Goal: Task Accomplishment & Management: Complete application form

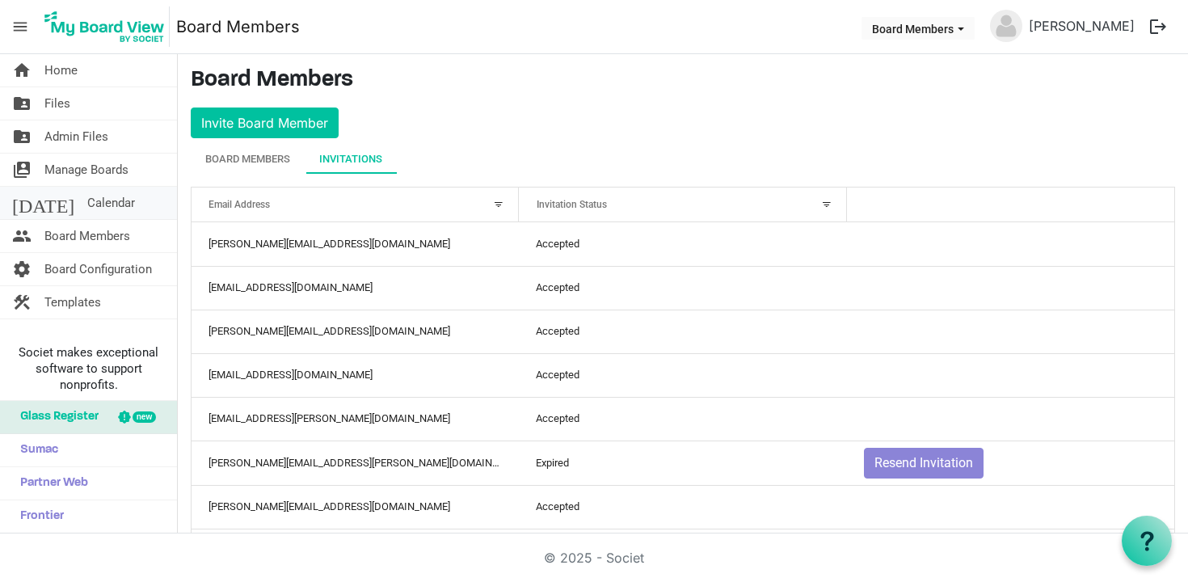
scroll to position [417, 0]
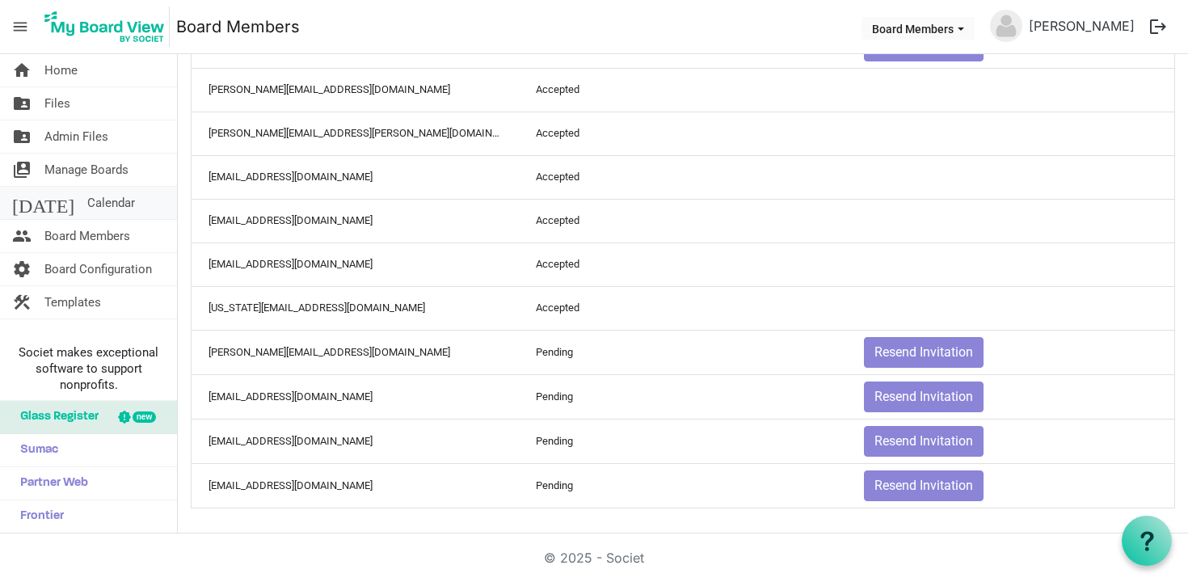
click at [98, 199] on link "today Calendar" at bounding box center [88, 203] width 177 height 32
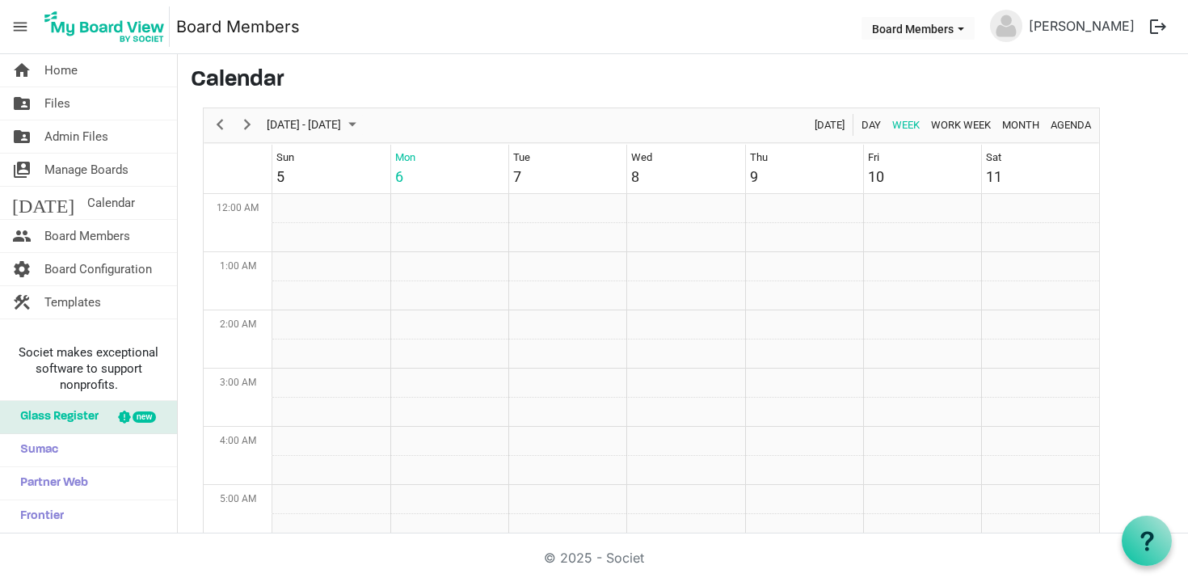
scroll to position [524, 0]
click at [245, 127] on span "Next" at bounding box center [247, 125] width 19 height 20
click at [301, 126] on span "October 12 - 18, 2025" at bounding box center [304, 125] width 78 height 20
click at [432, 174] on span "next month" at bounding box center [437, 165] width 28 height 29
click at [304, 336] on span "24" at bounding box center [309, 331] width 24 height 24
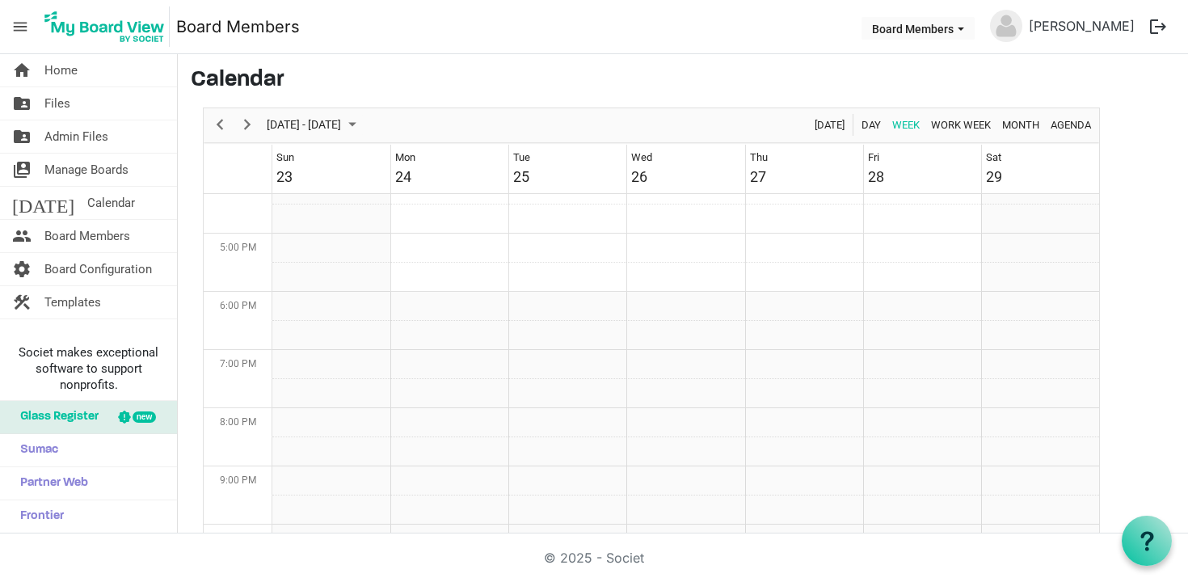
scroll to position [0, 0]
click at [300, 241] on td "Week of November 24, 2025" at bounding box center [331, 245] width 118 height 29
click at [322, 243] on td "Week of November 24, 2025" at bounding box center [331, 245] width 118 height 29
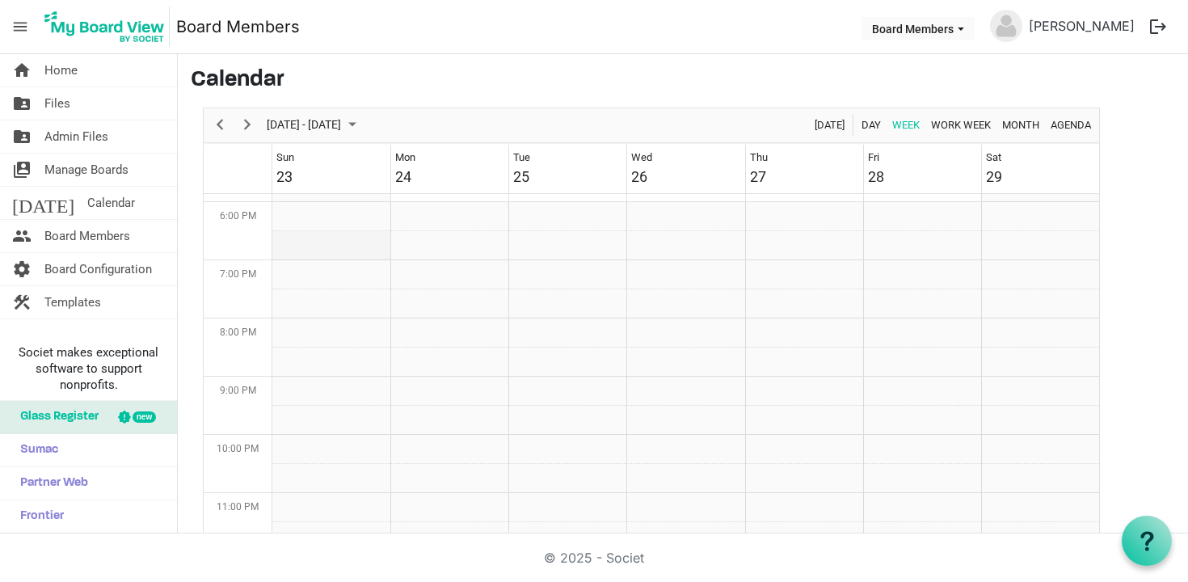
click at [322, 243] on td "Week of November 24, 2025" at bounding box center [331, 245] width 118 height 29
click at [68, 72] on span "Home" at bounding box center [60, 70] width 33 height 32
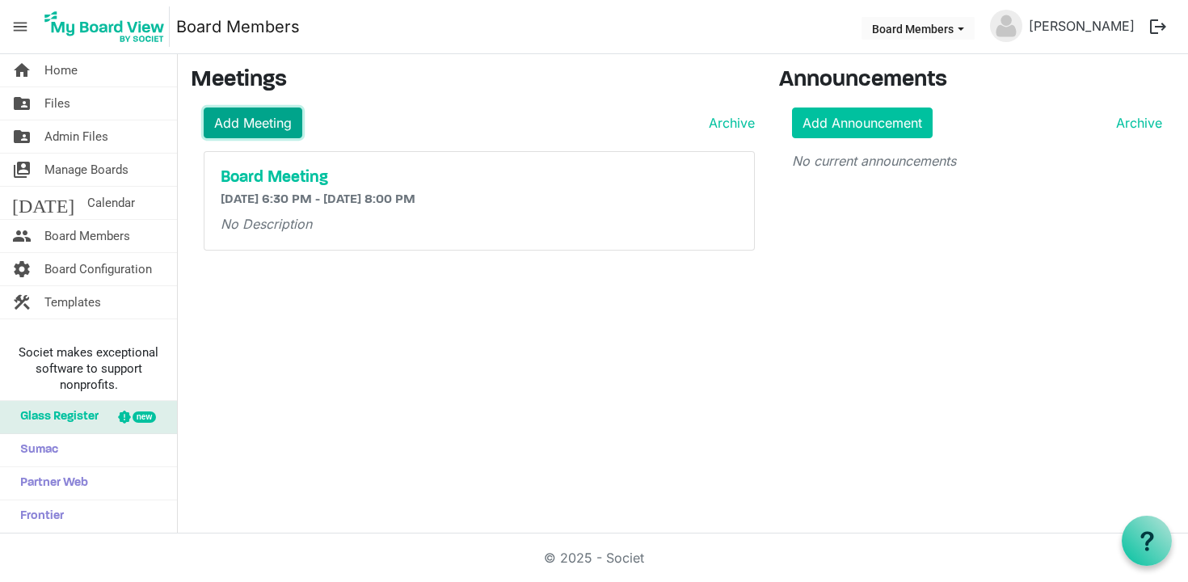
click at [273, 121] on link "Add Meeting" at bounding box center [253, 122] width 99 height 31
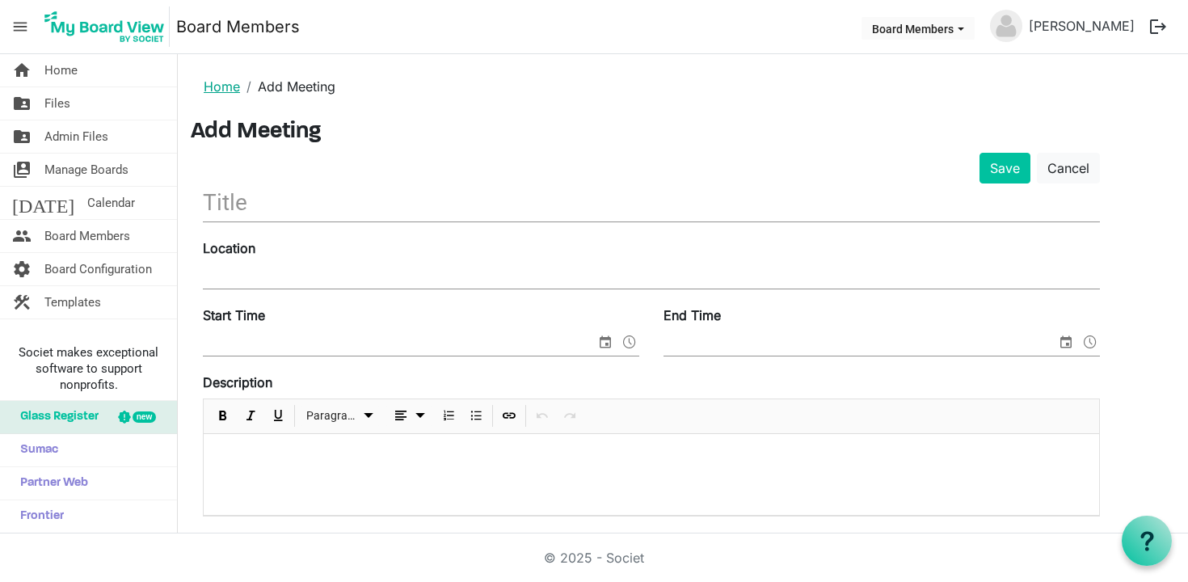
click at [220, 92] on link "Home" at bounding box center [222, 86] width 36 height 16
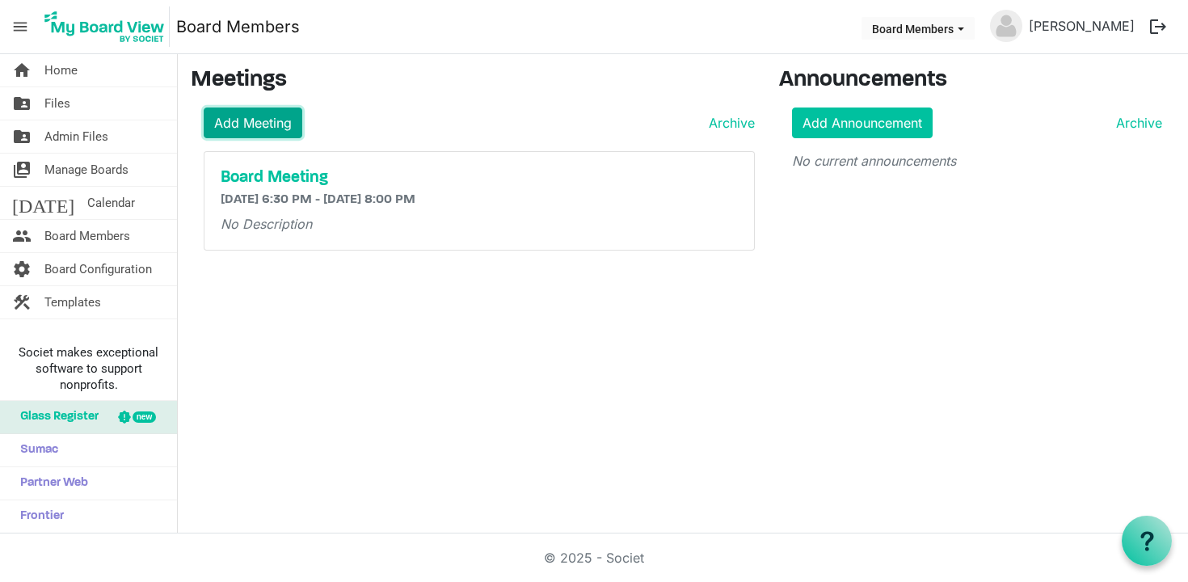
click at [262, 111] on link "Add Meeting" at bounding box center [253, 122] width 99 height 31
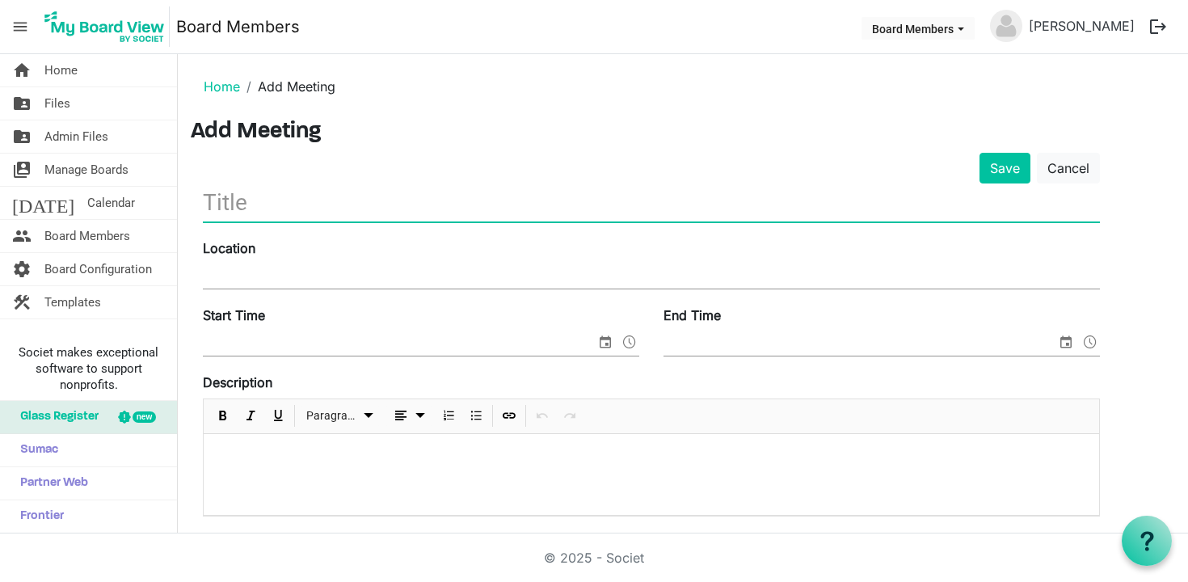
click at [283, 208] on input "text" at bounding box center [651, 202] width 897 height 38
type input "Board Meeting"
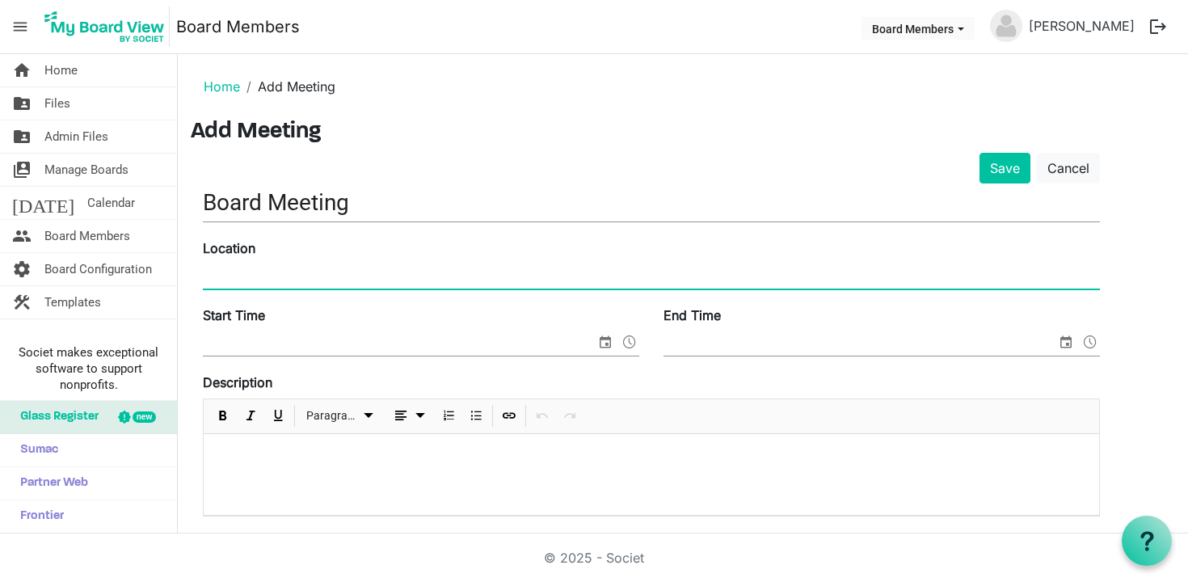
paste input "Microsoft Teams Need help? Join the meeting now Meeting ID: 251 768 435 806 8 P…"
type input "Microsoft Teams Need help? Join the meeting now Meeting ID: 251 768 435 806 8 P…"
click at [274, 466] on div at bounding box center [652, 474] width 896 height 81
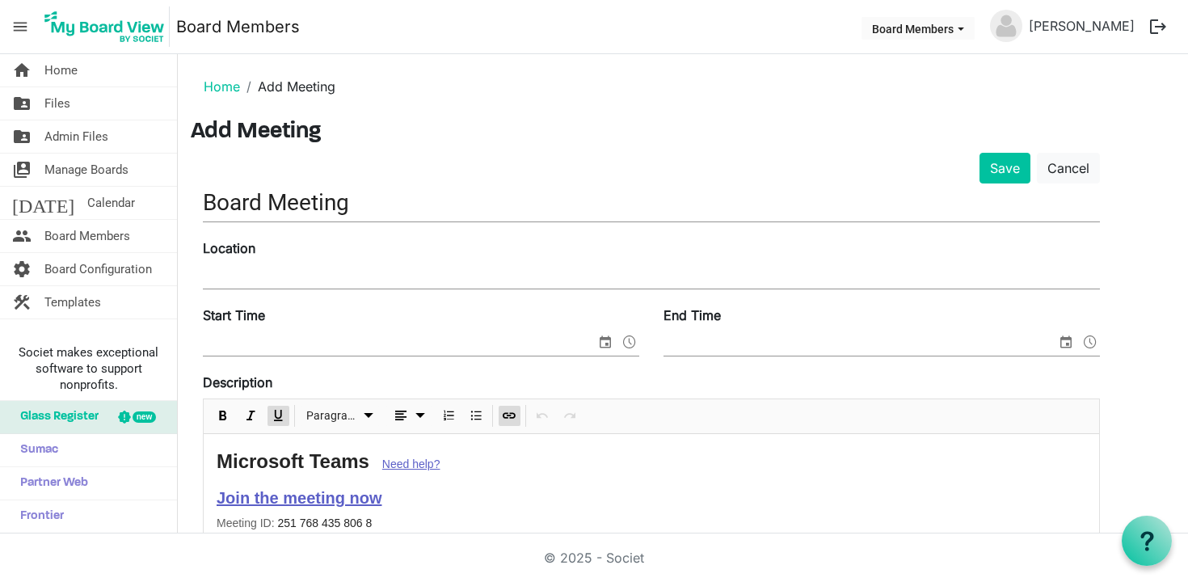
scroll to position [6, 0]
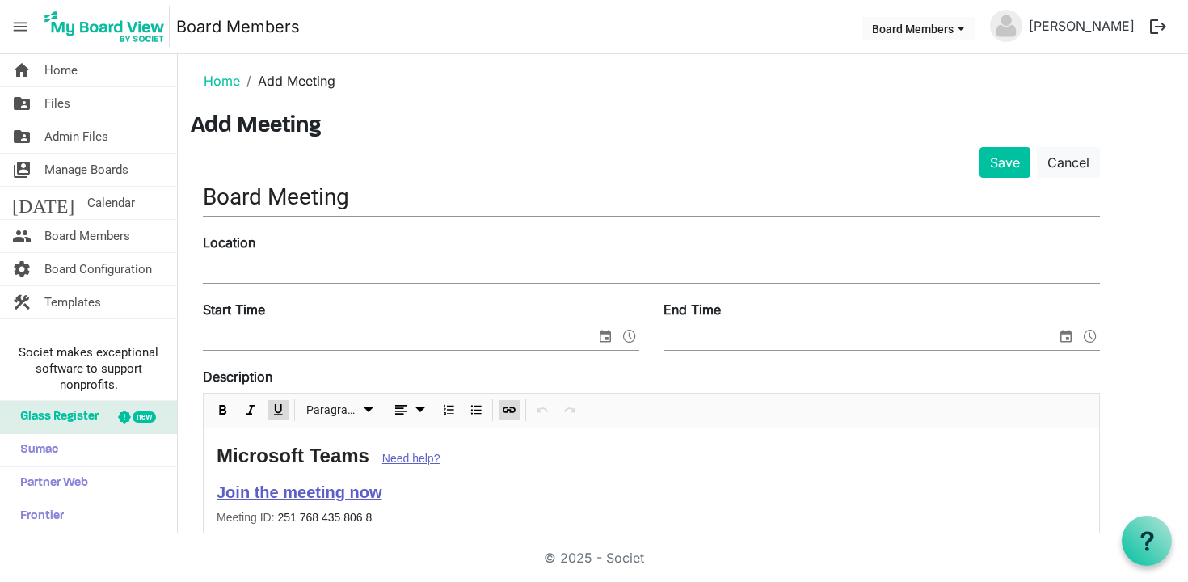
click at [304, 493] on link "Join the meeting now" at bounding box center [299, 492] width 165 height 18
click at [395, 528] on span "Remove Link" at bounding box center [393, 526] width 19 height 20
drag, startPoint x: 393, startPoint y: 497, endPoint x: 210, endPoint y: 494, distance: 182.7
click at [210, 494] on div "Microsoft Teams Need help? Join the meeting now Meeting ID: 251 768 435 806 8 P…" at bounding box center [652, 522] width 896 height 189
copy link "Join the meeting now"
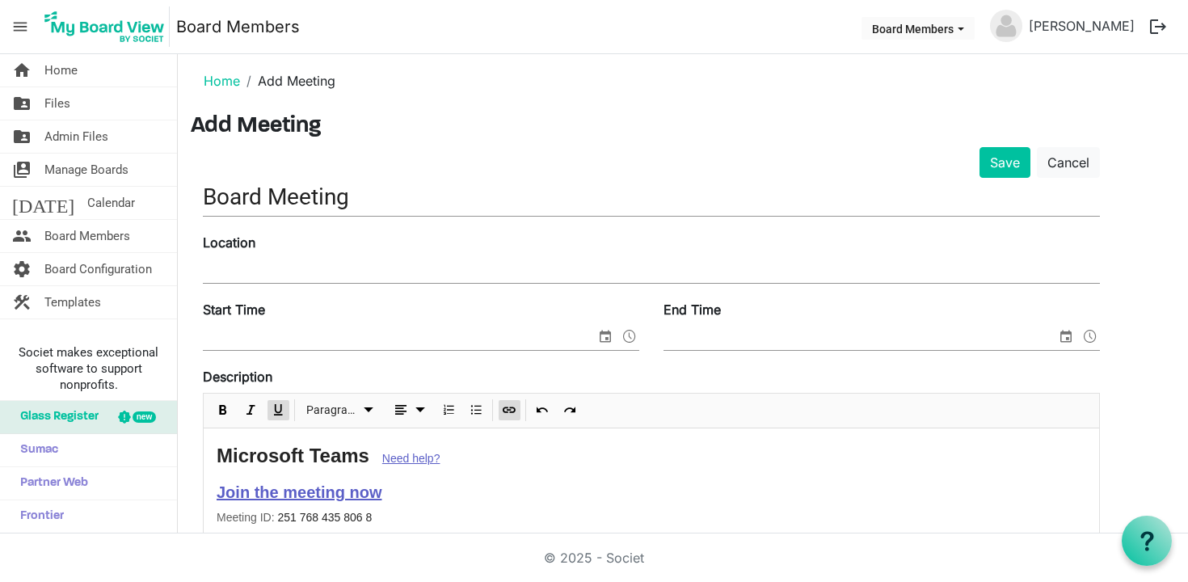
click at [305, 491] on link "Join the meeting now" at bounding box center [299, 492] width 165 height 18
click at [508, 411] on div "Paragraph" at bounding box center [395, 411] width 382 height 34
click at [458, 469] on div "Microsoft Teams Need help?" at bounding box center [652, 455] width 870 height 29
drag, startPoint x: 405, startPoint y: 491, endPoint x: 188, endPoint y: 491, distance: 216.6
click at [188, 491] on main "Home Add Meeting Add Meeting Save Cancel Board Meeting Location Start Time End …" at bounding box center [683, 591] width 1010 height 1087
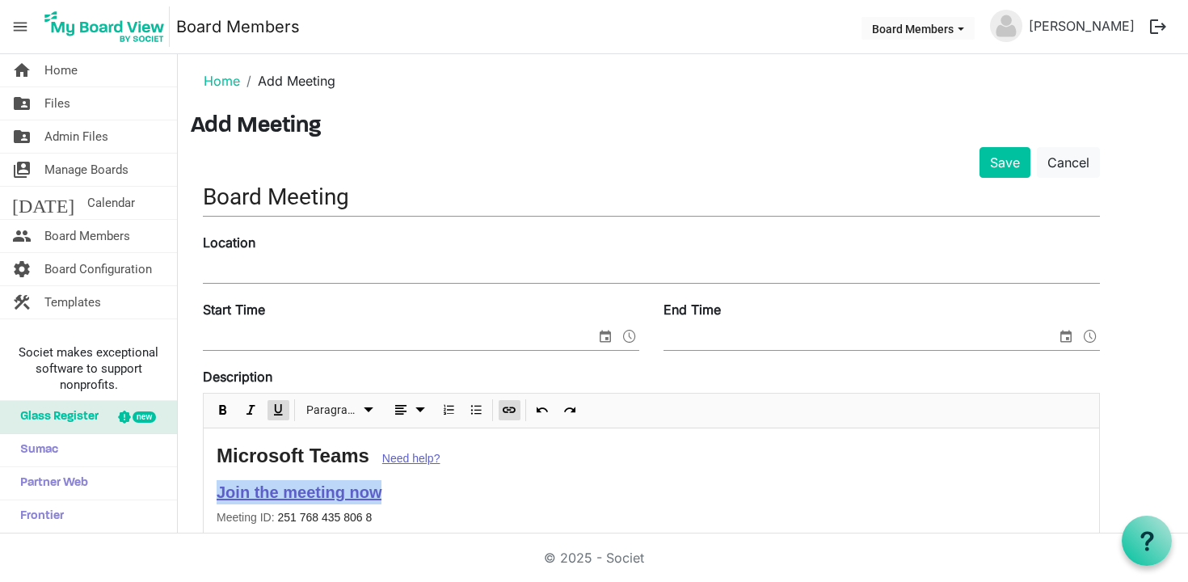
click at [512, 408] on span "Insert Link" at bounding box center [508, 410] width 19 height 20
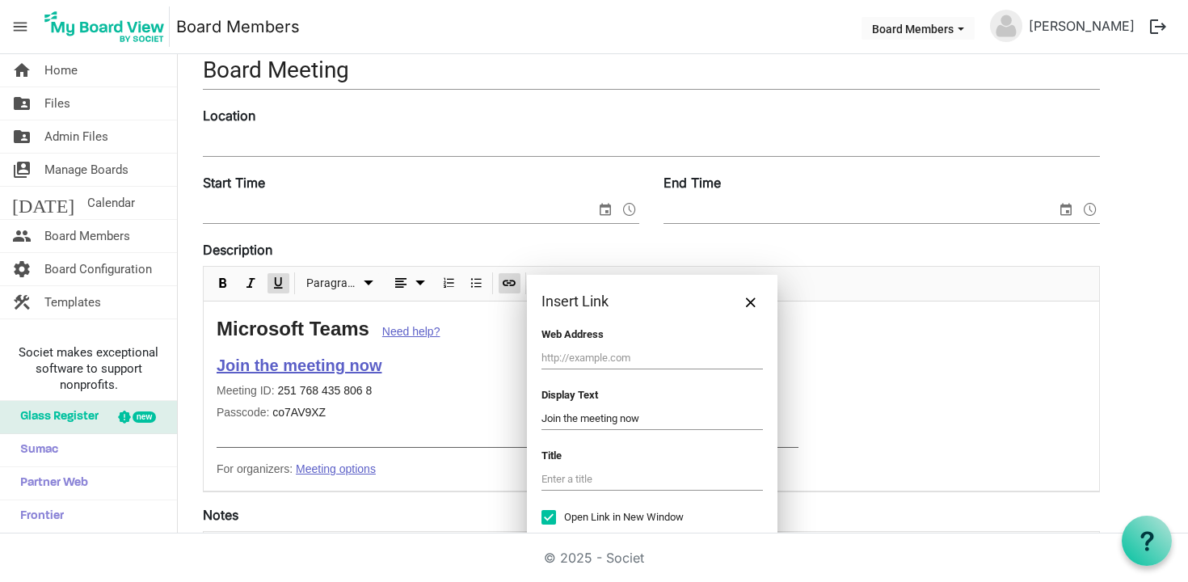
scroll to position [167, 0]
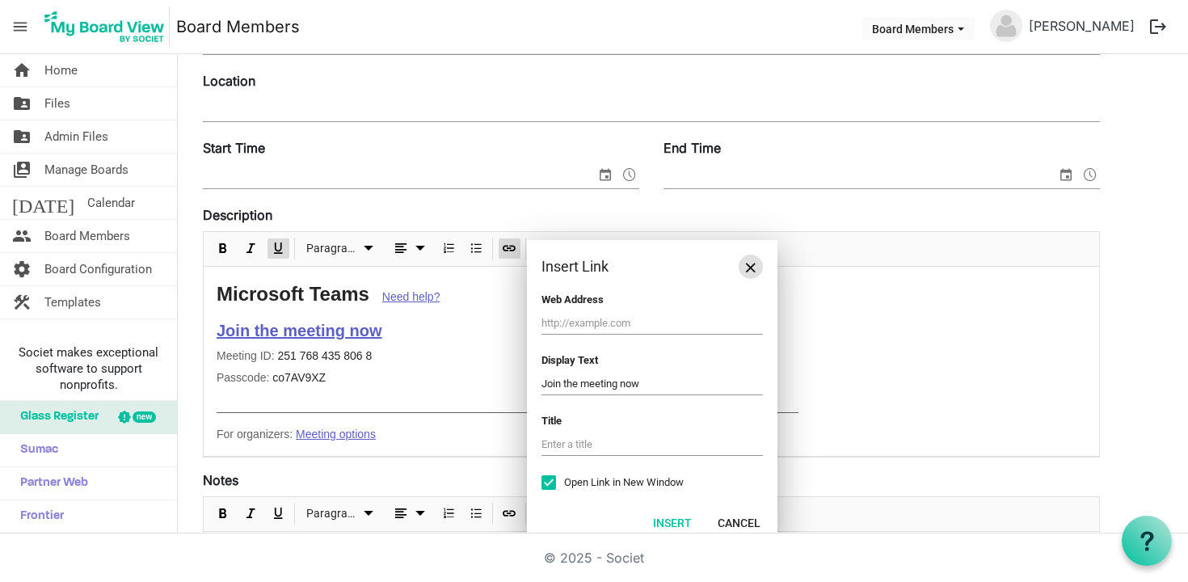
click at [749, 272] on span "Close" at bounding box center [751, 268] width 10 height 10
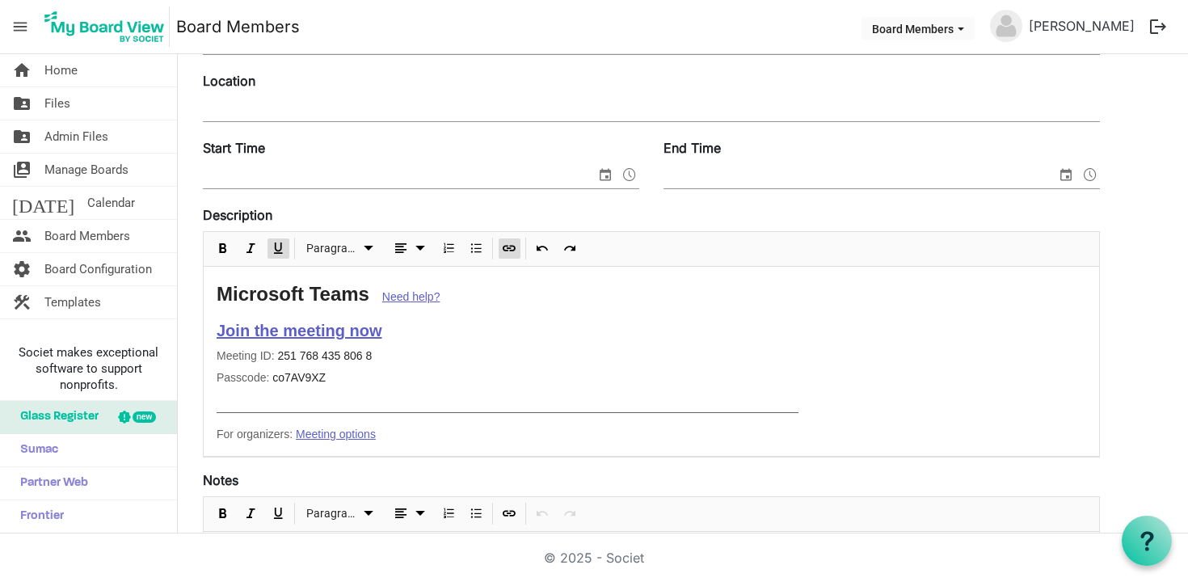
click at [395, 361] on div "Meeting ID: 251 768 435 806 8" at bounding box center [652, 356] width 870 height 17
click at [337, 331] on link "Join the meeting now" at bounding box center [299, 331] width 165 height 18
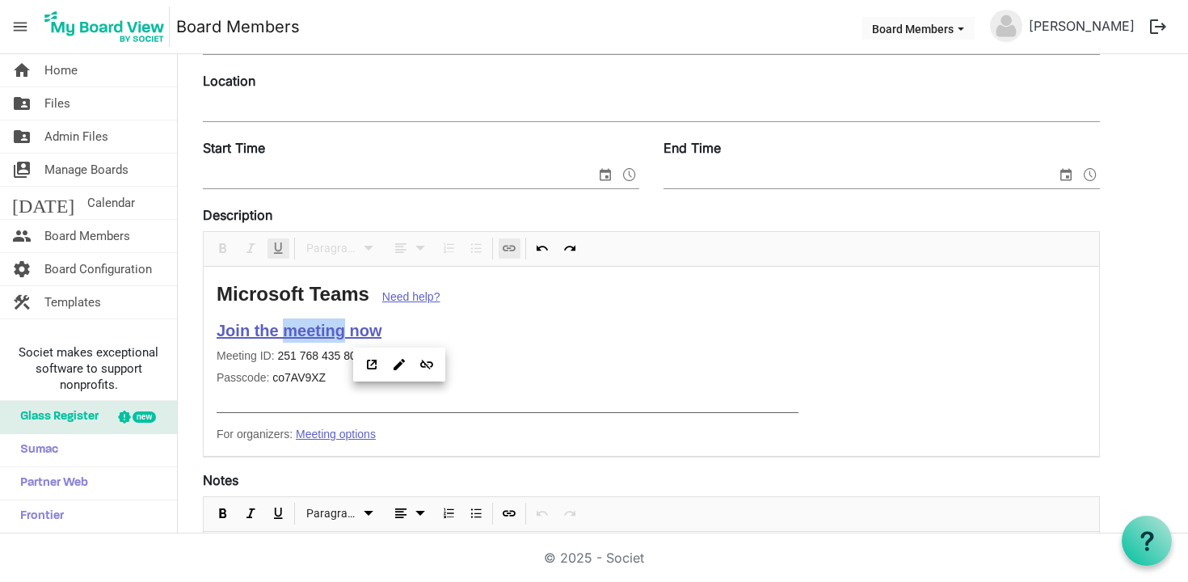
click at [337, 331] on link "Join the meeting now" at bounding box center [299, 331] width 165 height 18
click at [376, 370] on span "Open Link" at bounding box center [371, 365] width 19 height 20
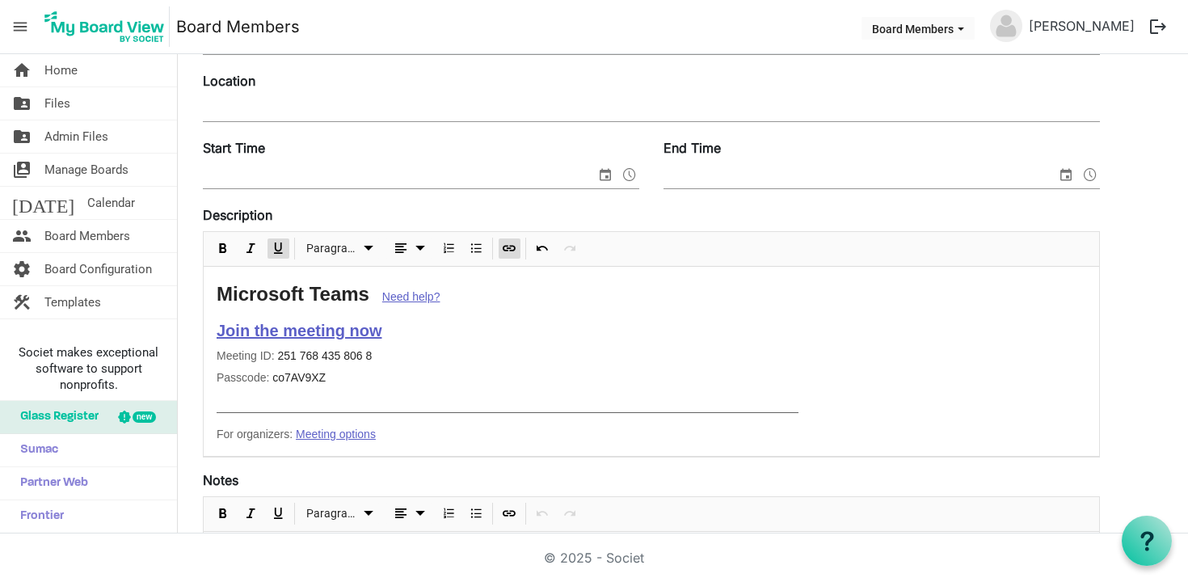
click at [276, 107] on input "Location" at bounding box center [651, 109] width 897 height 24
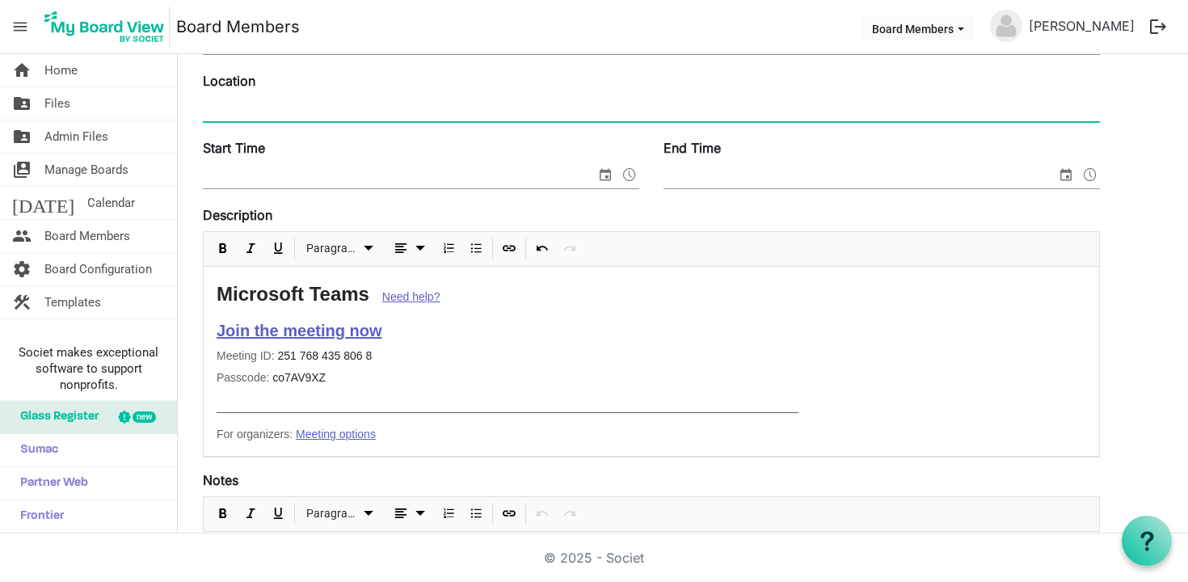
paste input "https://teams.microsoft.com/dl/launcher/launcher.html?url=%2F_%23%2Fl%2Fmeetup-…"
type input "https://teams.microsoft.com/dl/launcher/launcher.html?url=%2F_%23%2Fl%2Fmeetup-…"
click at [272, 190] on div "Start Time" at bounding box center [421, 165] width 461 height 54
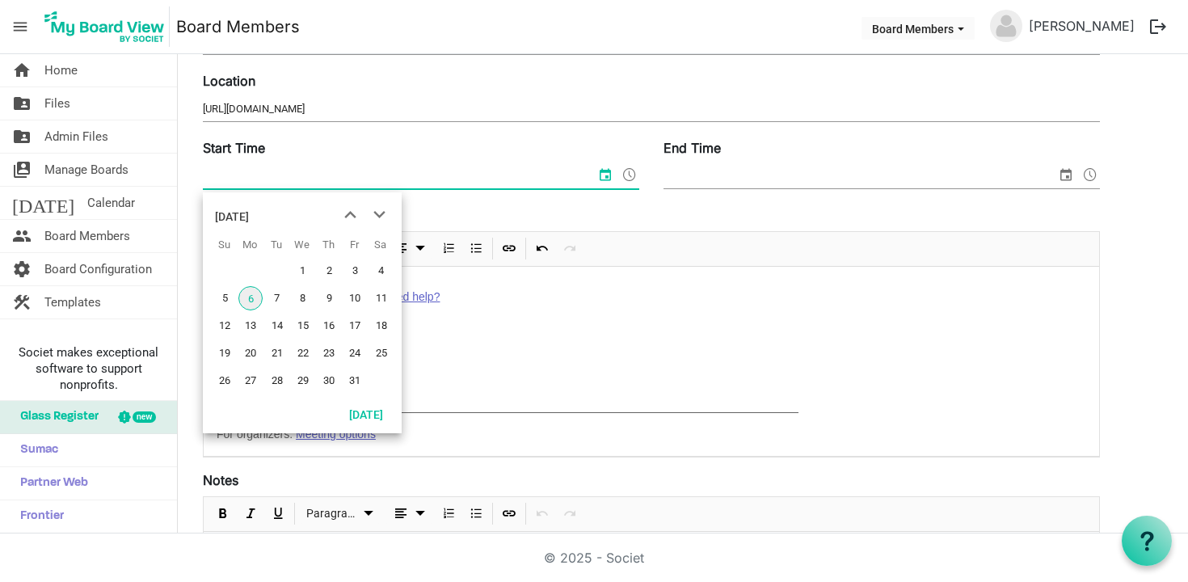
click at [266, 181] on input "Start Time" at bounding box center [399, 176] width 393 height 24
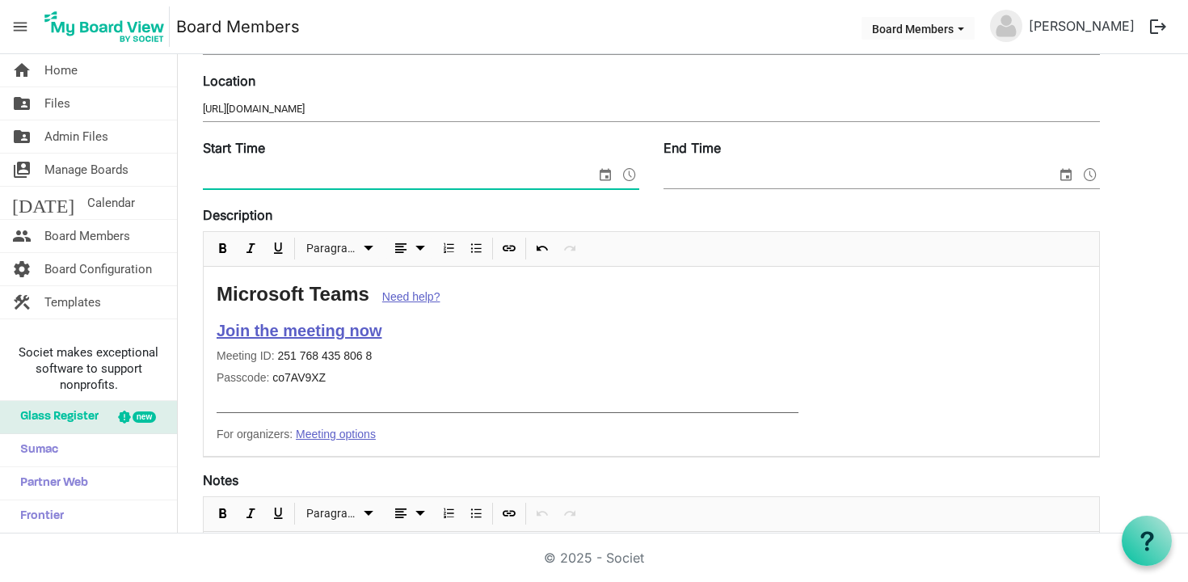
click at [631, 182] on span at bounding box center [629, 174] width 19 height 21
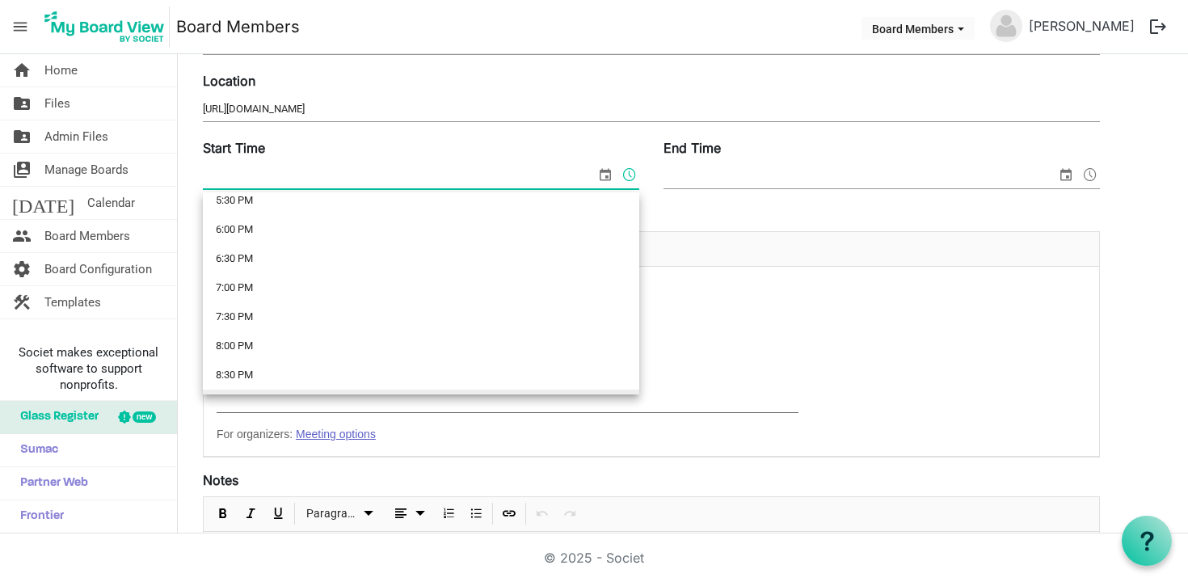
scroll to position [1028, 0]
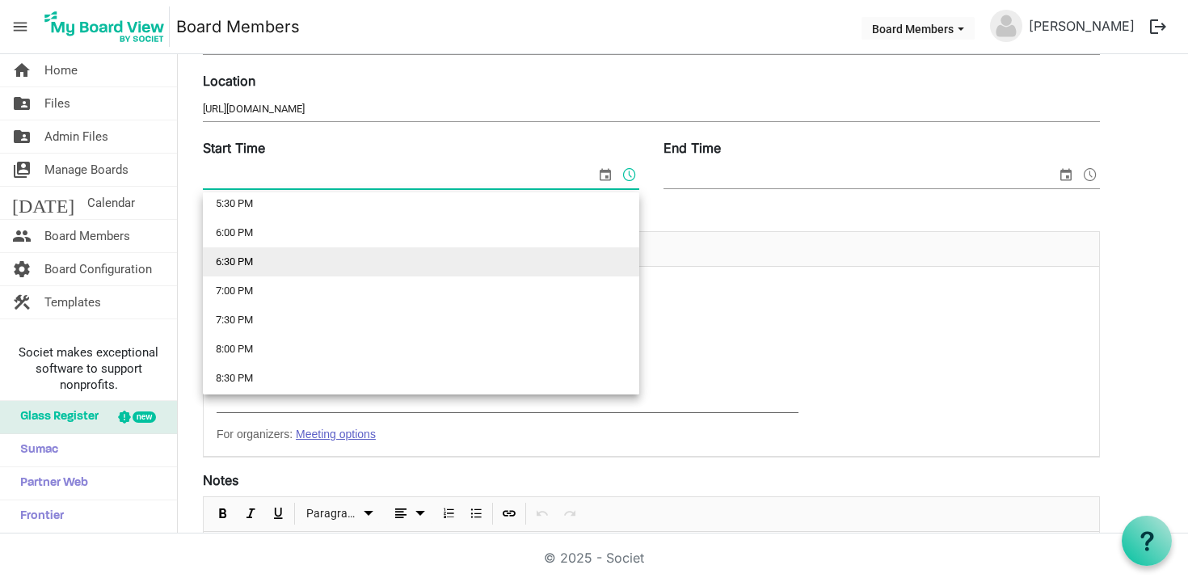
click at [248, 255] on li "6:30 PM" at bounding box center [421, 261] width 436 height 29
type input "10/6/2025 6:30 PM"
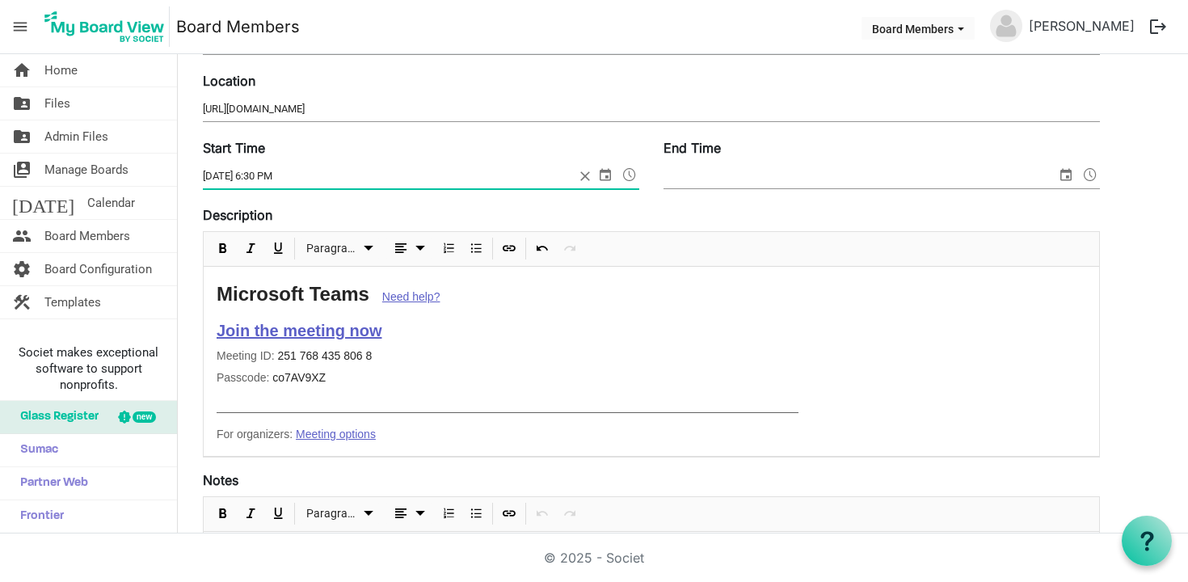
click at [777, 182] on input "End Time" at bounding box center [860, 176] width 393 height 24
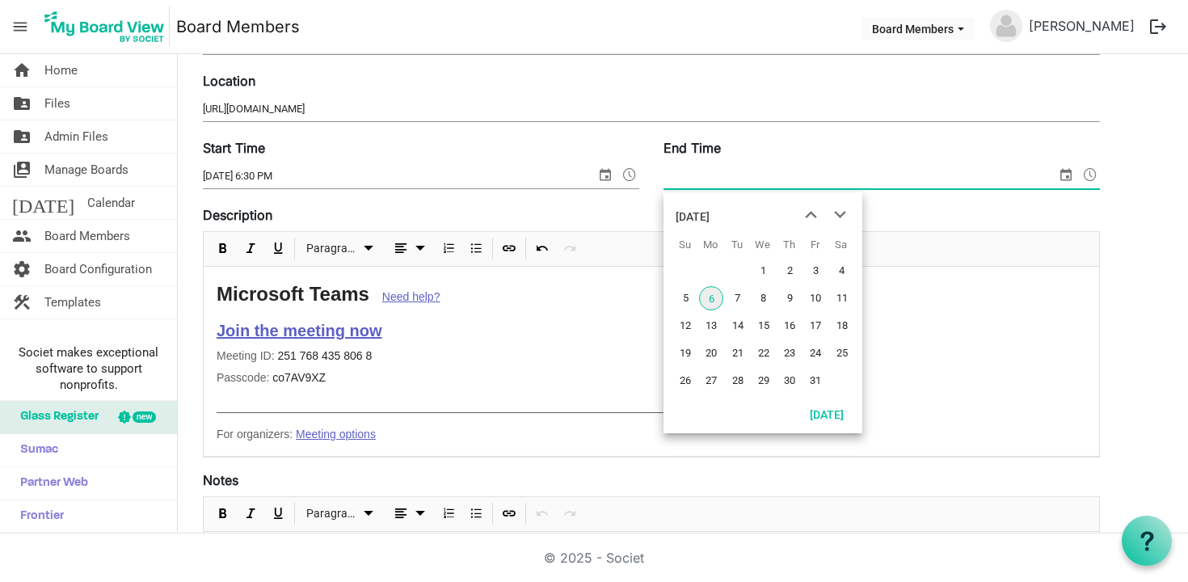
click at [1073, 168] on span "select" at bounding box center [1065, 174] width 19 height 21
click at [1068, 175] on span "select" at bounding box center [1065, 174] width 19 height 21
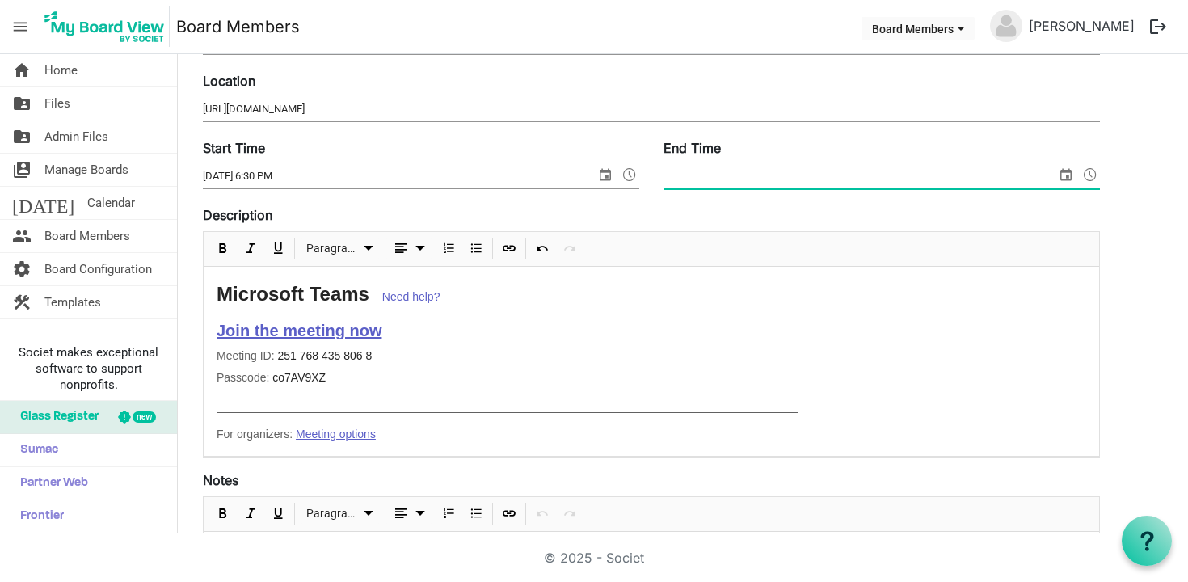
click at [1094, 175] on span at bounding box center [1090, 174] width 19 height 21
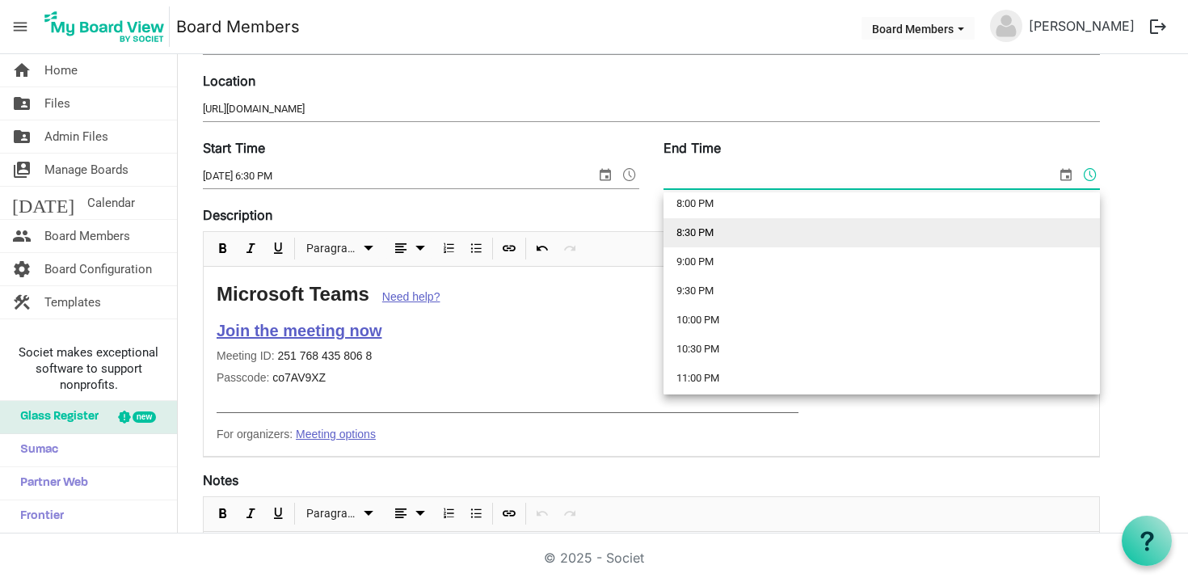
scroll to position [1170, 0]
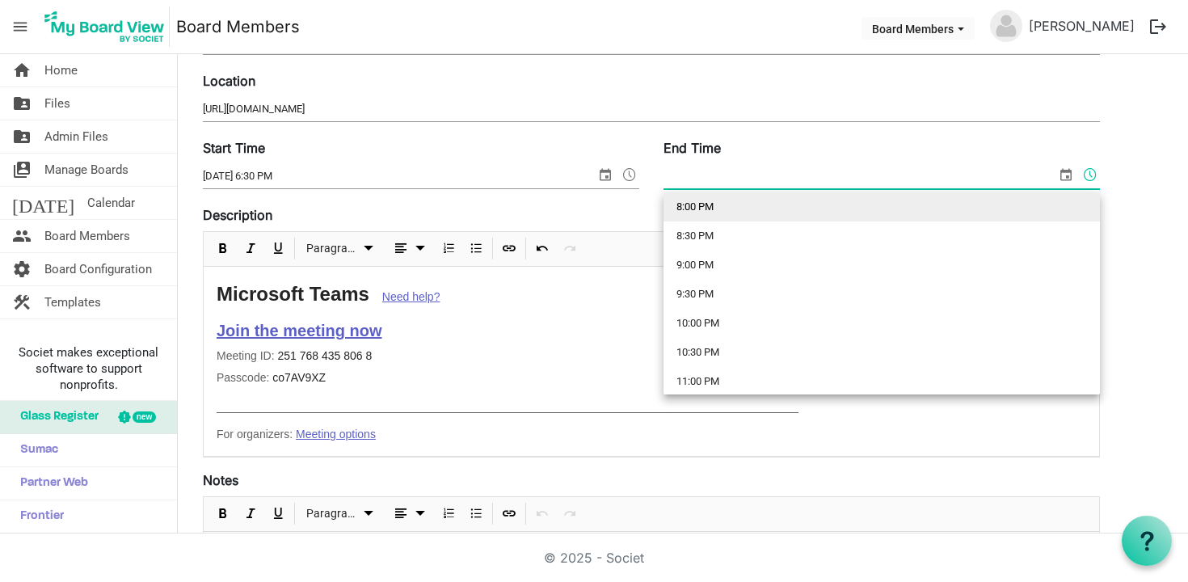
click at [707, 203] on li "8:00 PM" at bounding box center [882, 206] width 436 height 29
type input "10/6/2025 8:00 PM"
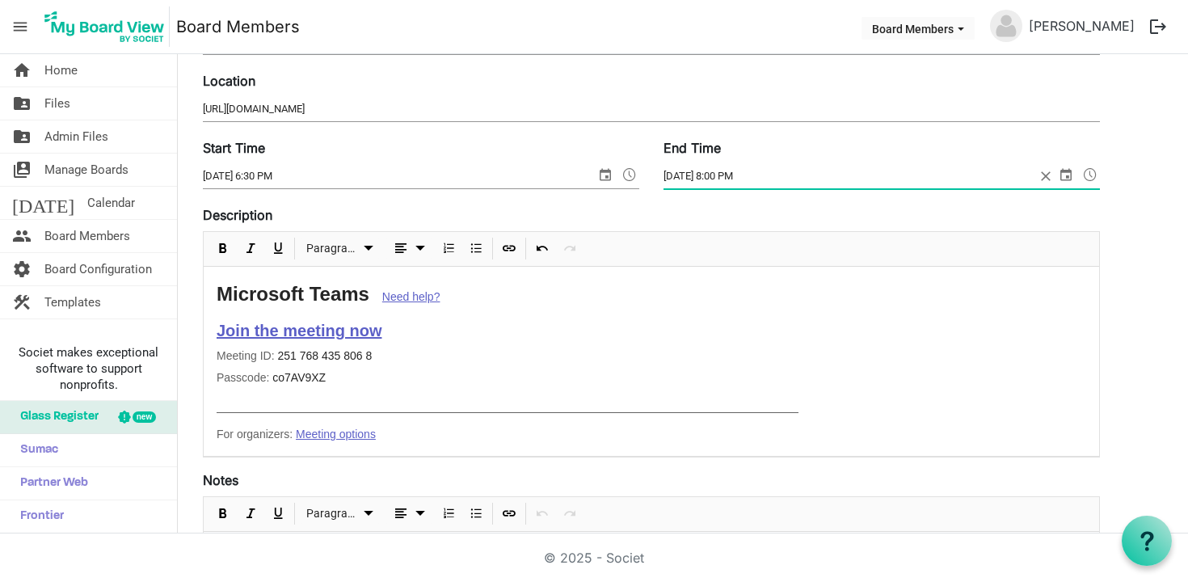
click at [606, 179] on span "select" at bounding box center [605, 174] width 19 height 21
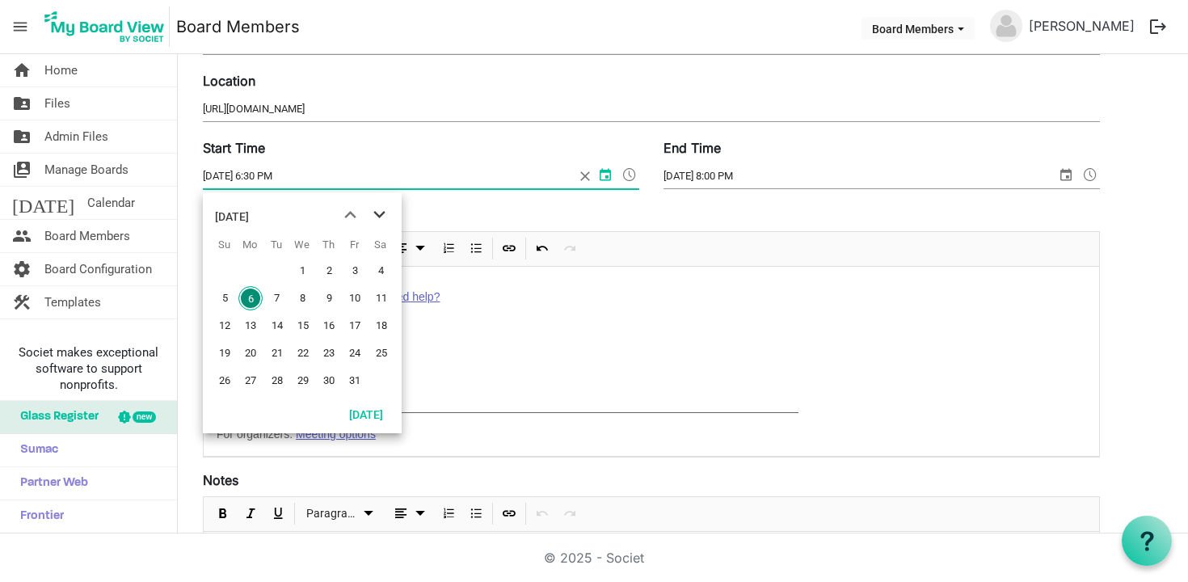
click at [372, 221] on span "next month" at bounding box center [379, 214] width 28 height 29
click at [352, 217] on span "previous month" at bounding box center [350, 214] width 28 height 29
click at [395, 217] on div "December 2025" at bounding box center [302, 212] width 199 height 40
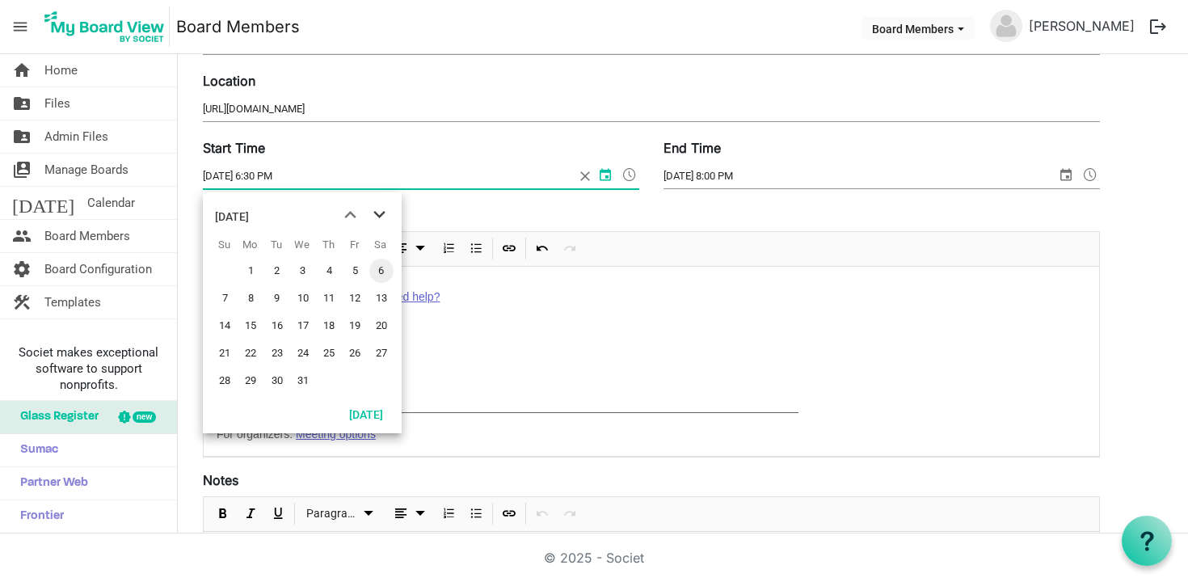
click at [374, 223] on span "next month" at bounding box center [379, 214] width 28 height 29
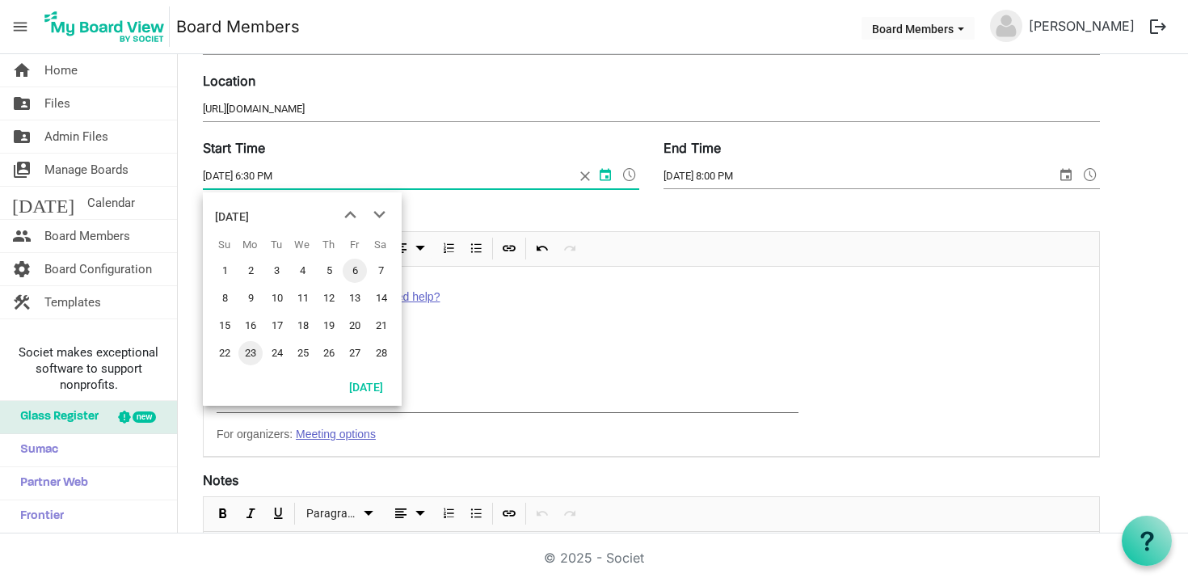
click at [253, 351] on span "23" at bounding box center [250, 353] width 24 height 24
type input "2/23/2026 6:30 PM"
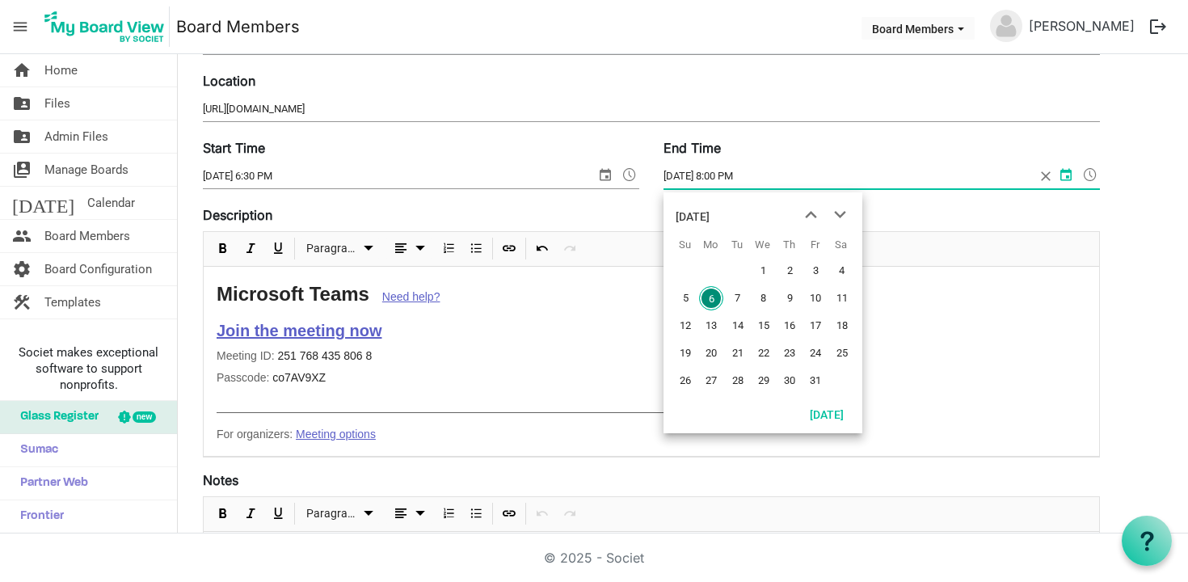
click at [690, 173] on input "10/6/2025 8:00 PM" at bounding box center [850, 176] width 372 height 24
click at [840, 218] on span "next month" at bounding box center [840, 214] width 28 height 29
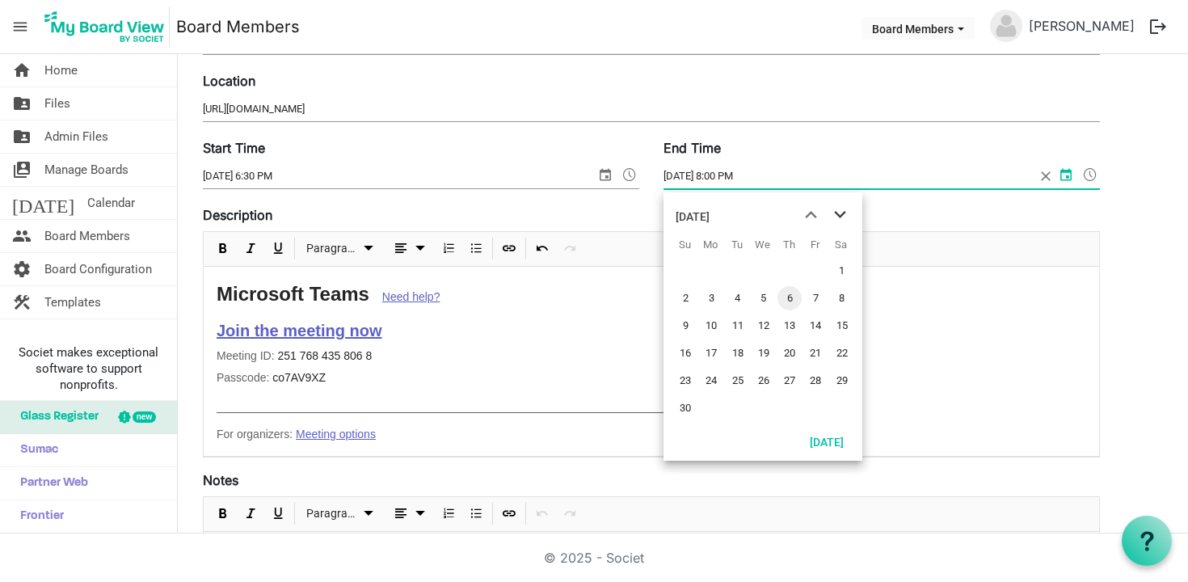
click at [840, 218] on span "next month" at bounding box center [840, 214] width 28 height 29
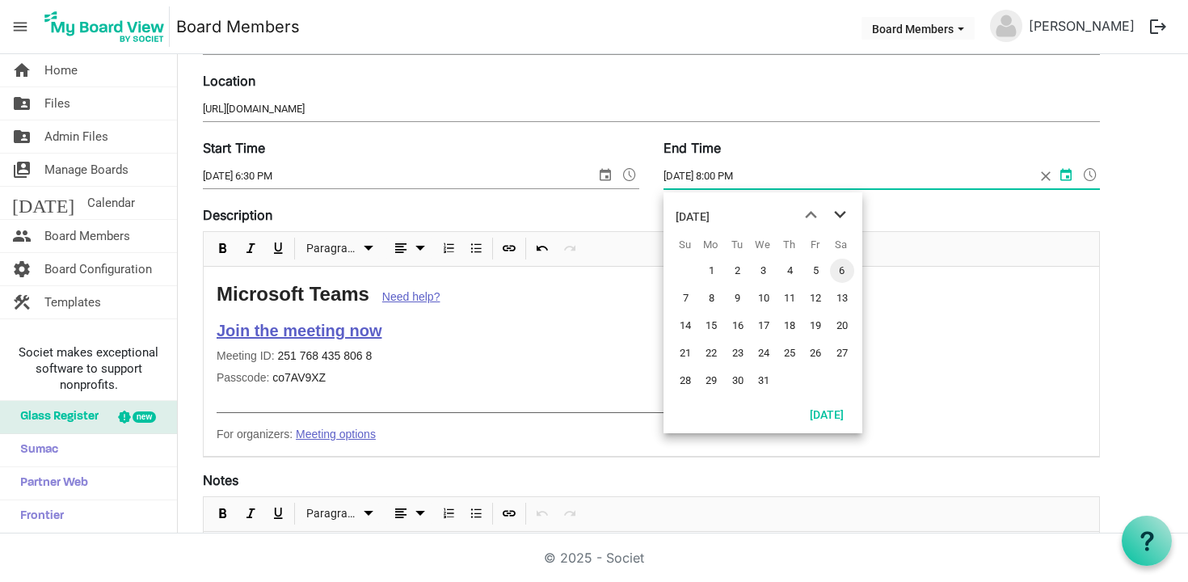
click at [840, 218] on span "next month" at bounding box center [840, 214] width 28 height 29
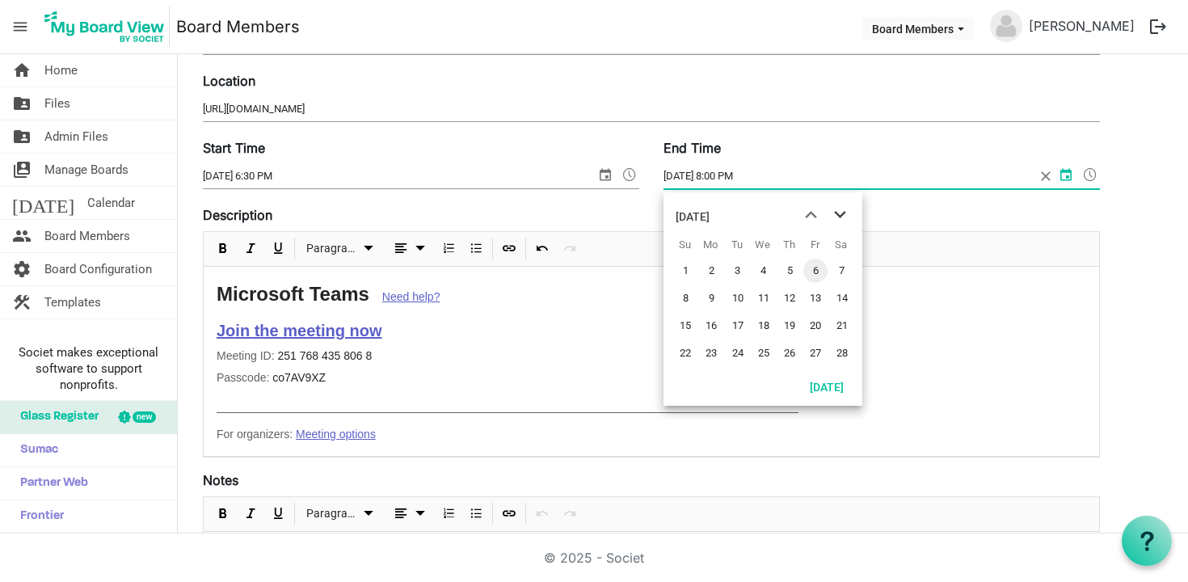
click at [840, 218] on span "next month" at bounding box center [840, 214] width 28 height 29
click at [820, 213] on span "previous month" at bounding box center [811, 214] width 28 height 29
click at [714, 352] on span "23" at bounding box center [711, 353] width 24 height 24
type input "2/23/2026 8:00 PM"
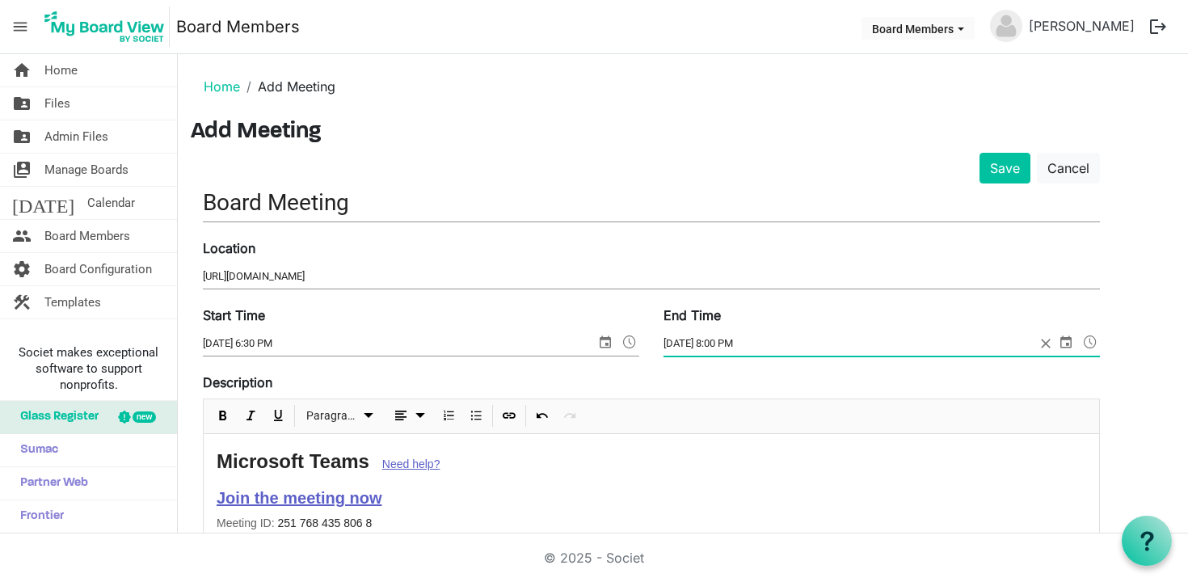
scroll to position [608, 0]
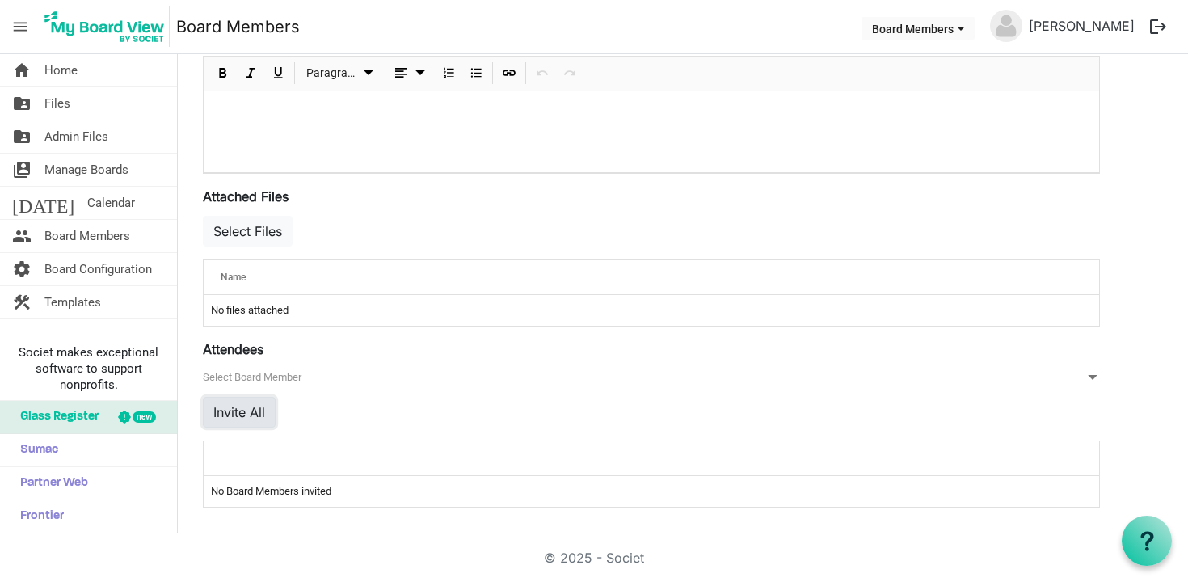
click at [259, 409] on button "Invite All" at bounding box center [239, 412] width 73 height 31
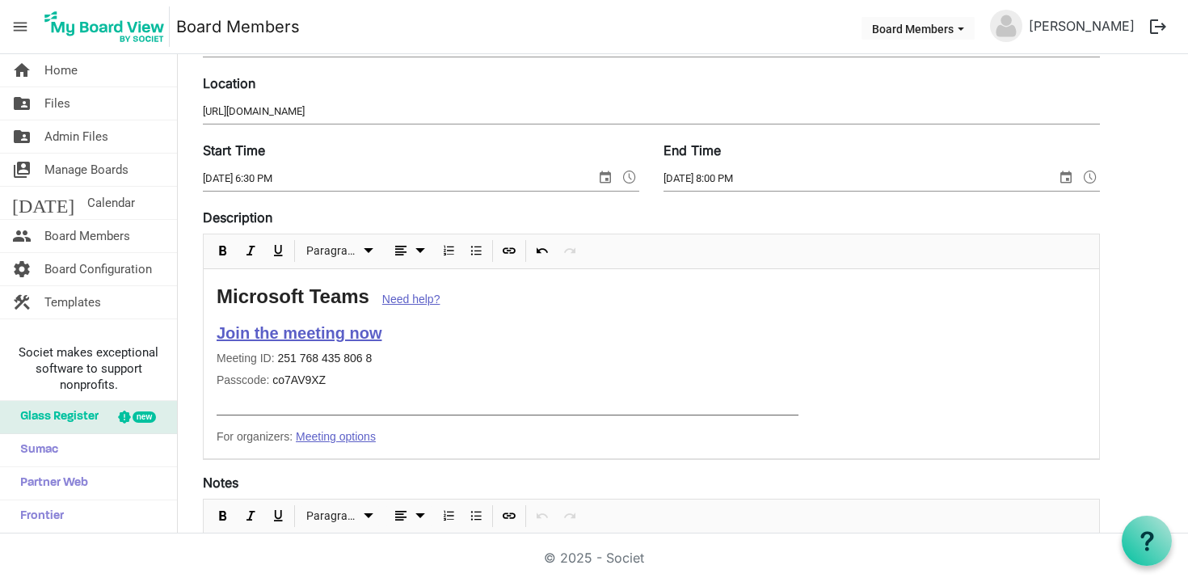
scroll to position [0, 0]
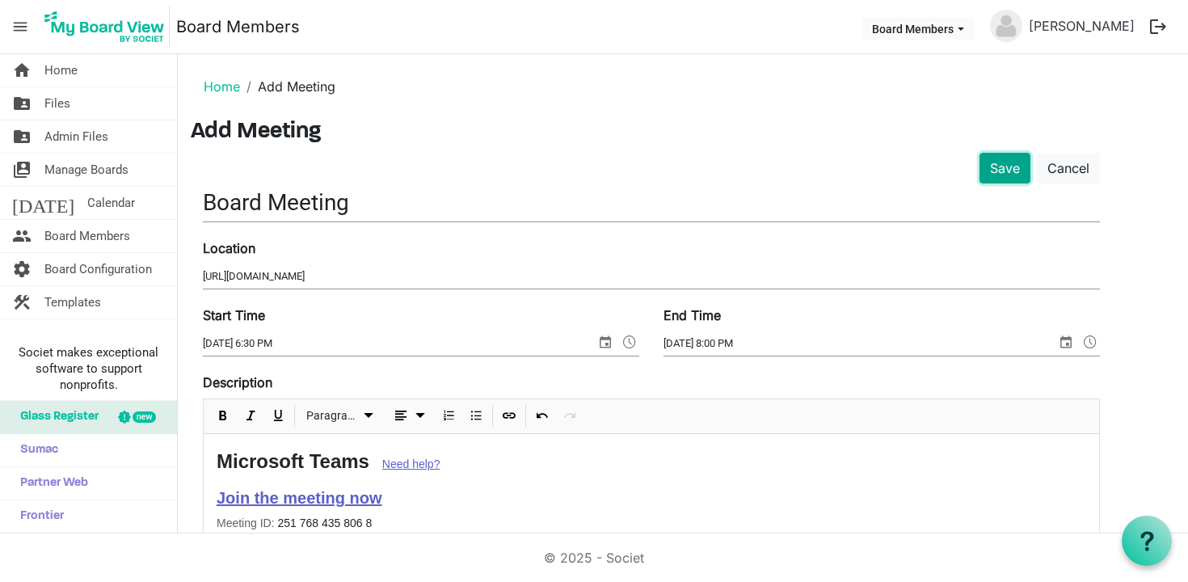
click at [988, 175] on button "Save" at bounding box center [1005, 168] width 51 height 31
click at [1005, 185] on input "Board Meeting" at bounding box center [651, 202] width 897 height 38
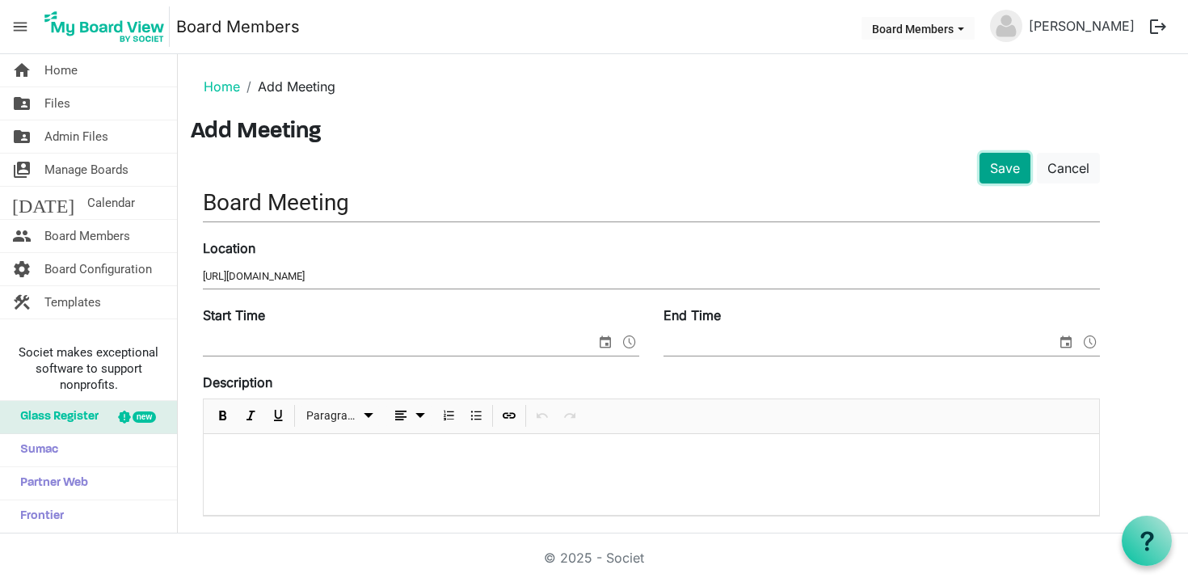
click at [1003, 172] on button "Save" at bounding box center [1005, 168] width 51 height 31
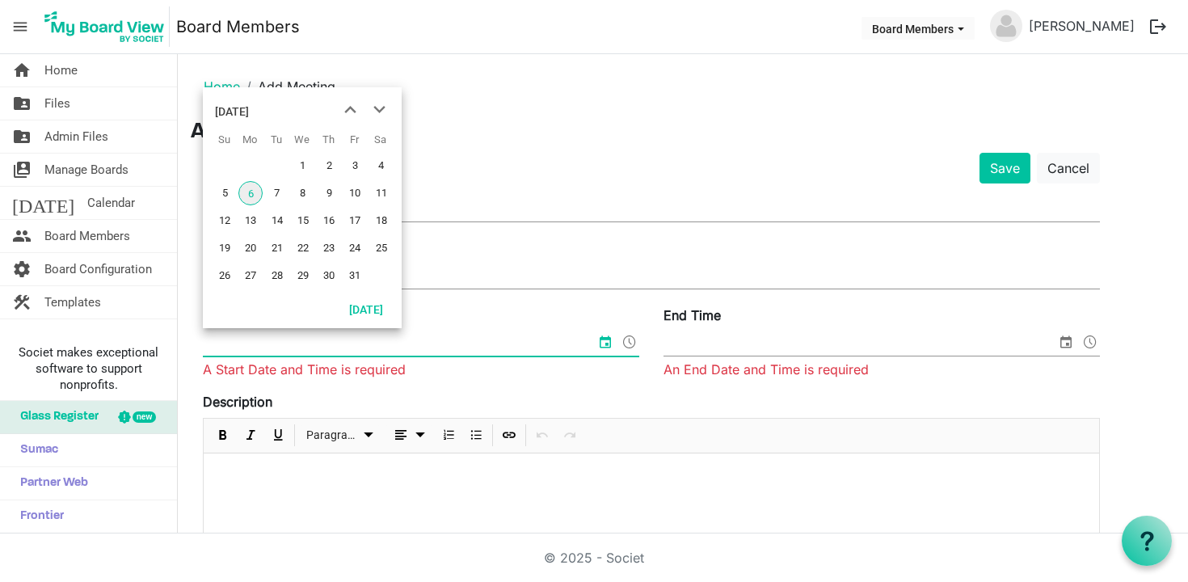
click at [697, 116] on main "Home Add Meeting Add Meeting Save Cancel Board Meeting Location https://teams.m…" at bounding box center [683, 553] width 1010 height 998
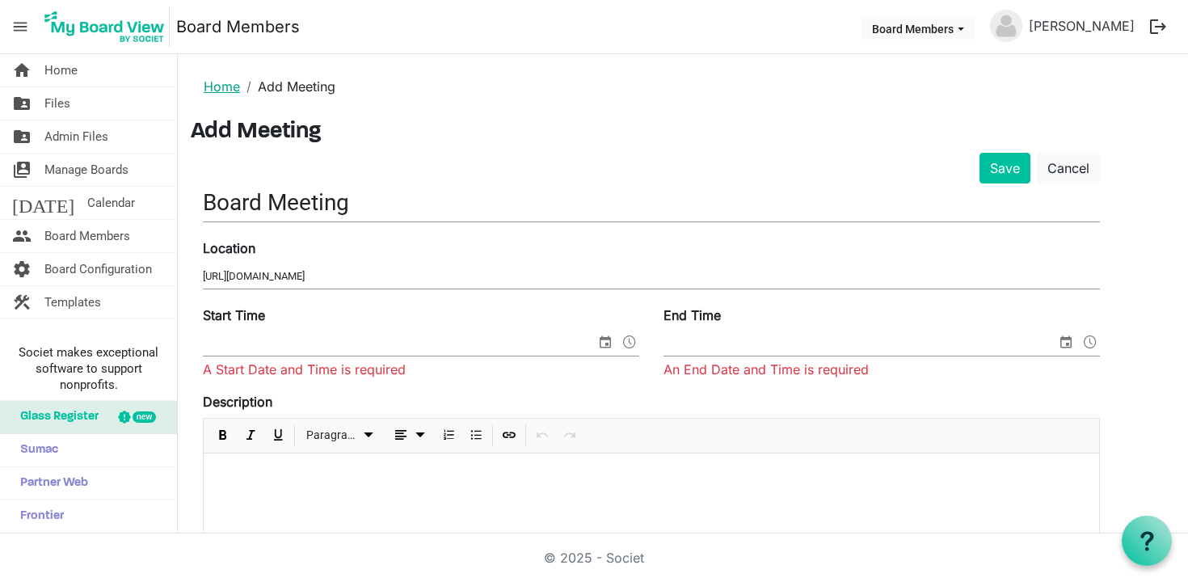
click at [234, 87] on link "Home" at bounding box center [222, 86] width 36 height 16
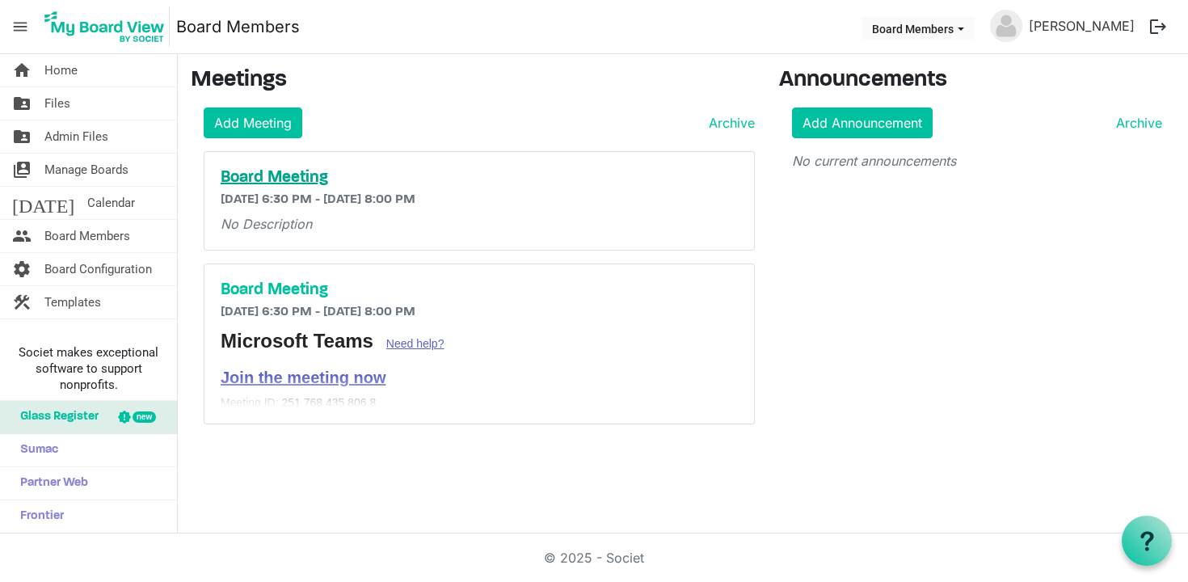
click at [292, 175] on h5 "Board Meeting" at bounding box center [479, 177] width 517 height 19
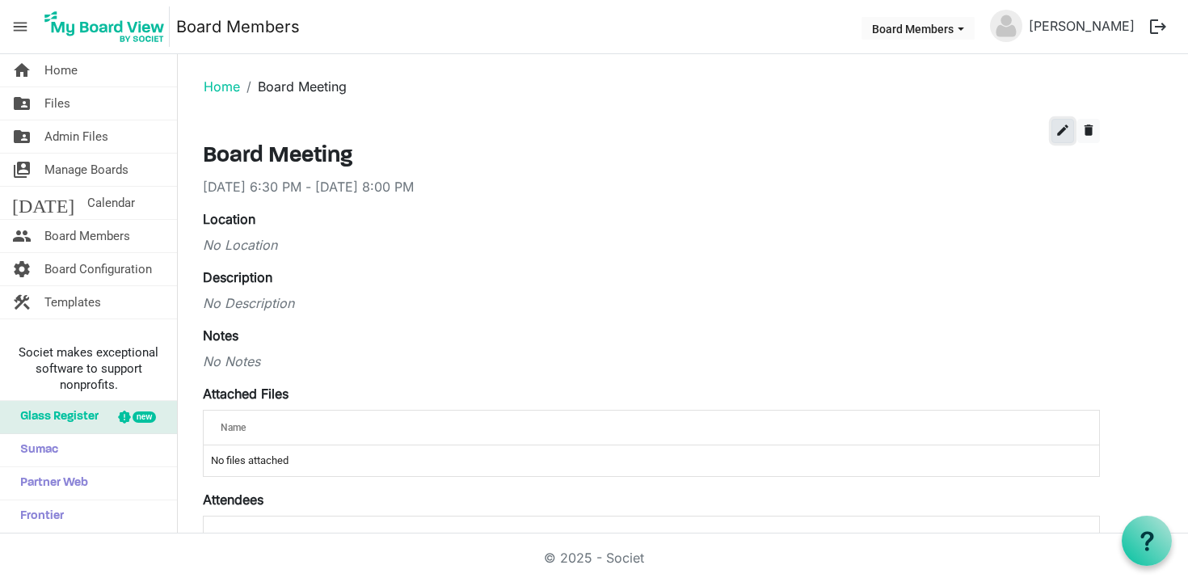
click at [1058, 132] on span "edit" at bounding box center [1063, 130] width 15 height 15
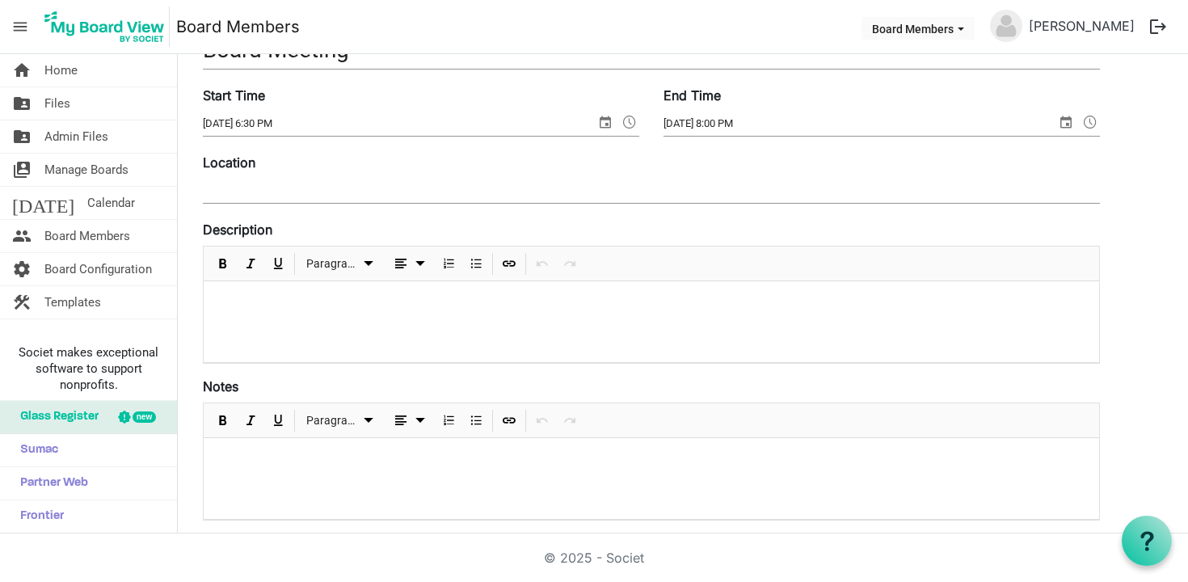
scroll to position [136, 0]
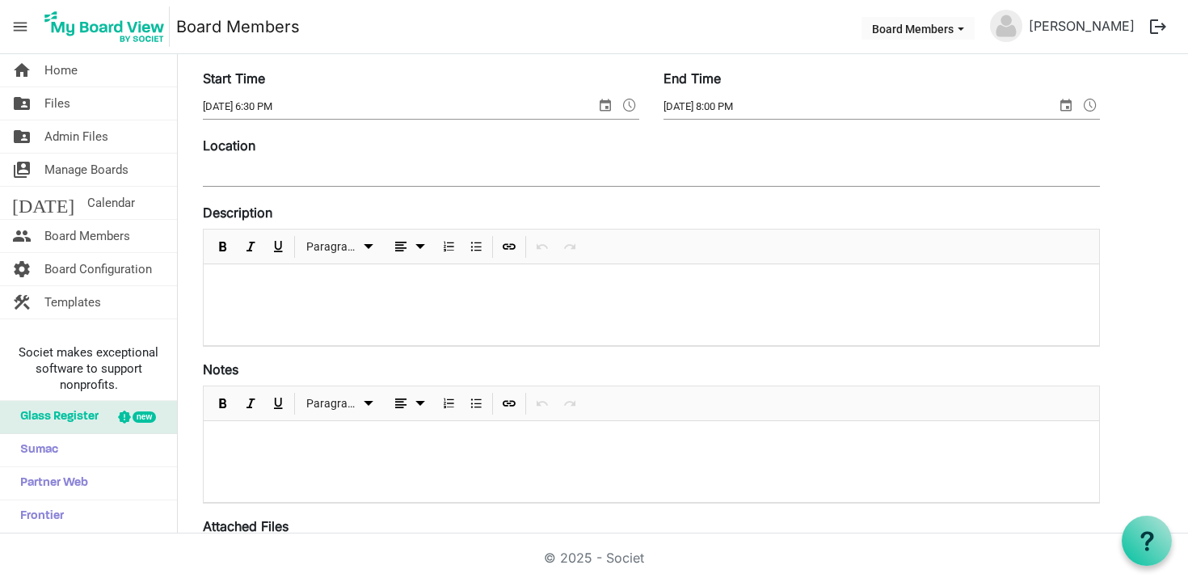
click at [268, 305] on div at bounding box center [652, 304] width 896 height 81
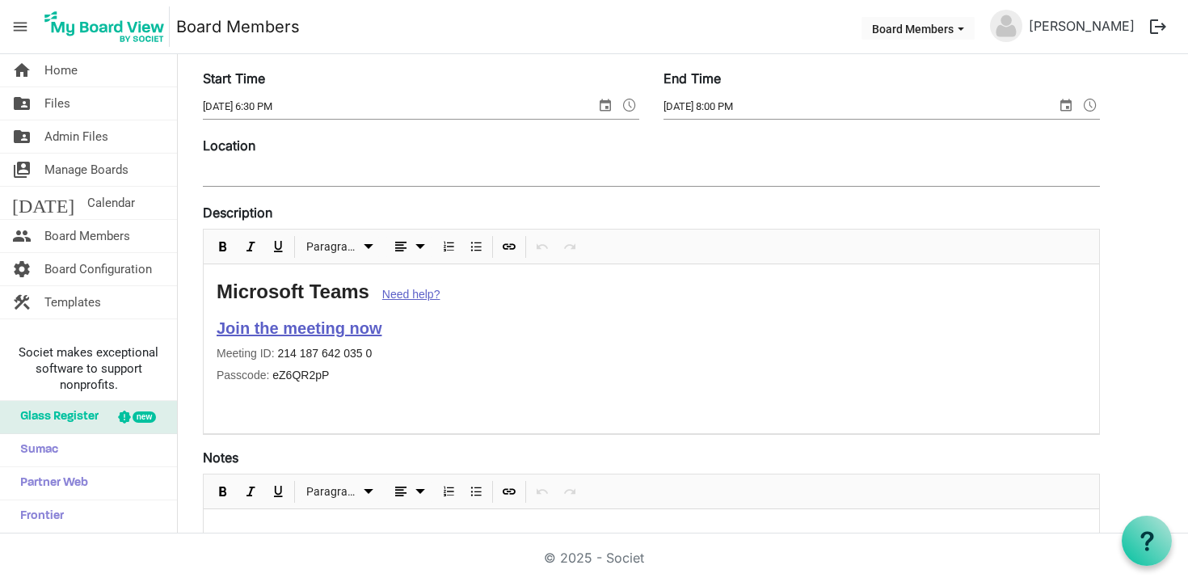
click at [331, 332] on link "Join the meeting now" at bounding box center [299, 328] width 165 height 18
click at [365, 366] on span "Open Link" at bounding box center [365, 366] width 19 height 20
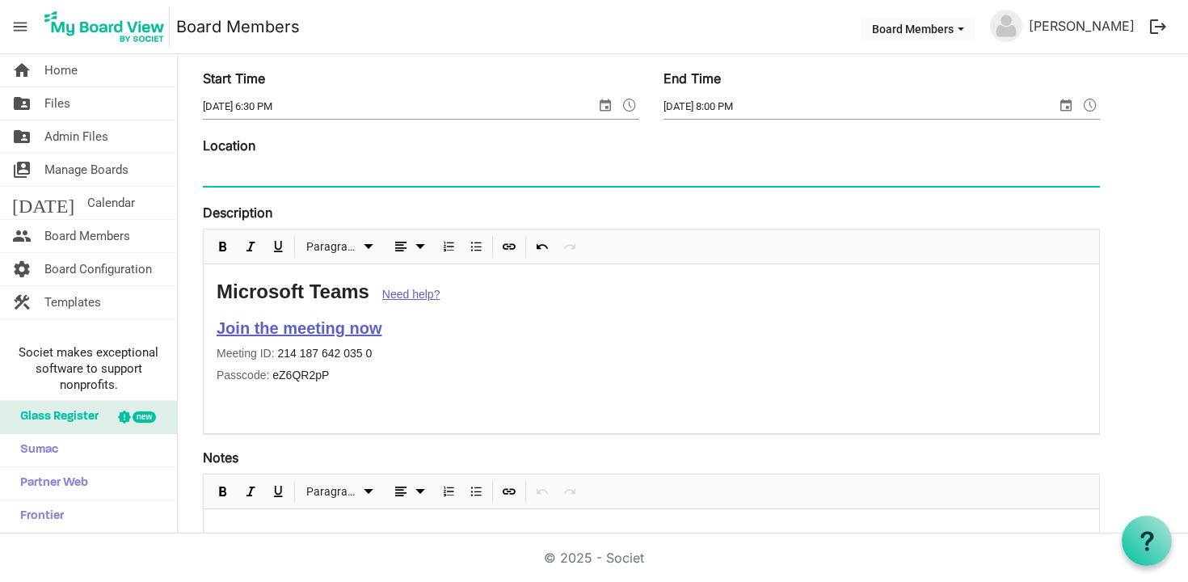
click at [316, 177] on input "Location" at bounding box center [651, 174] width 897 height 24
paste input "https://teams.microsoft.com/dl/launcher/launcher.html?url=%2F_%23%2Fl%2Fmeetup-…"
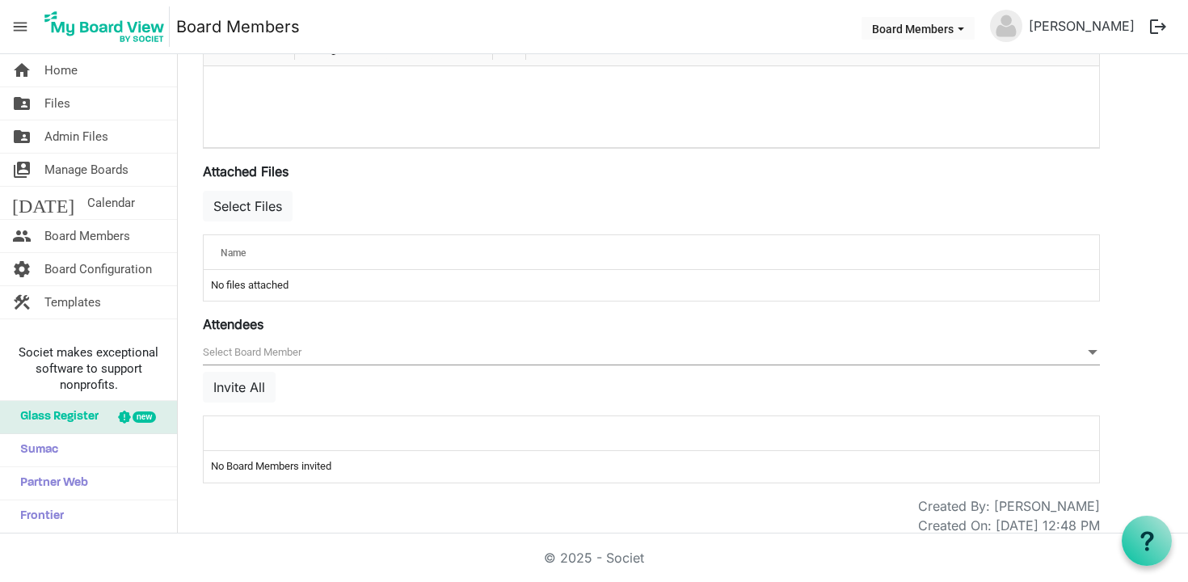
scroll to position [0, 0]
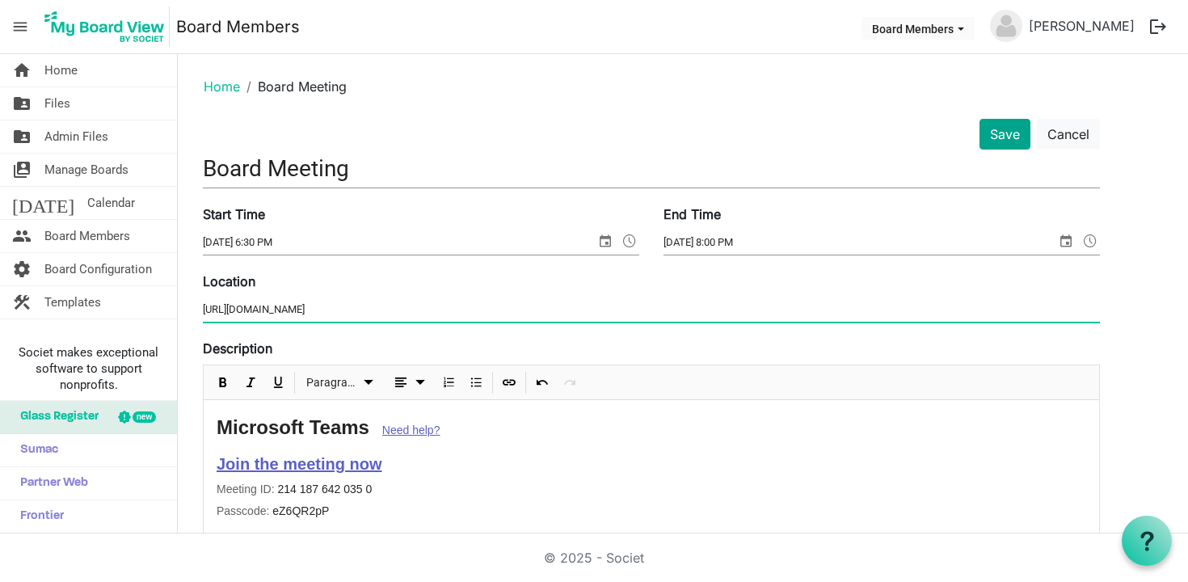
type input "https://teams.microsoft.com/dl/launcher/launcher.html?url=%2F_%23%2Fl%2Fmeetup-…"
click at [1018, 142] on button "Save" at bounding box center [1005, 134] width 51 height 31
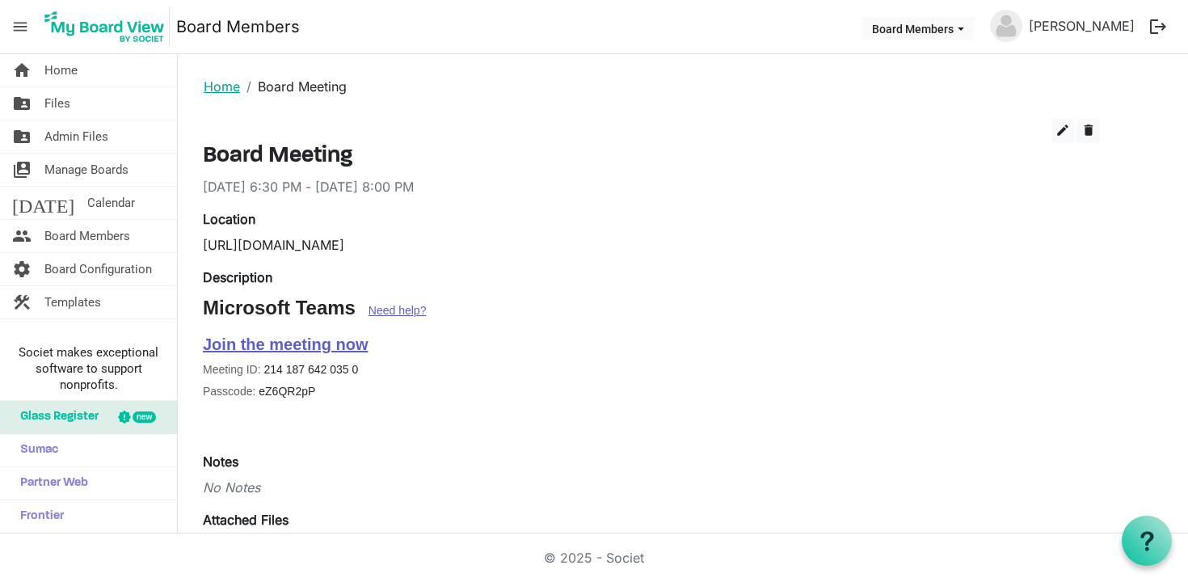
click at [231, 88] on link "Home" at bounding box center [222, 86] width 36 height 16
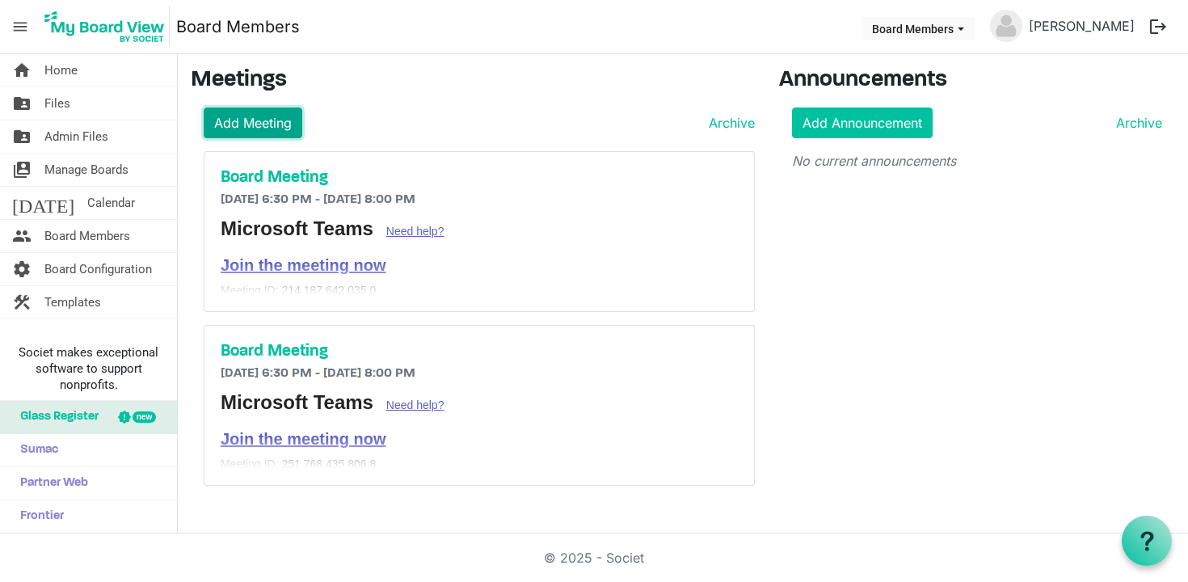
click at [260, 118] on link "Add Meeting" at bounding box center [253, 122] width 99 height 31
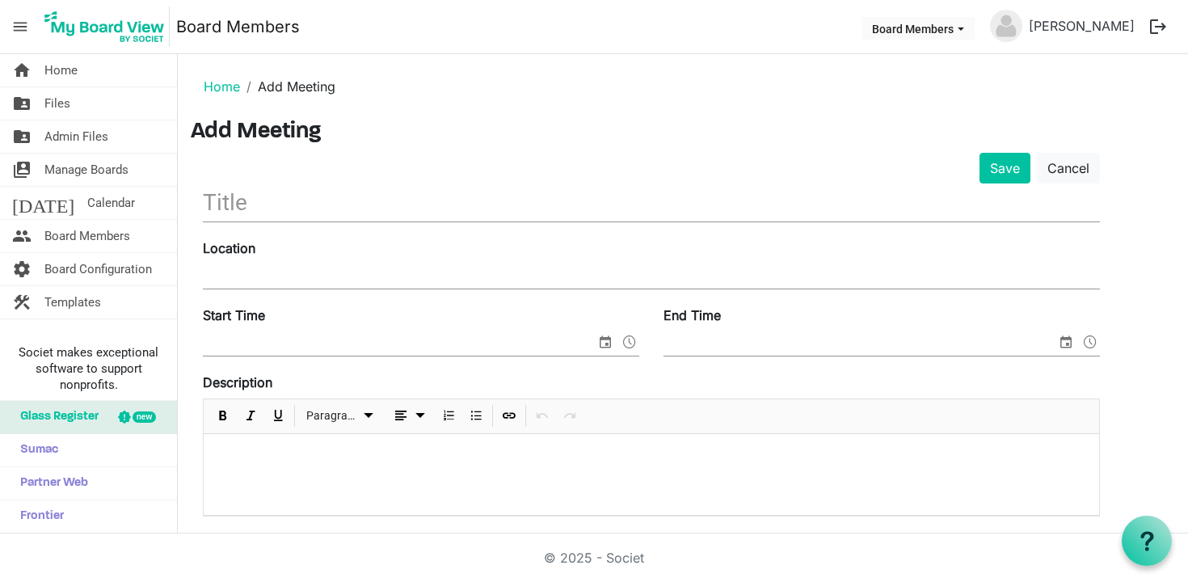
click at [240, 206] on input "text" at bounding box center [651, 202] width 897 height 38
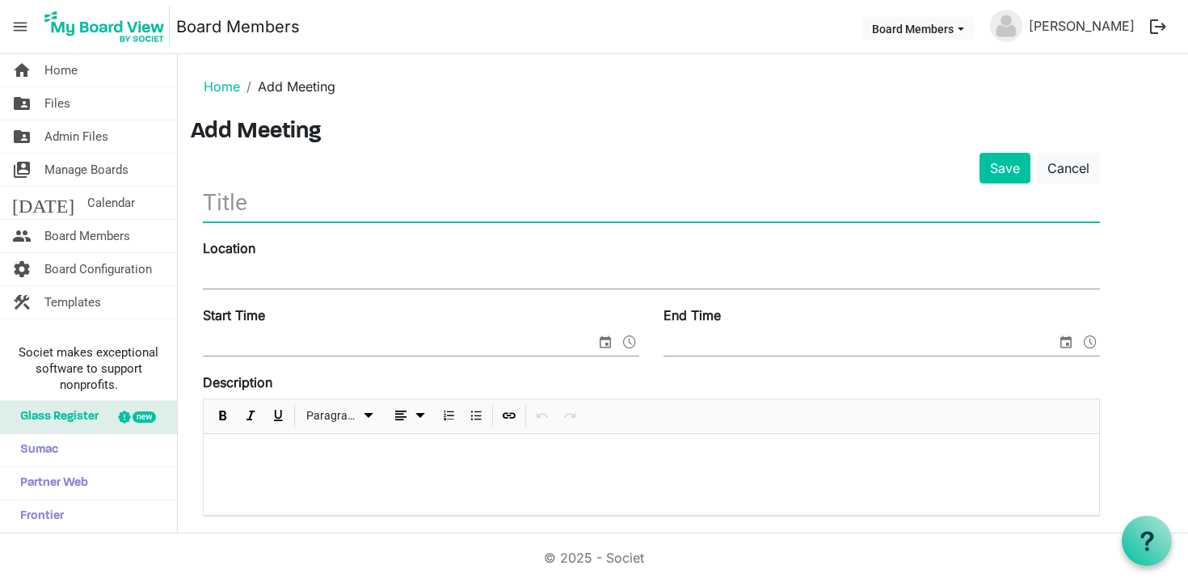
type input "B"
click at [225, 89] on link "Home" at bounding box center [222, 86] width 36 height 16
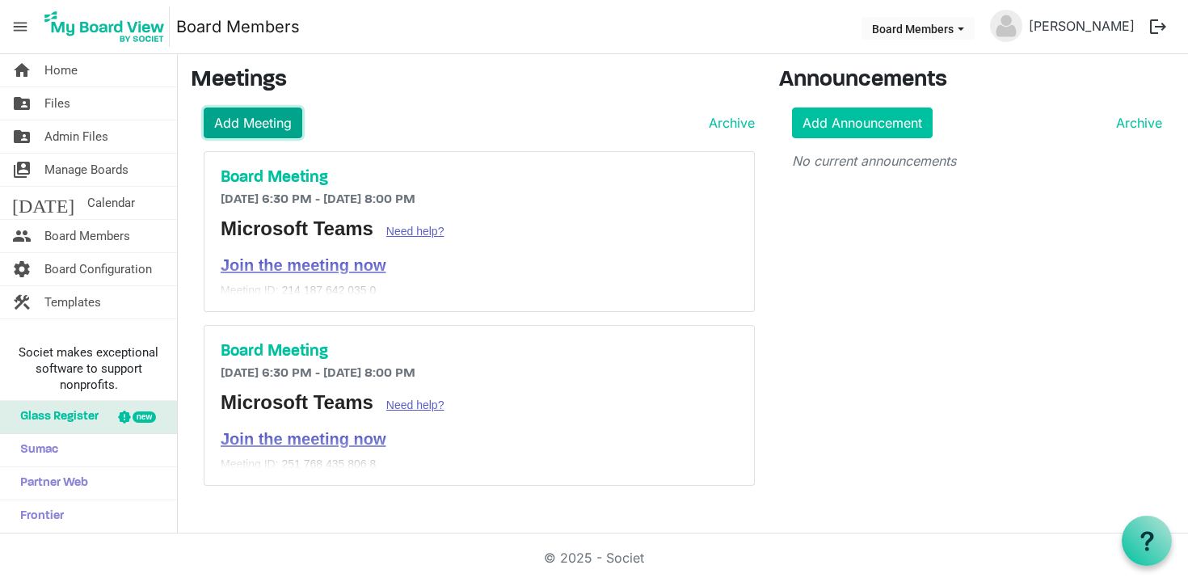
click at [254, 117] on link "Add Meeting" at bounding box center [253, 122] width 99 height 31
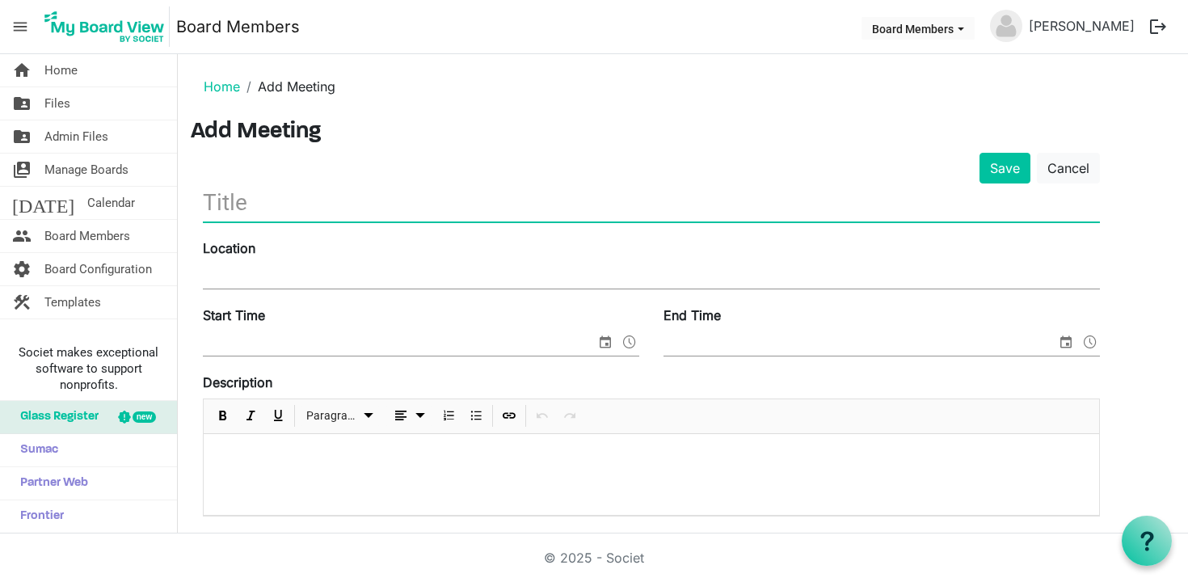
click at [269, 207] on input "text" at bounding box center [651, 202] width 897 height 38
type input "Board Meeting"
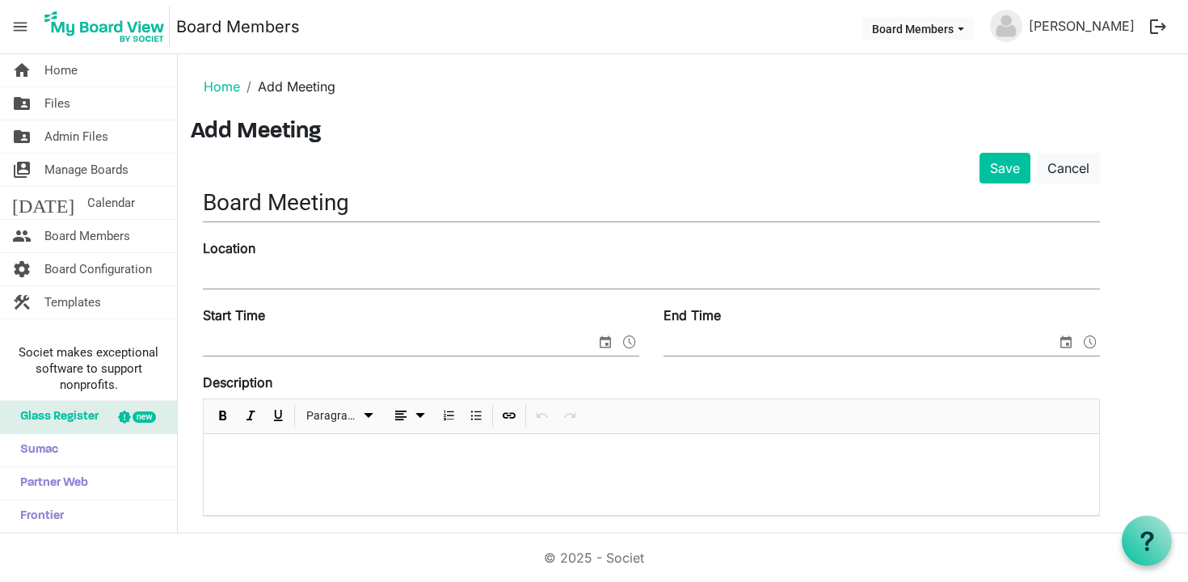
click at [410, 290] on div "Location" at bounding box center [651, 265] width 921 height 54
click at [357, 287] on input "Location" at bounding box center [651, 276] width 897 height 24
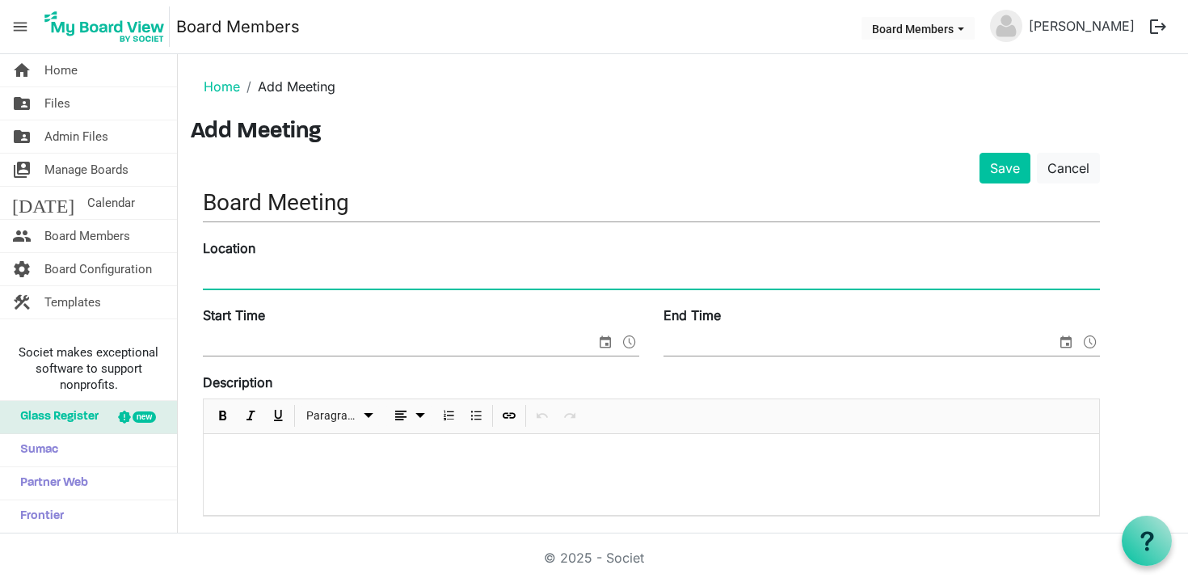
click at [323, 279] on input "Location" at bounding box center [651, 276] width 897 height 24
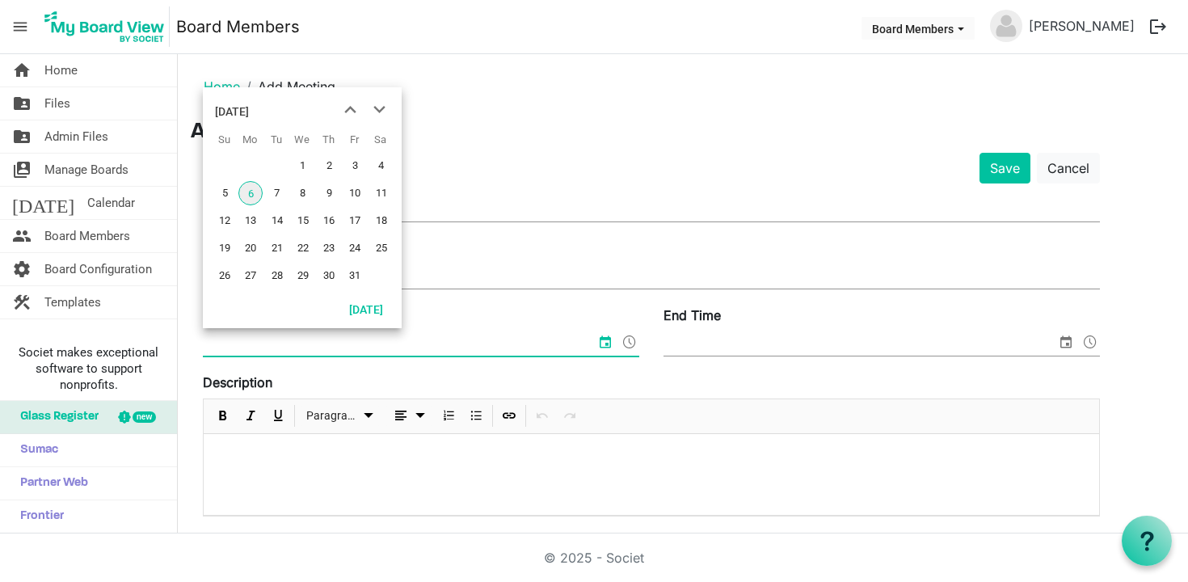
click at [265, 348] on input "Start Time" at bounding box center [399, 343] width 393 height 24
click at [375, 112] on span "next month" at bounding box center [379, 109] width 28 height 29
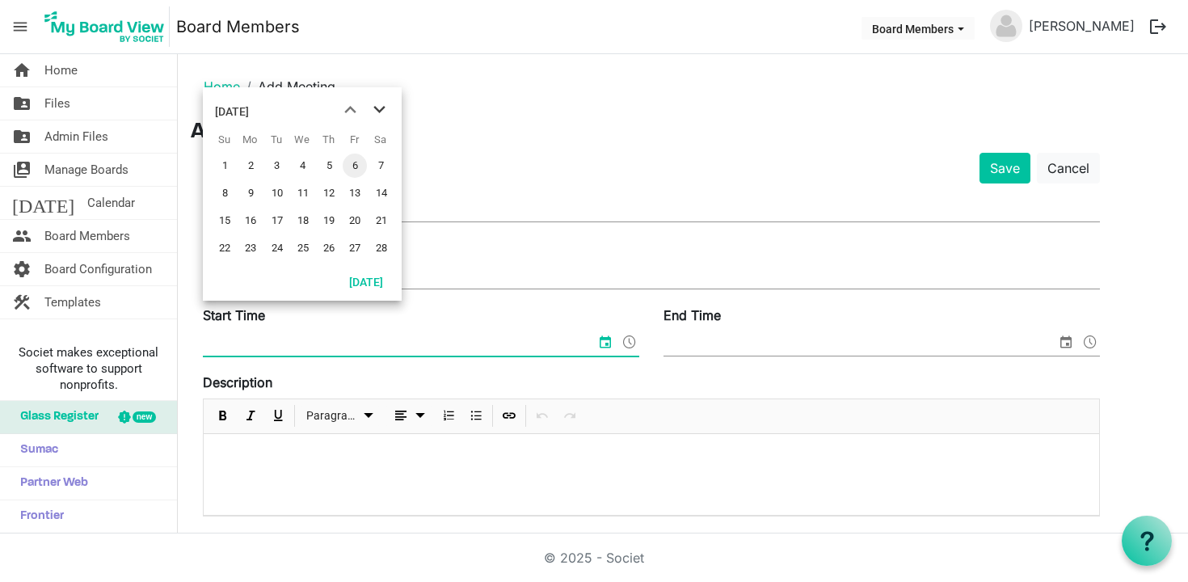
click at [375, 112] on span "next month" at bounding box center [379, 109] width 28 height 29
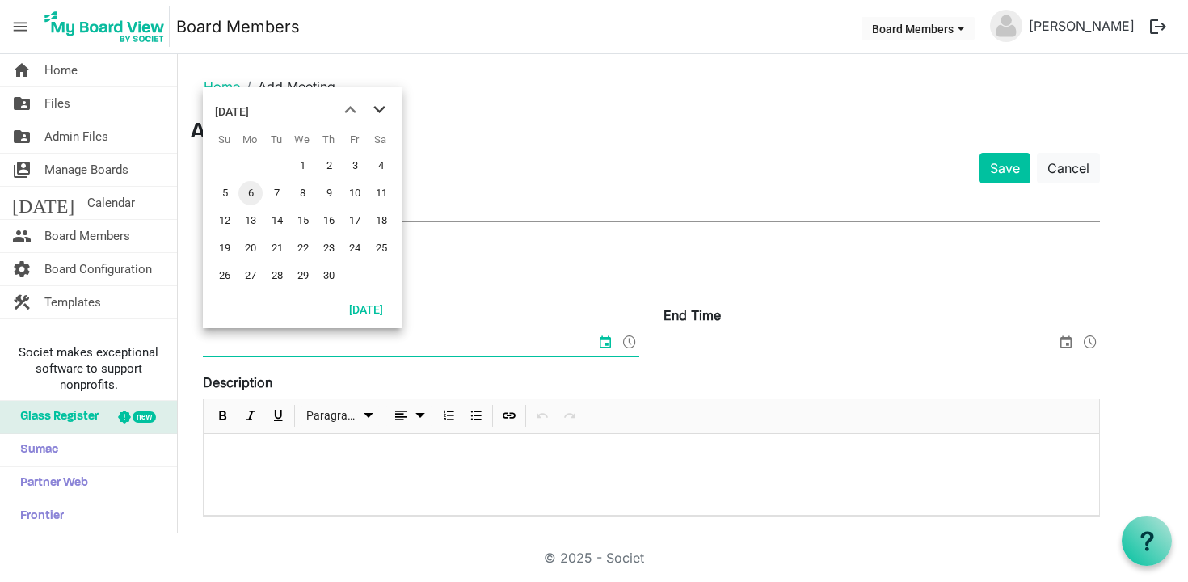
click at [375, 112] on span "next month" at bounding box center [379, 109] width 28 height 29
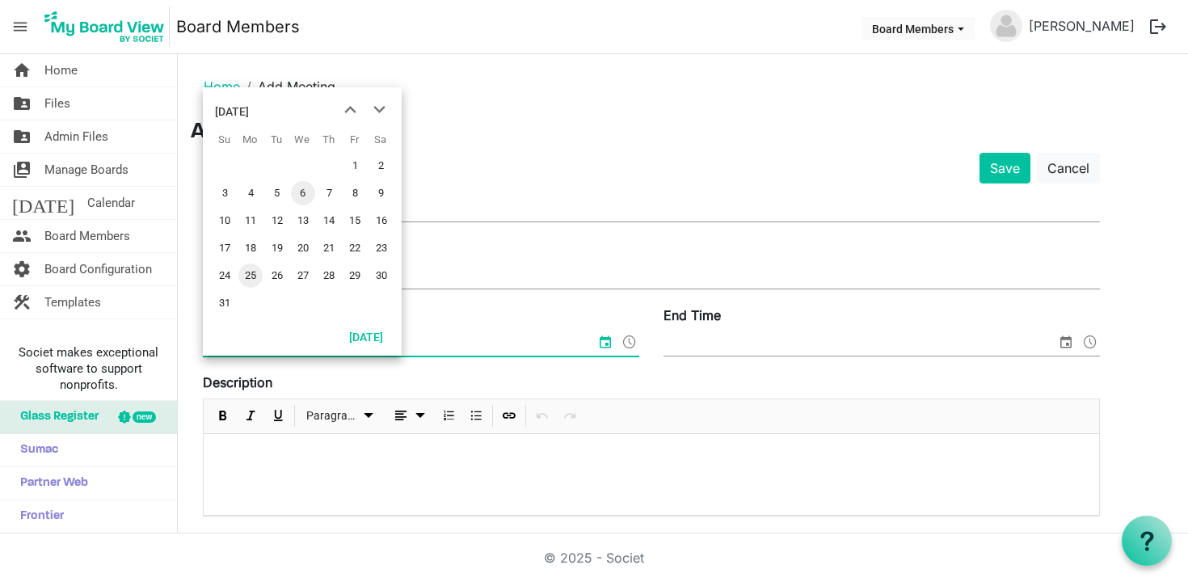
click at [251, 279] on span "25" at bounding box center [250, 275] width 24 height 24
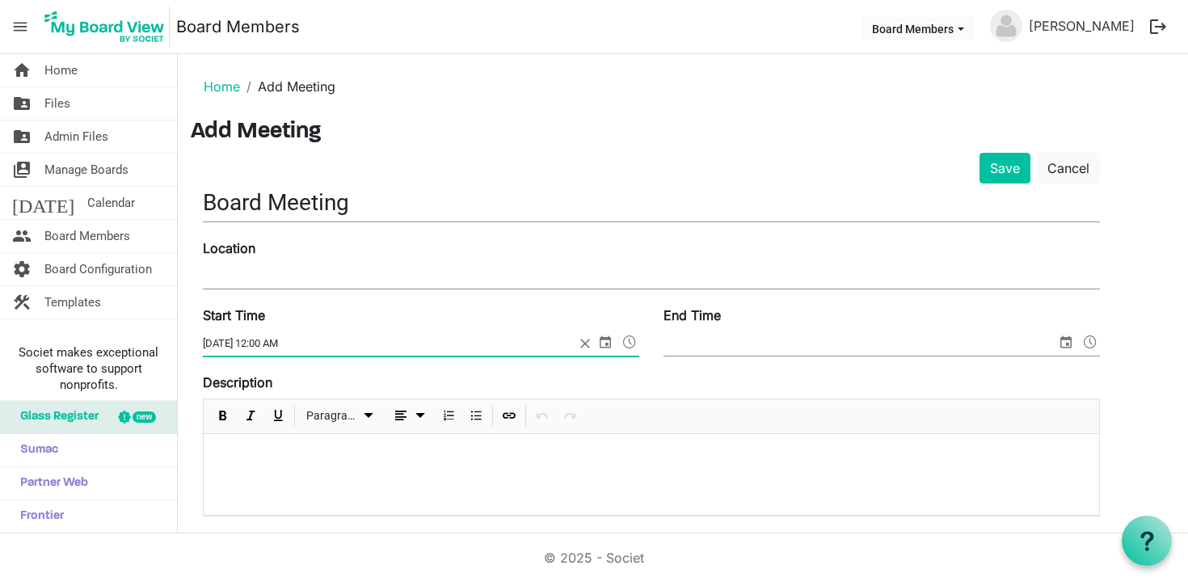
click at [263, 343] on input "5/25/2026 12:00 AM" at bounding box center [389, 343] width 372 height 24
click at [339, 339] on input "5/25/2026 6:30 PM" at bounding box center [389, 343] width 372 height 24
type input "5/25/2026 6:30 PM"
click at [725, 339] on input "End Time" at bounding box center [860, 343] width 393 height 24
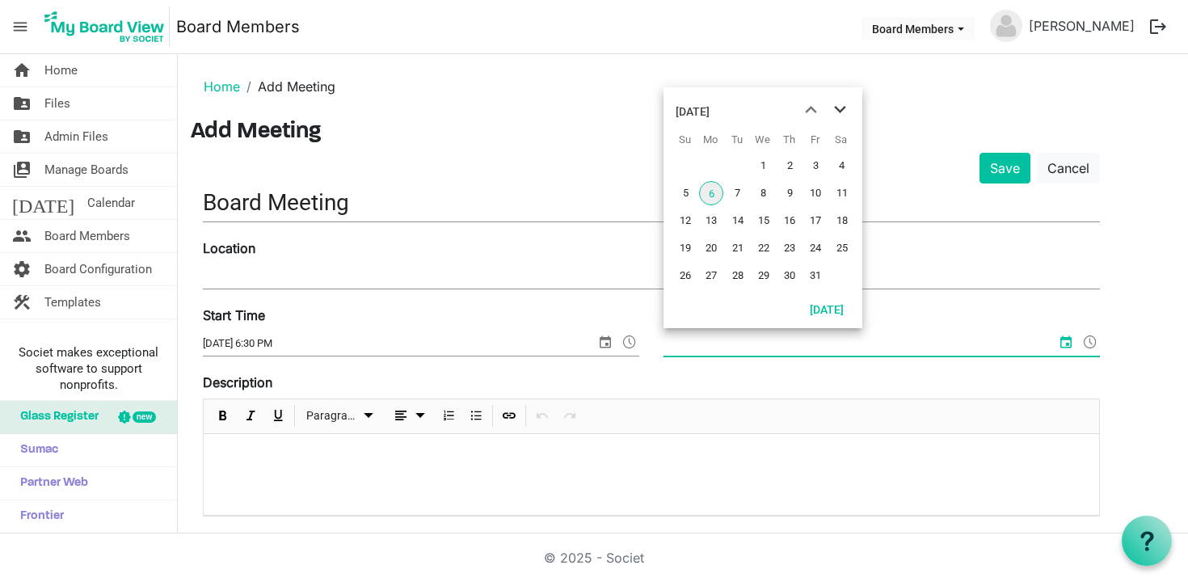
click at [841, 115] on span "next month" at bounding box center [840, 109] width 28 height 29
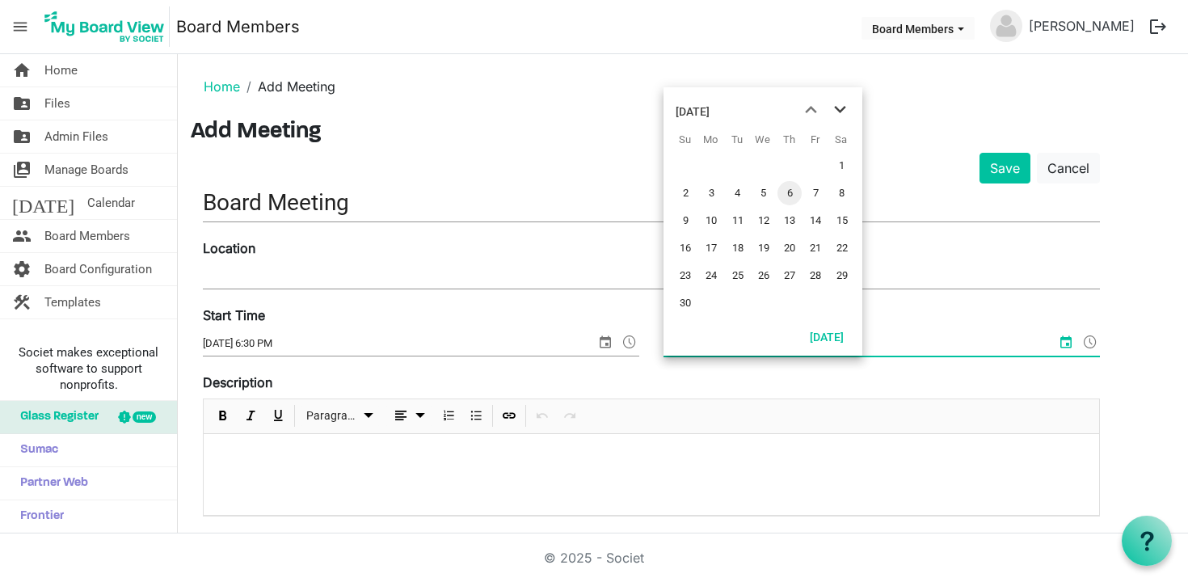
click at [841, 115] on span "next month" at bounding box center [840, 109] width 28 height 29
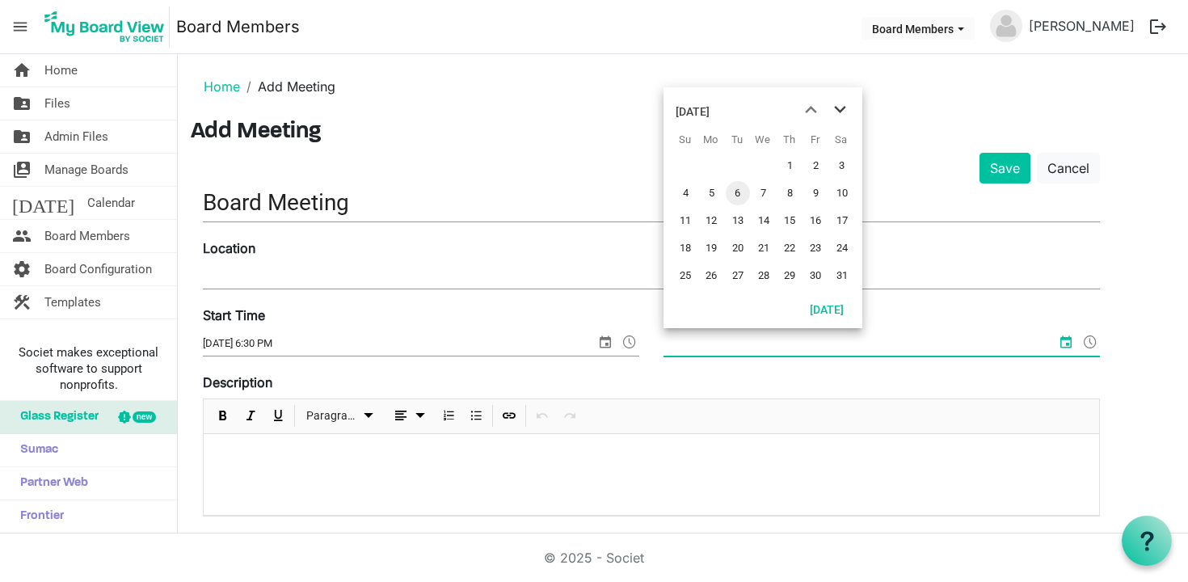
click at [841, 115] on span "next month" at bounding box center [840, 109] width 28 height 29
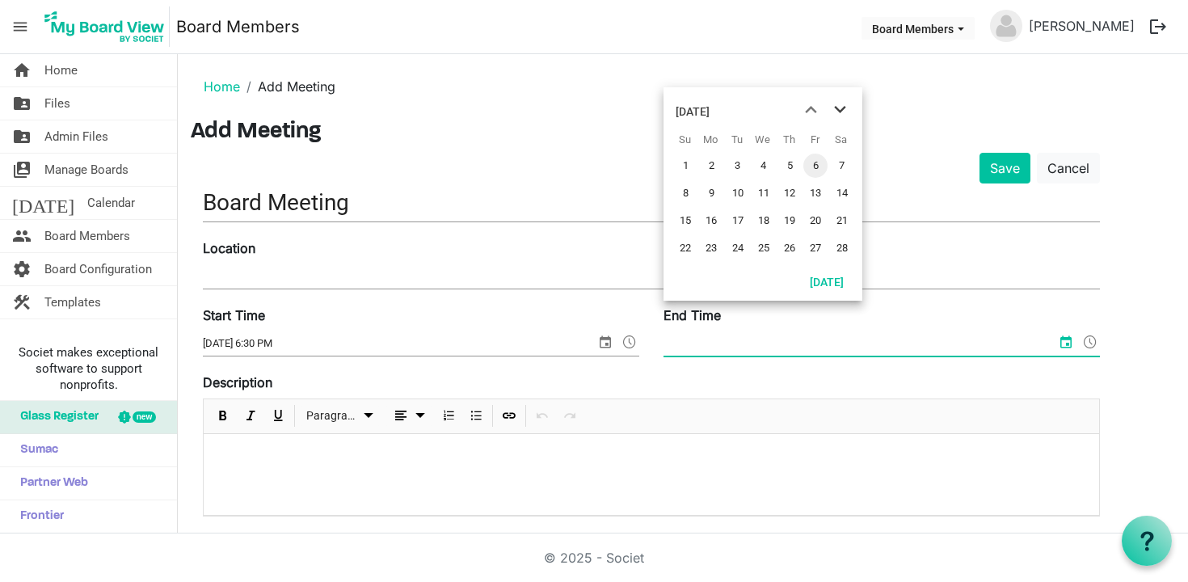
click at [841, 115] on span "next month" at bounding box center [840, 109] width 28 height 29
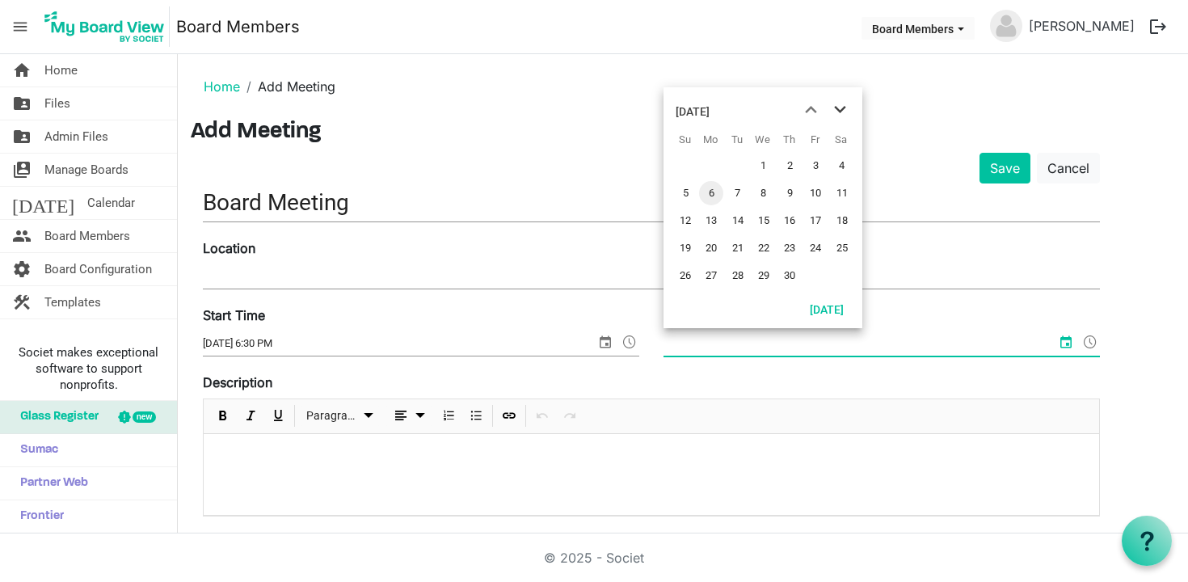
click at [841, 115] on span "next month" at bounding box center [840, 109] width 28 height 29
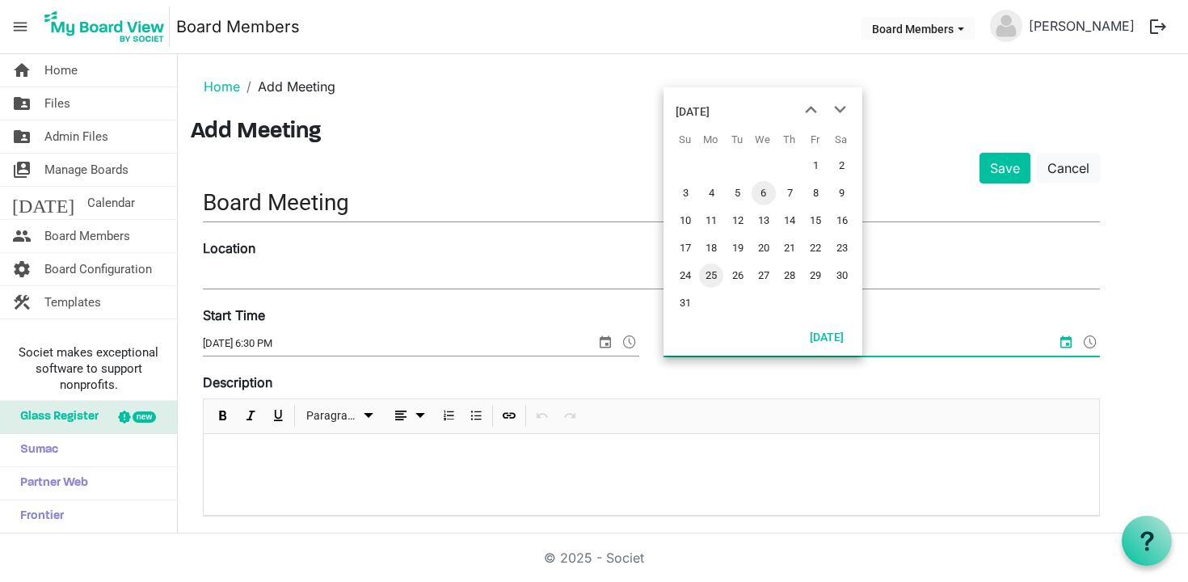
click at [713, 277] on span "25" at bounding box center [711, 275] width 24 height 24
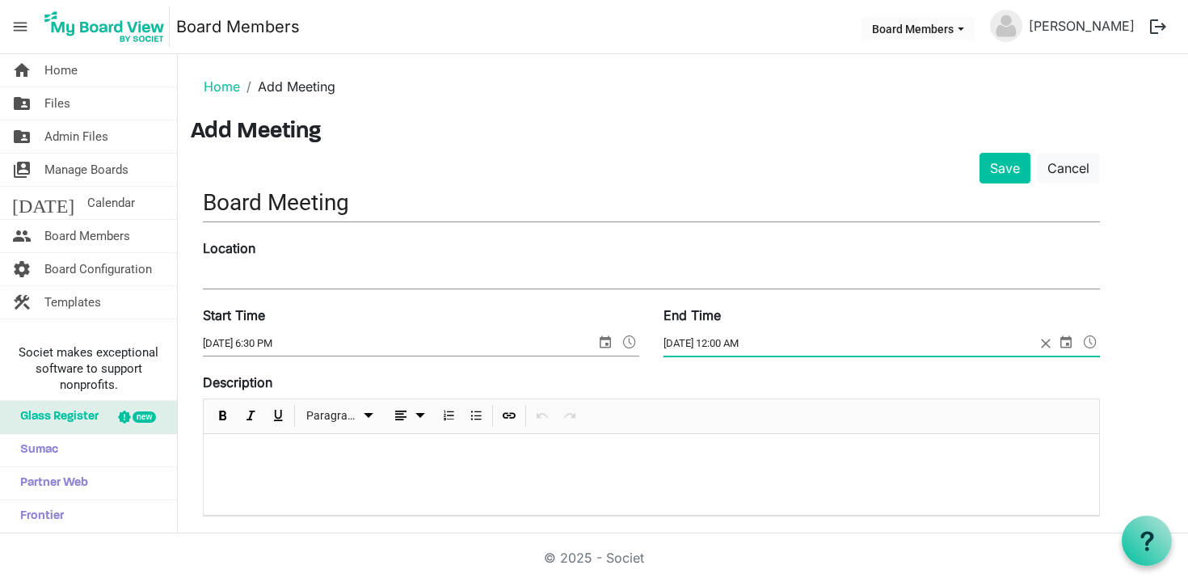
click at [725, 349] on input "5/25/2026 12:00 AM" at bounding box center [850, 343] width 372 height 24
type input "5/25/2026 8:00 PM"
click at [287, 462] on p at bounding box center [652, 455] width 870 height 17
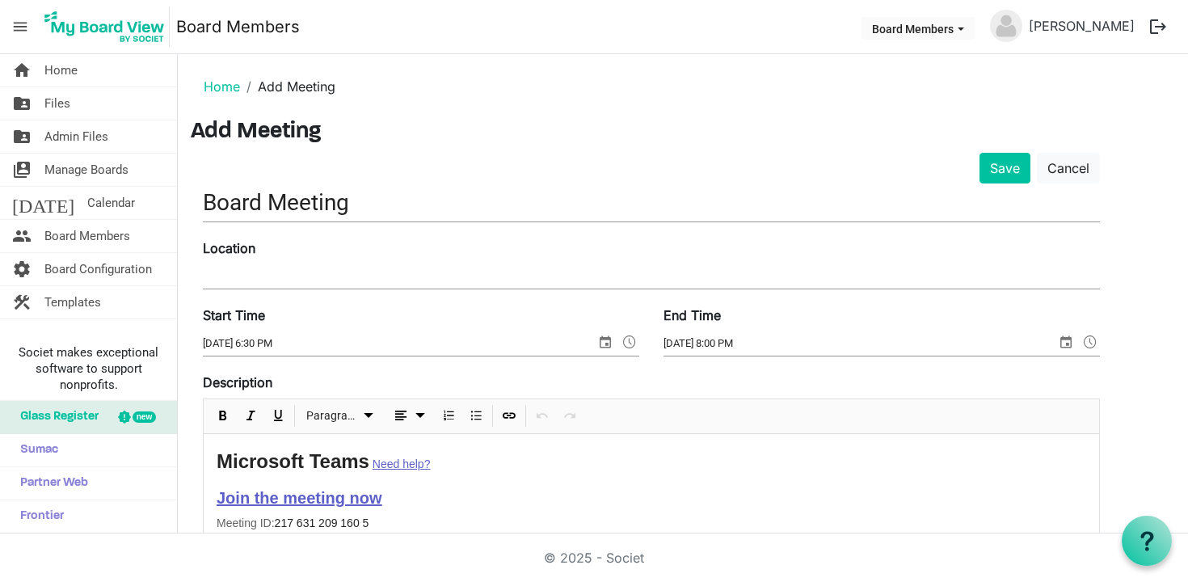
click at [289, 500] on link "Join the meeting now" at bounding box center [299, 498] width 165 height 18
click at [321, 526] on span "Open Link" at bounding box center [323, 534] width 19 height 20
click at [370, 273] on input "Location" at bounding box center [651, 276] width 897 height 24
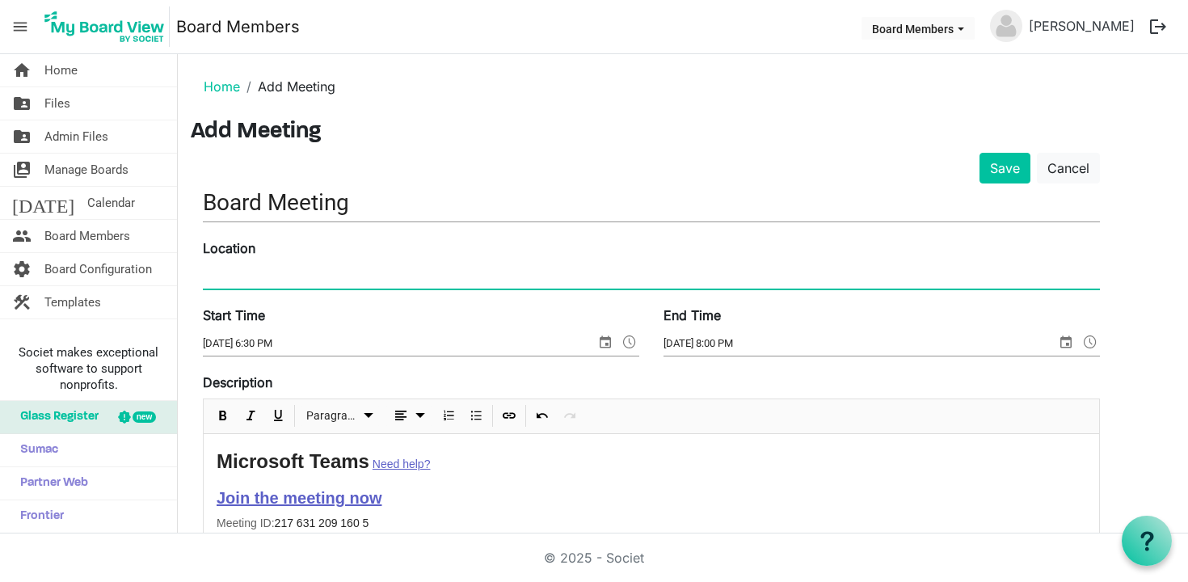
paste input "https://teams.microsoft.com/dl/launcher/launcher.html?url=%2F_%23%2Fl%2Fmeetup-…"
type input "https://teams.microsoft.com/dl/launcher/launcher.html?url=%2F_%23%2Fl%2Fmeetup-…"
click at [1012, 168] on button "Save" at bounding box center [1005, 168] width 51 height 31
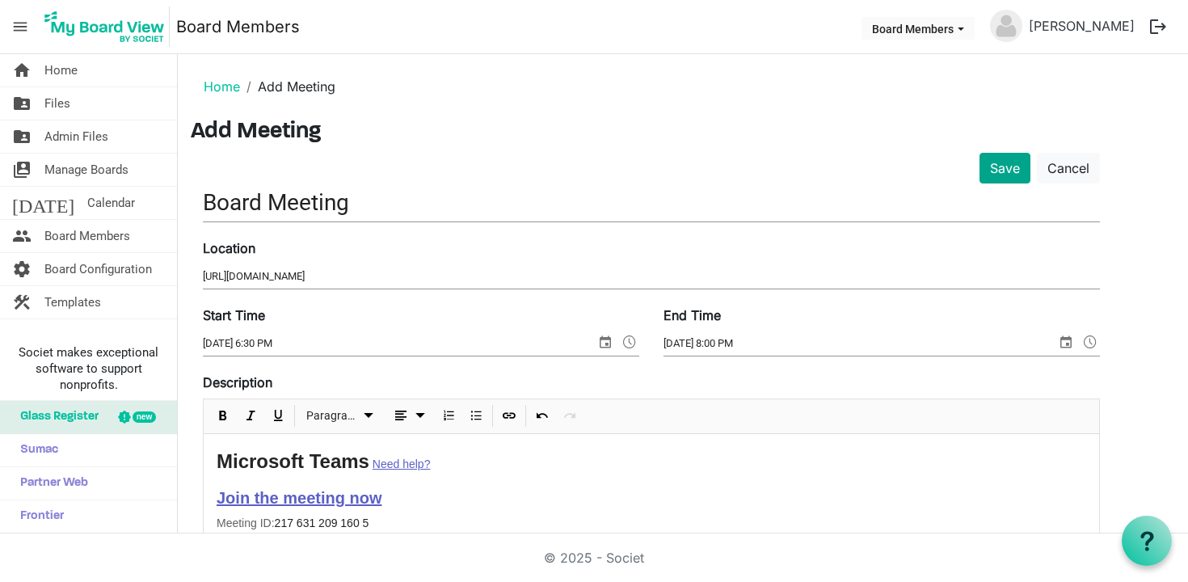
scroll to position [0, 0]
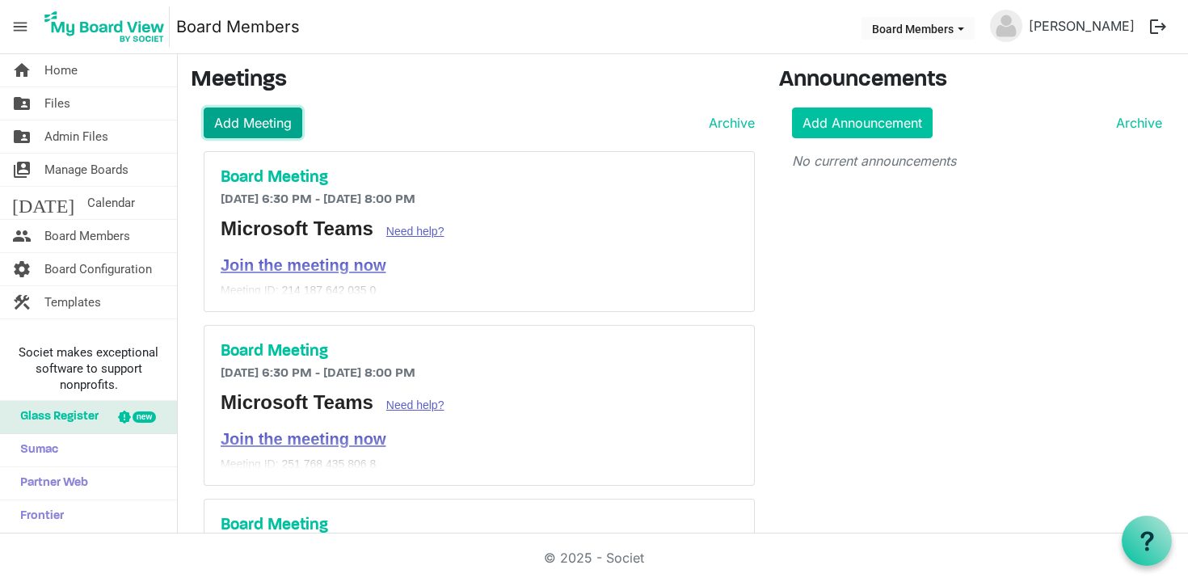
click at [272, 112] on link "Add Meeting" at bounding box center [253, 122] width 99 height 31
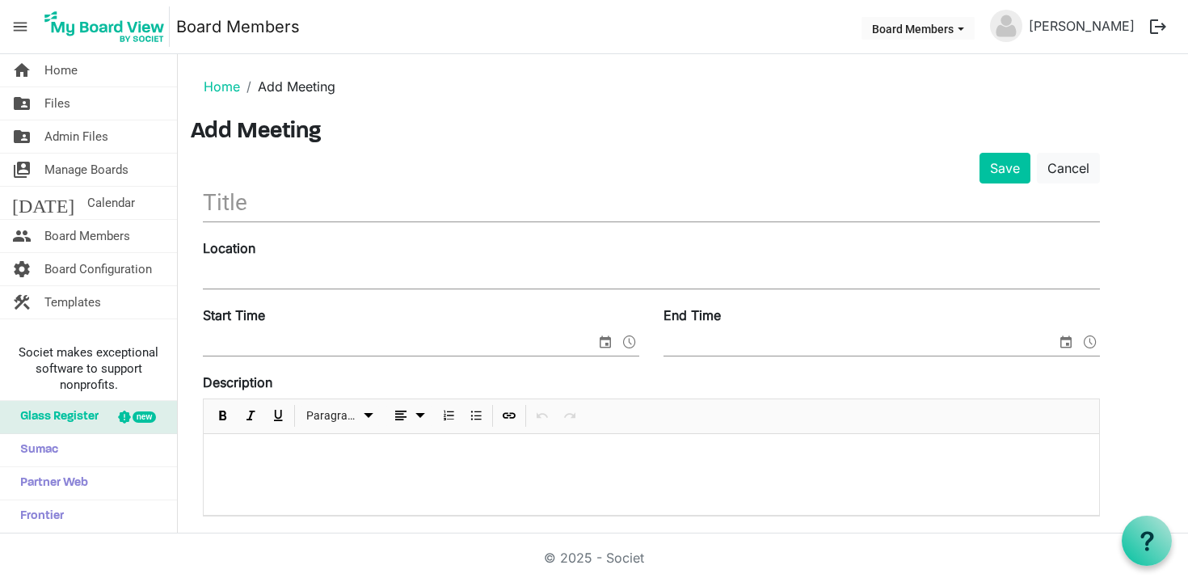
click at [292, 217] on input "text" at bounding box center [651, 202] width 897 height 38
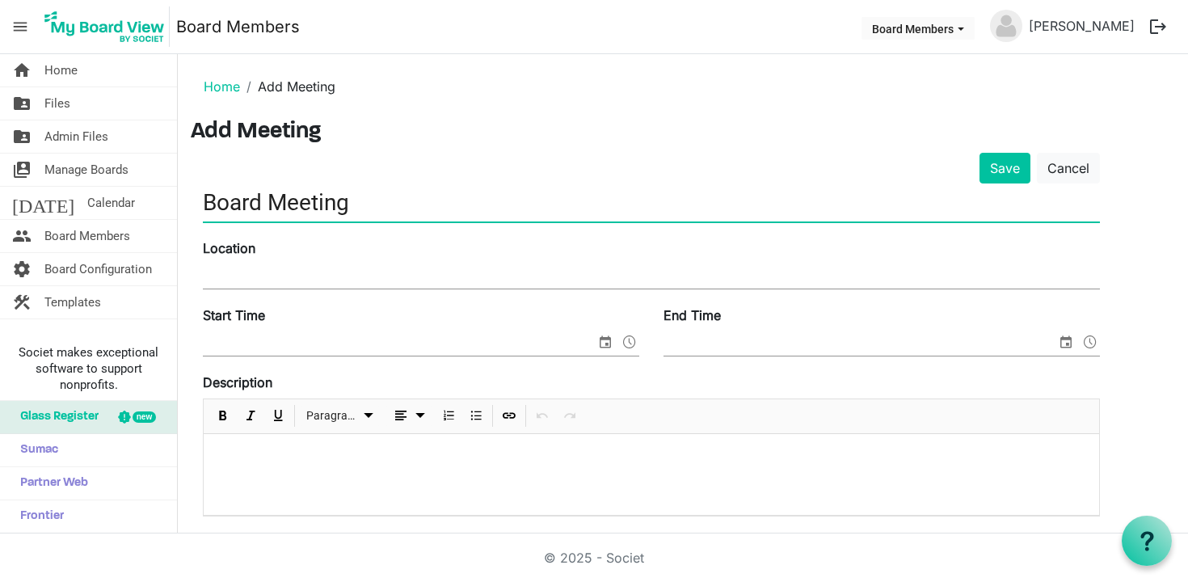
type input "Board Meeting"
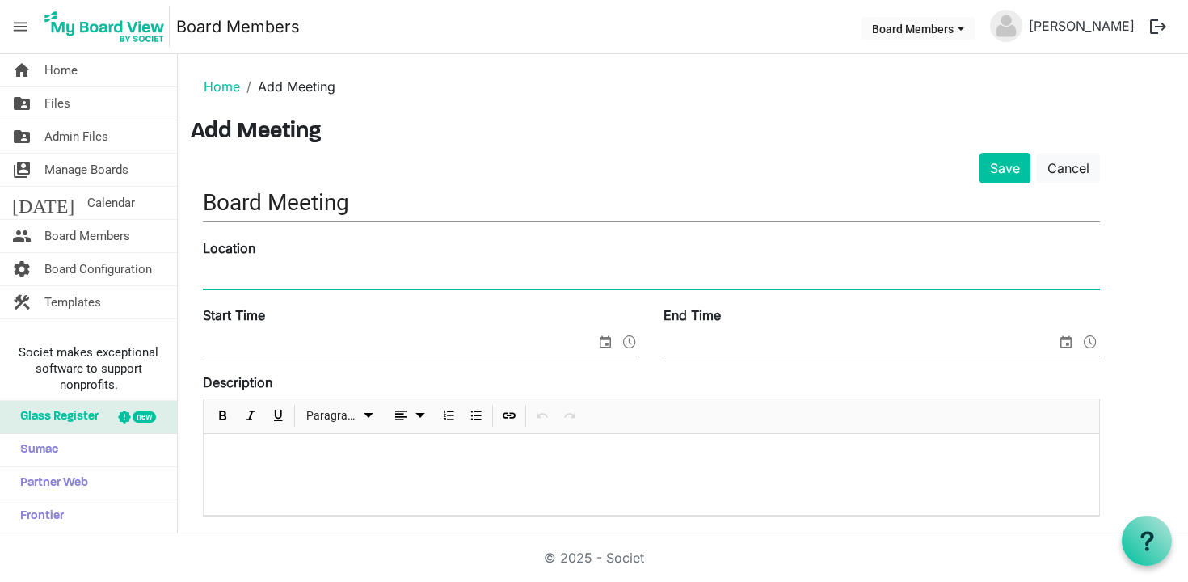
click at [263, 456] on p at bounding box center [652, 455] width 870 height 17
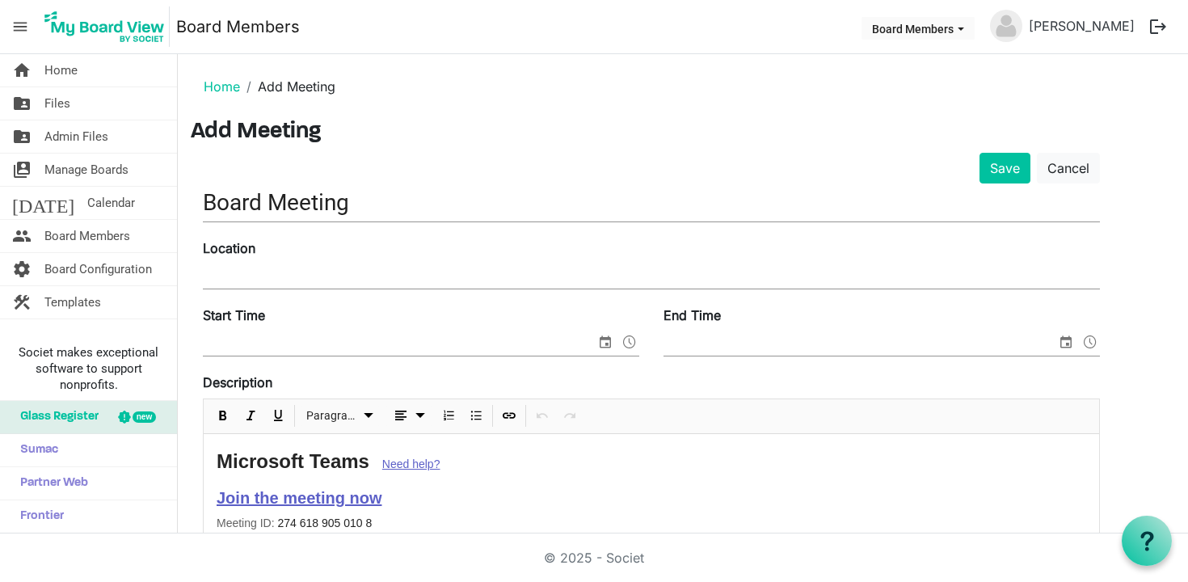
click at [272, 492] on link "Join the meeting now" at bounding box center [299, 498] width 165 height 18
click at [314, 522] on span "Open Link" at bounding box center [306, 526] width 19 height 20
click at [335, 269] on input "Location" at bounding box center [651, 276] width 897 height 24
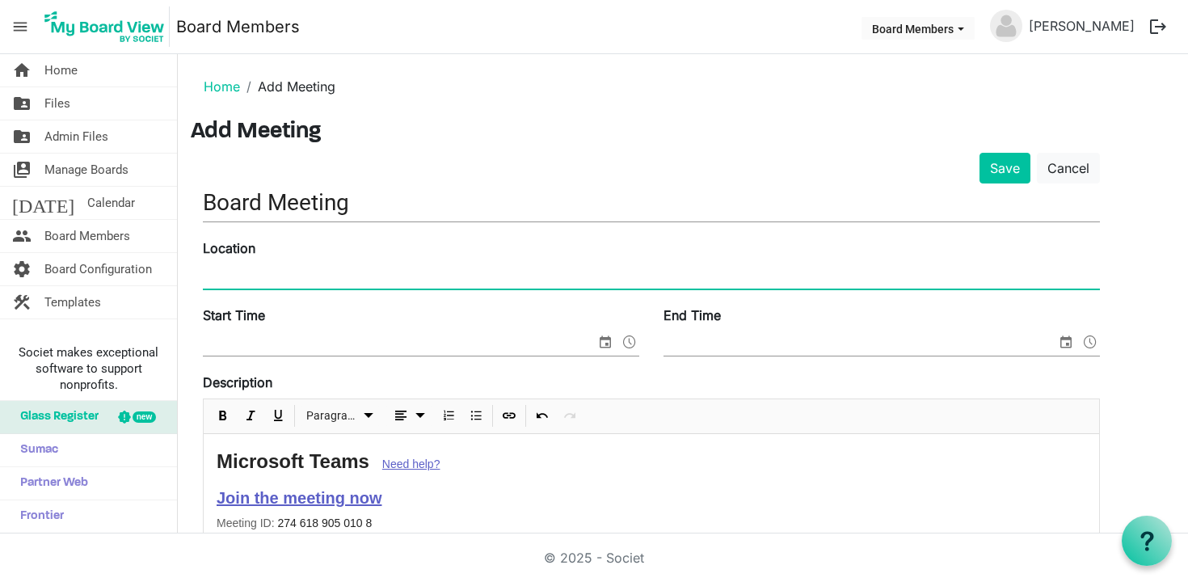
paste input "https://teams.microsoft.com/dl/launcher/launcher.html?url=%2F_%23%2Fl%2Fmeetup-…"
type input "https://teams.microsoft.com/dl/launcher/launcher.html?url=%2F_%23%2Fl%2Fmeetup-…"
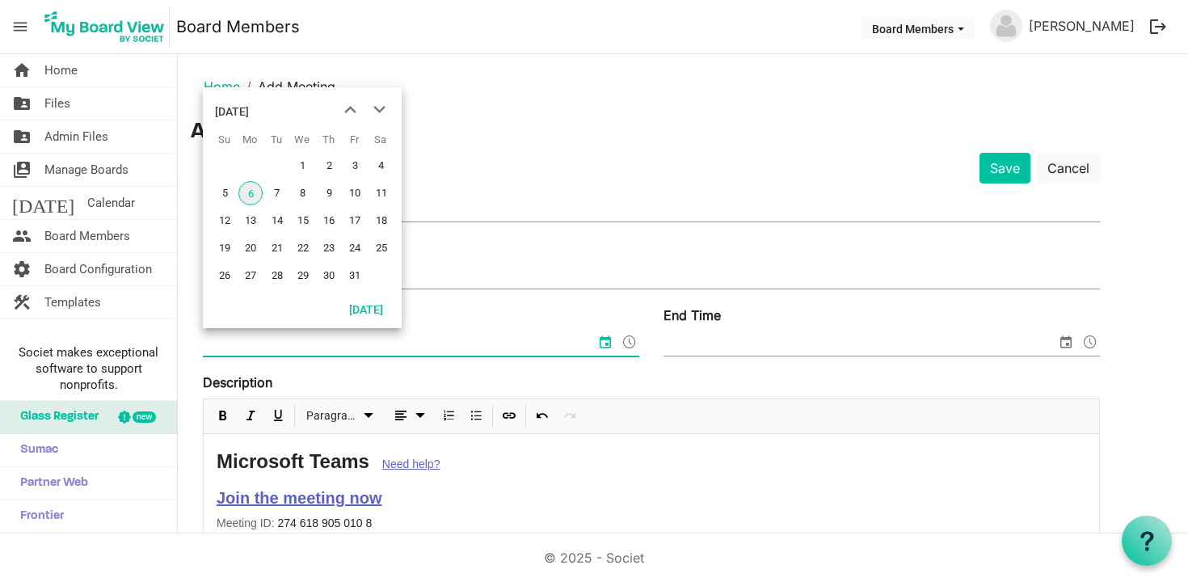
click at [248, 343] on input "Start Time" at bounding box center [399, 343] width 393 height 24
click at [380, 112] on span "next month" at bounding box center [379, 109] width 28 height 29
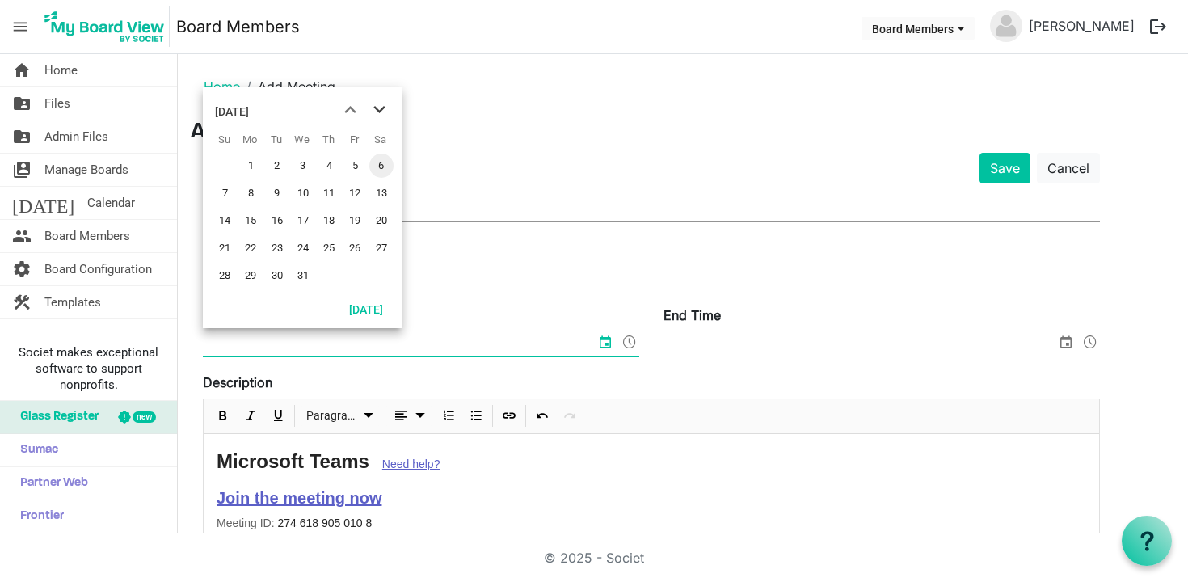
click at [380, 112] on span "next month" at bounding box center [379, 109] width 28 height 29
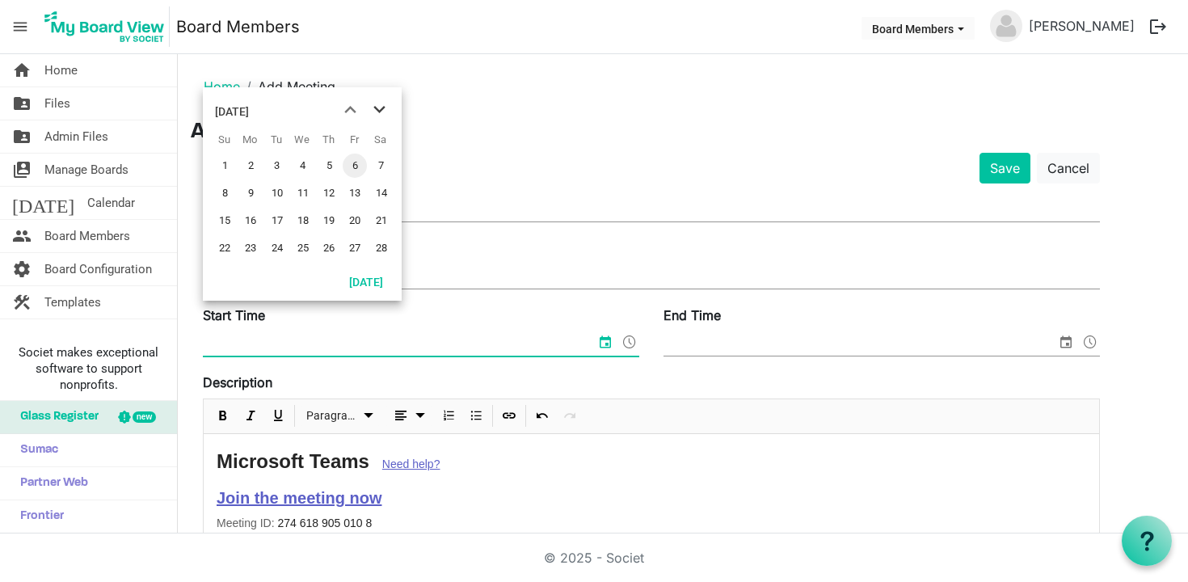
click at [380, 112] on span "next month" at bounding box center [379, 109] width 28 height 29
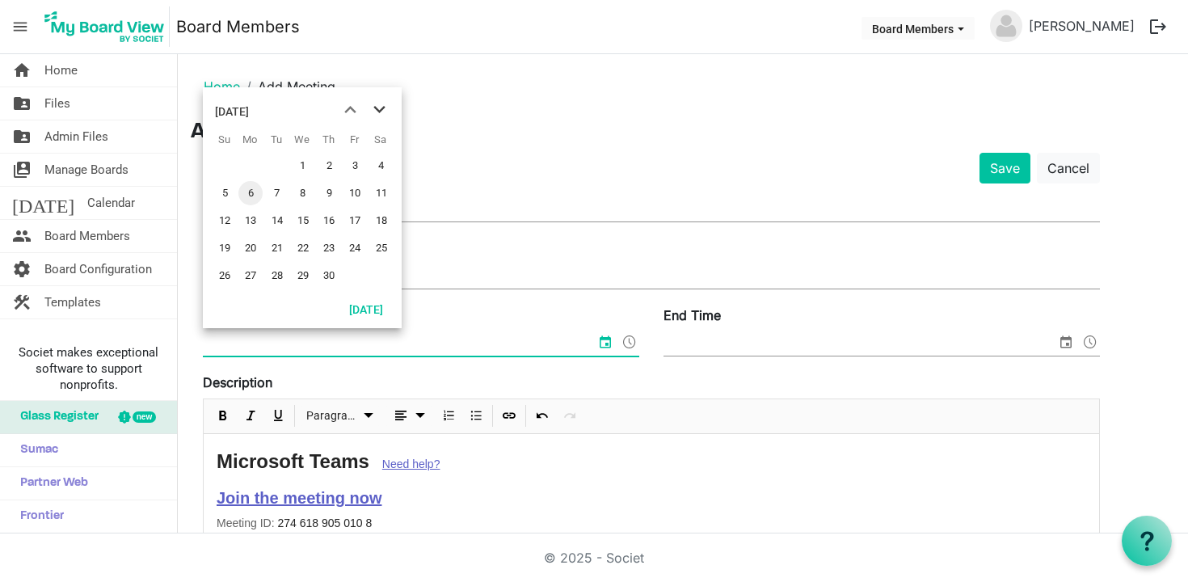
click at [380, 112] on span "next month" at bounding box center [379, 109] width 28 height 29
click at [252, 280] on span "27" at bounding box center [250, 275] width 24 height 24
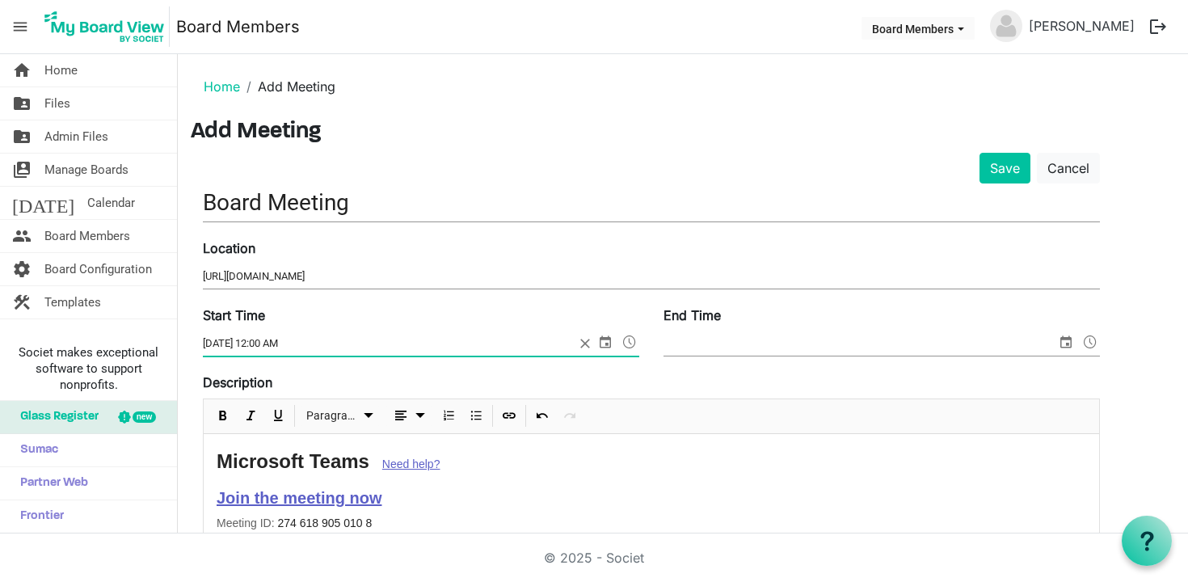
click at [268, 340] on input "7/27/2026 12:00 AM" at bounding box center [389, 343] width 372 height 24
type input "7/27/2026 6:30 PM"
click at [712, 348] on input "End Time" at bounding box center [860, 343] width 393 height 24
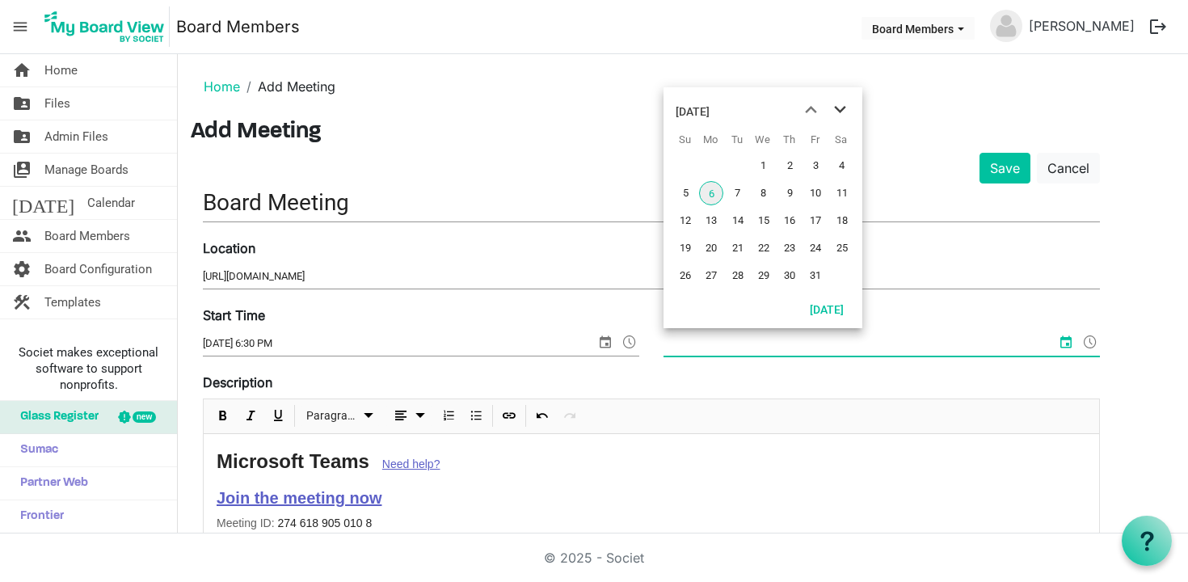
click at [835, 98] on span "next month" at bounding box center [840, 109] width 28 height 29
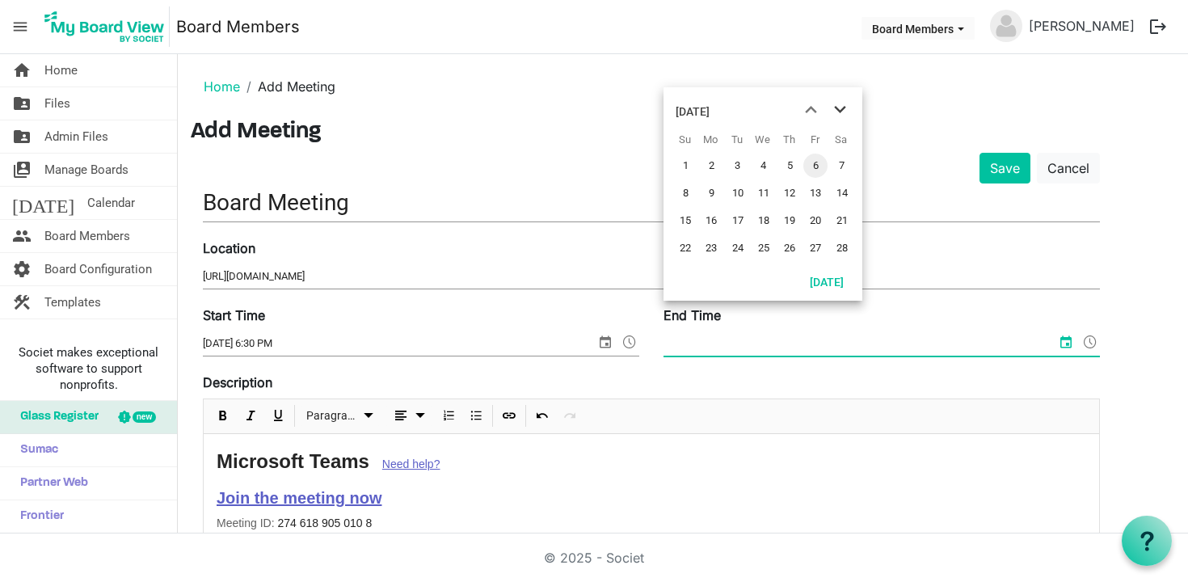
click at [835, 98] on span "next month" at bounding box center [840, 109] width 28 height 29
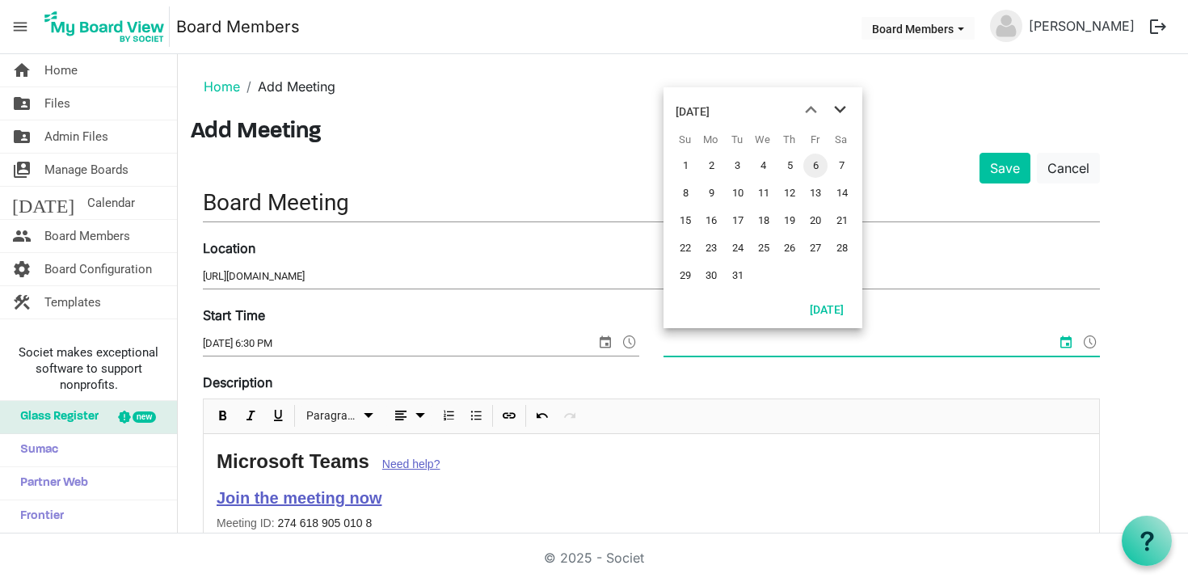
click at [835, 98] on span "next month" at bounding box center [840, 109] width 28 height 29
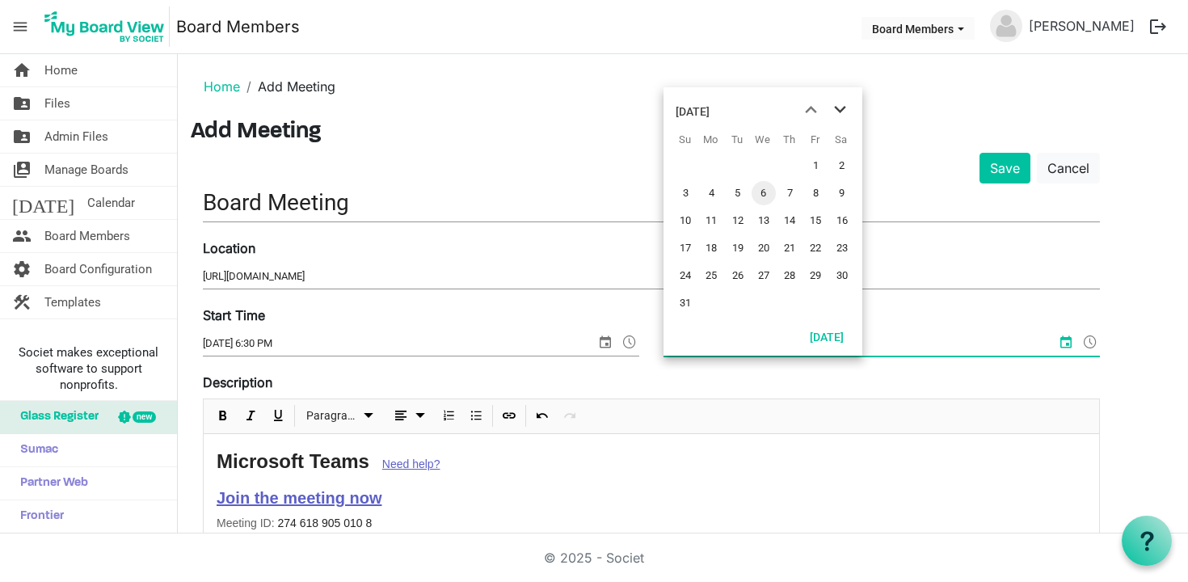
click at [835, 98] on span "next month" at bounding box center [840, 109] width 28 height 29
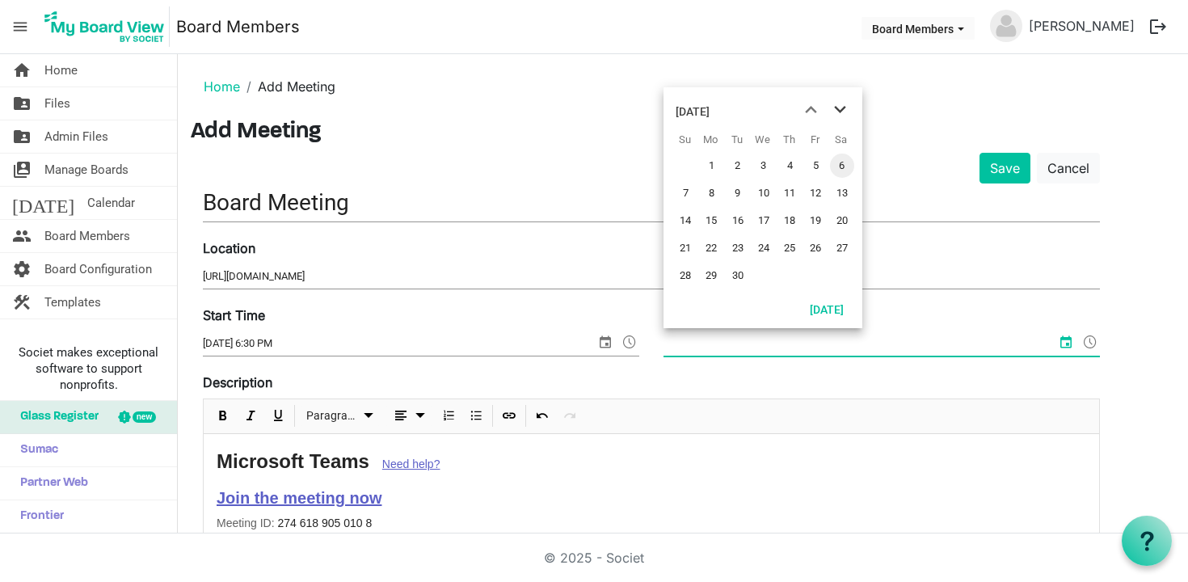
click at [835, 98] on span "next month" at bounding box center [840, 109] width 28 height 29
click at [710, 272] on span "27" at bounding box center [711, 275] width 24 height 24
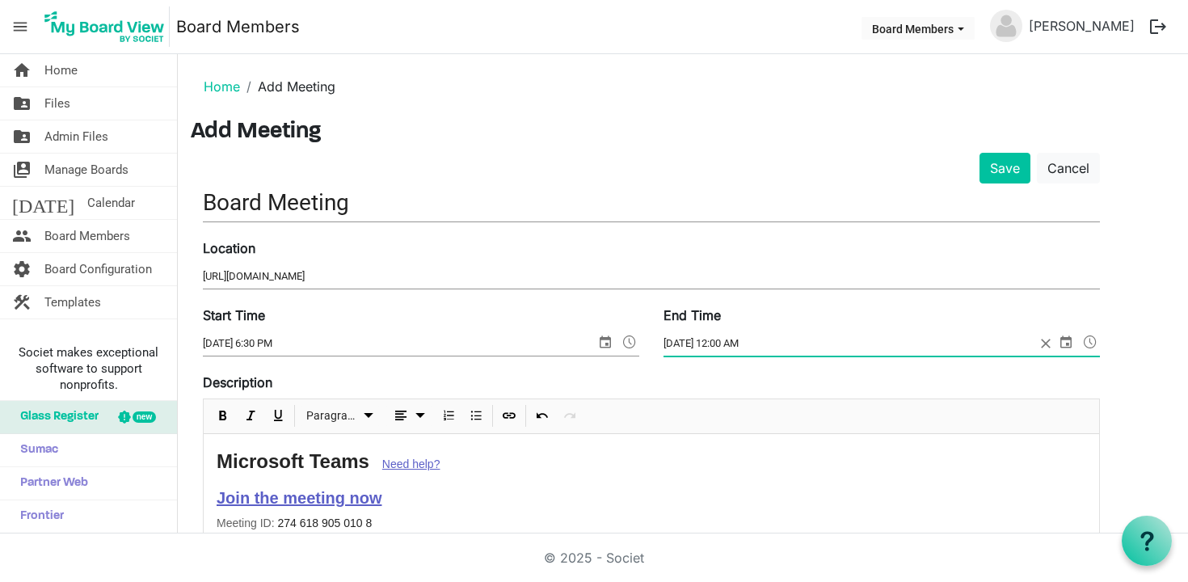
click at [723, 340] on input "7/27/2026 12:00 AM" at bounding box center [850, 343] width 372 height 24
type input "7/27/2026 8:00 PM"
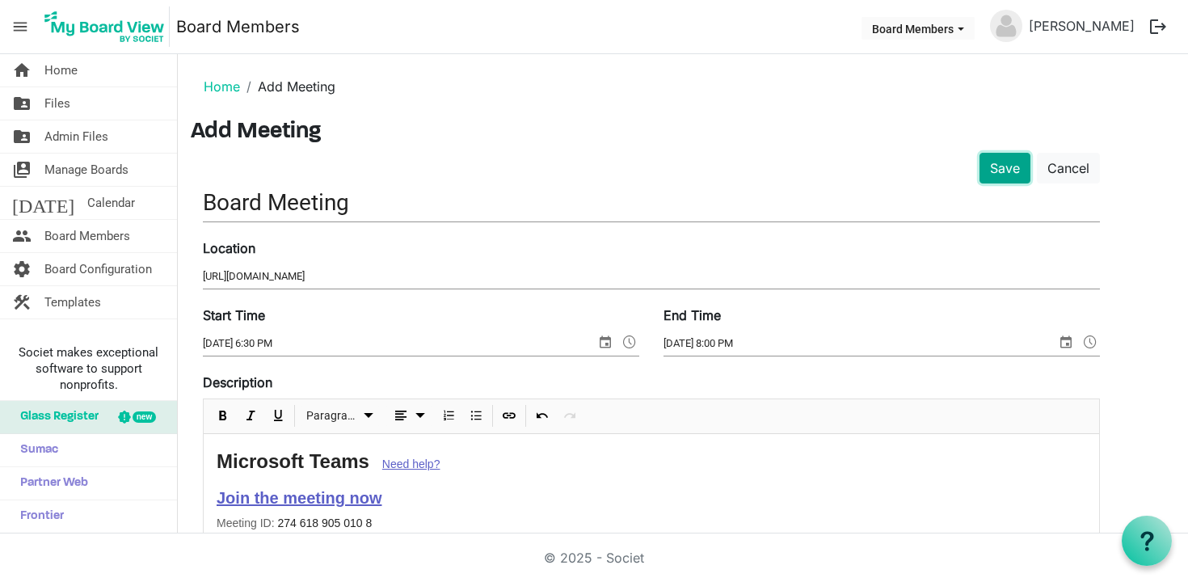
click at [1005, 170] on button "Save" at bounding box center [1005, 168] width 51 height 31
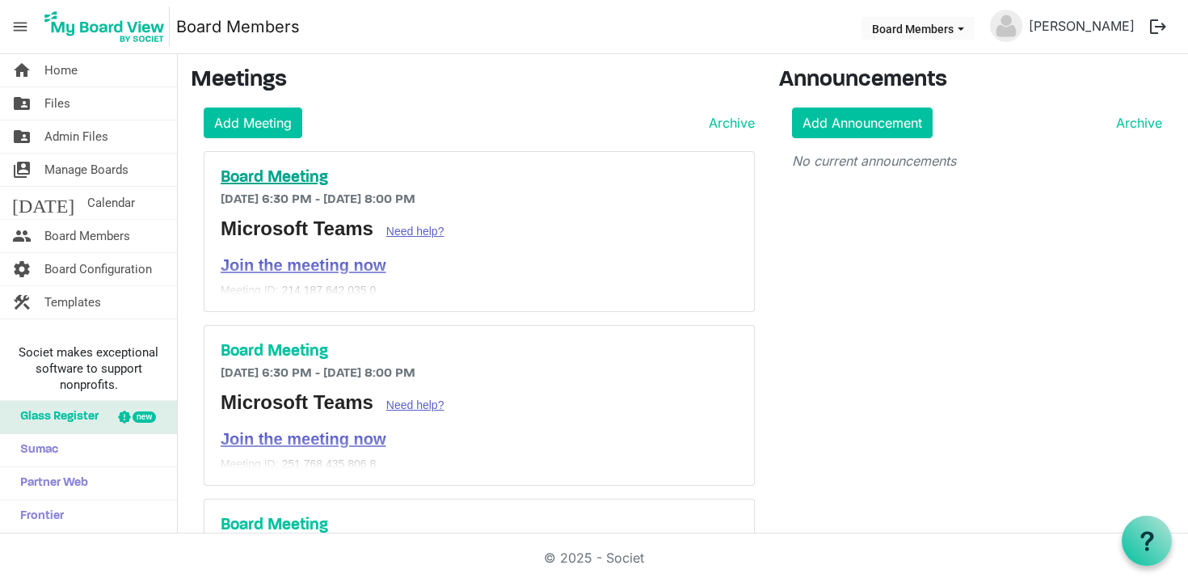
click at [293, 183] on h5 "Board Meeting" at bounding box center [479, 177] width 517 height 19
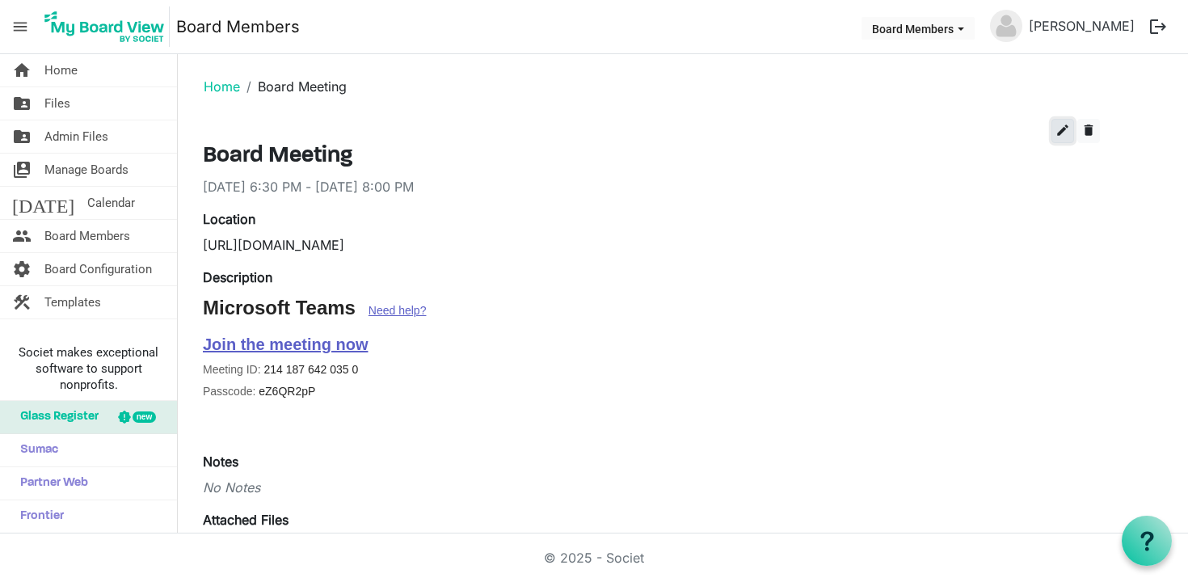
click at [1063, 133] on span "edit" at bounding box center [1063, 130] width 15 height 15
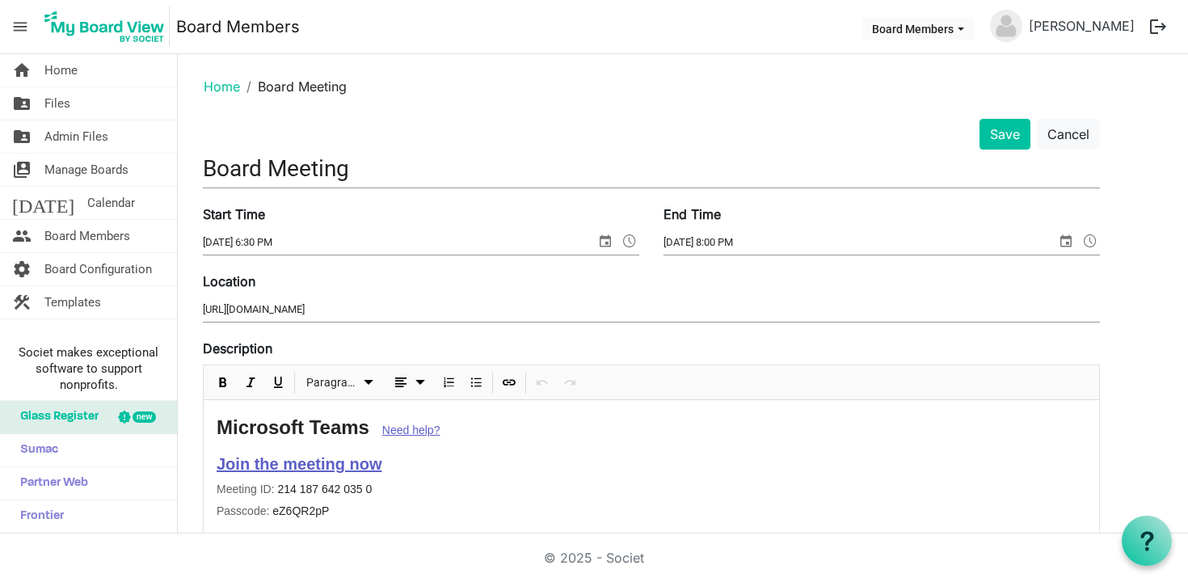
scroll to position [592, 0]
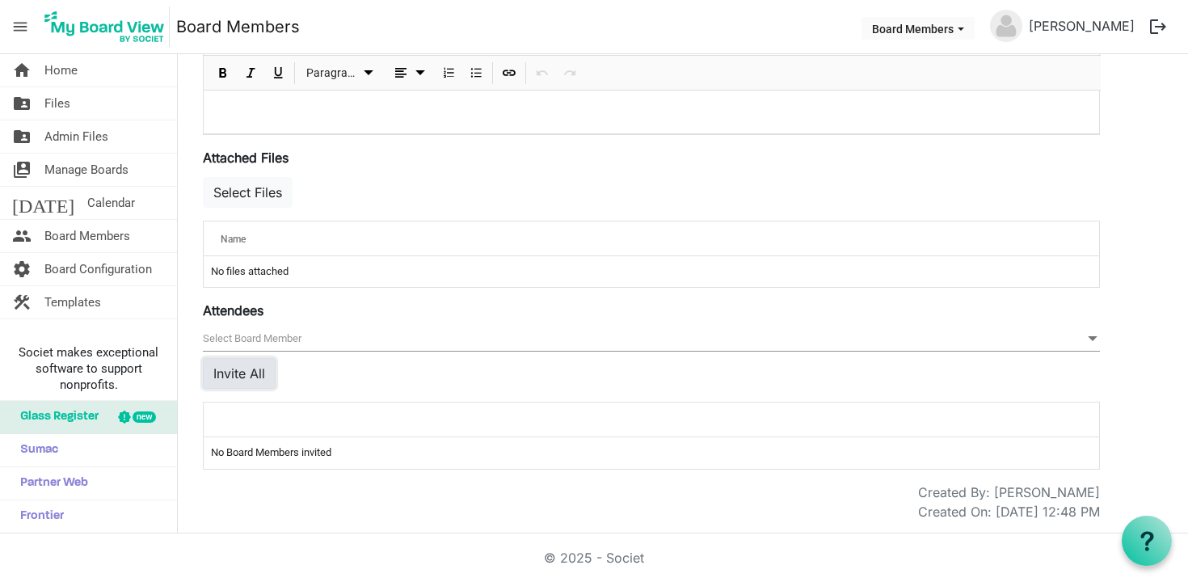
click at [236, 360] on button "Invite All" at bounding box center [239, 373] width 73 height 31
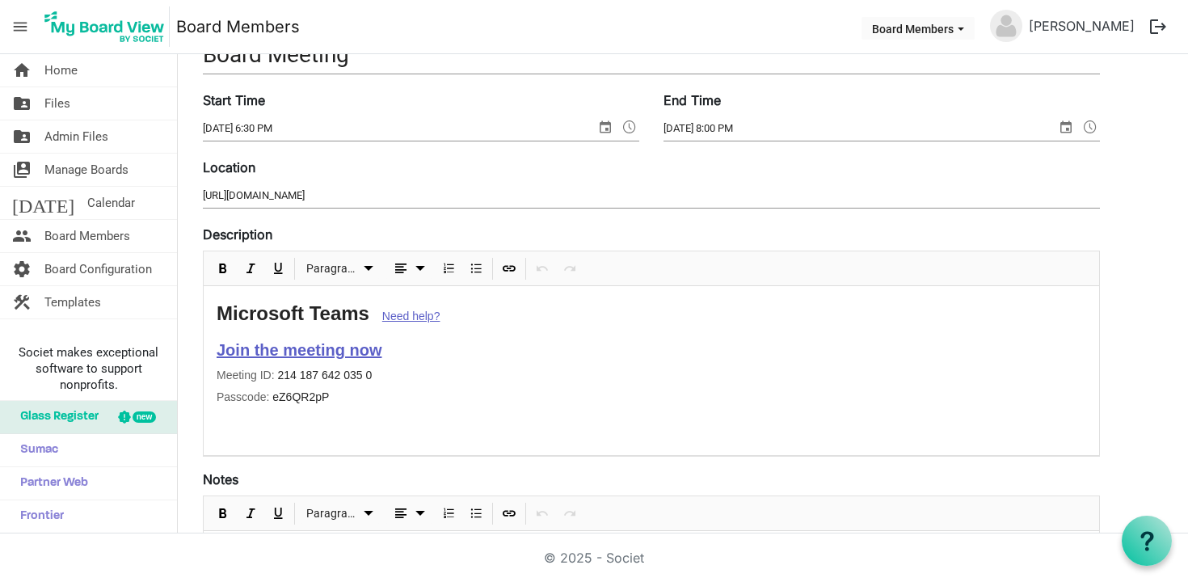
scroll to position [0, 0]
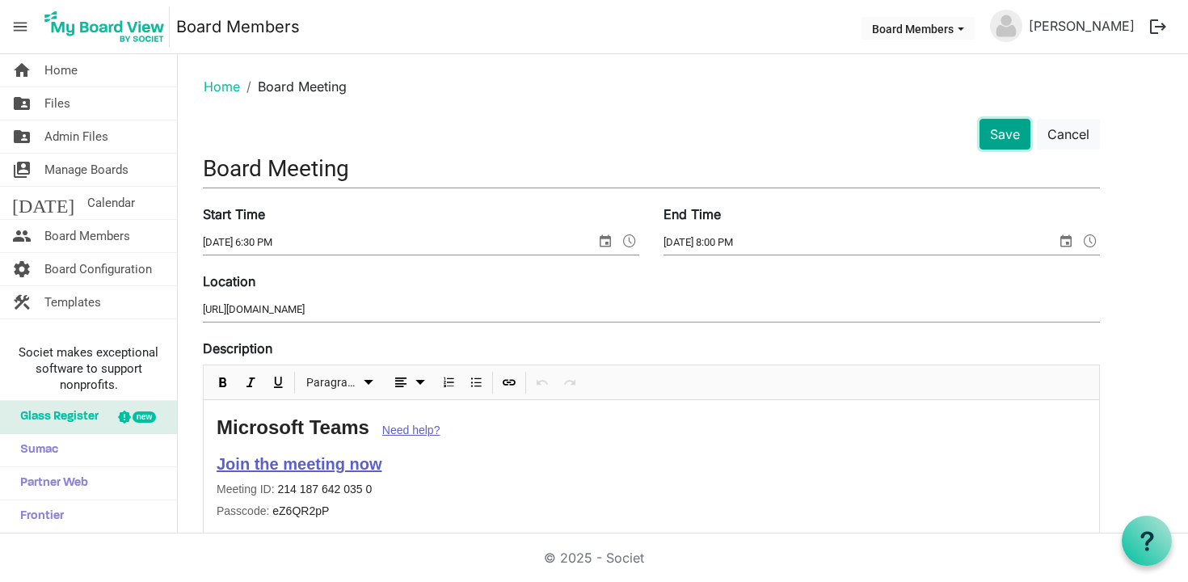
click at [1001, 142] on button "Save" at bounding box center [1005, 134] width 51 height 31
click at [226, 86] on link "Home" at bounding box center [222, 86] width 36 height 16
click at [1007, 138] on button "Save" at bounding box center [1005, 134] width 51 height 31
